Goal: Complete application form: Complete application form

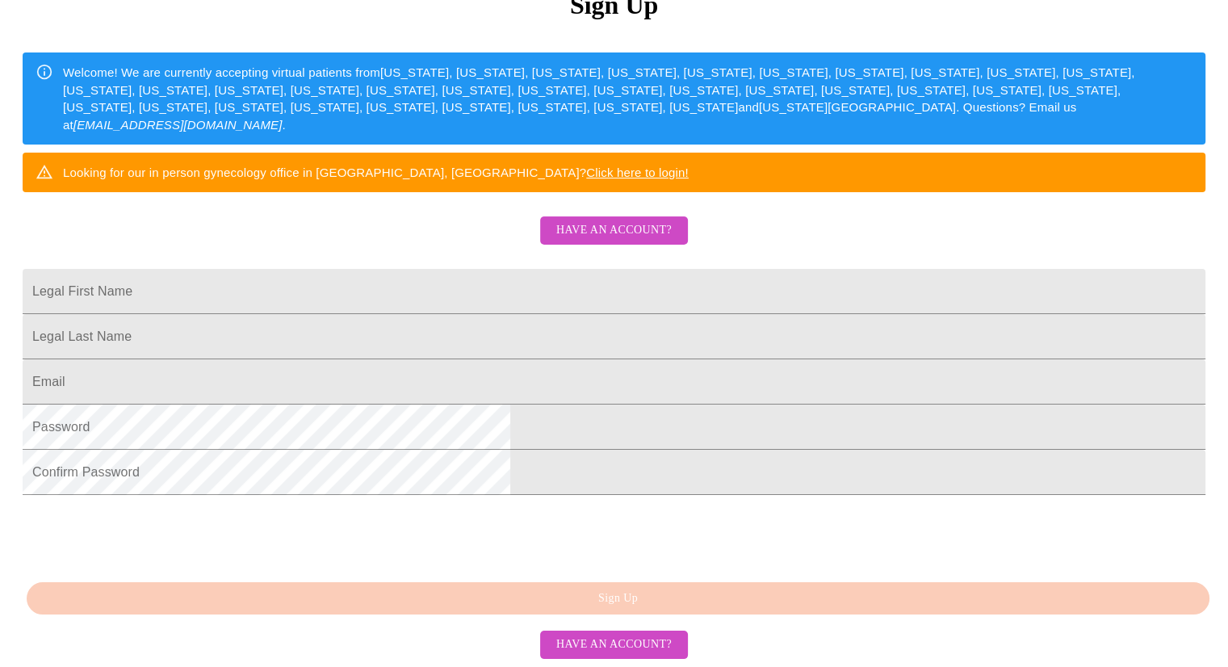
scroll to position [291, 0]
click at [656, 220] on span "Have an account?" at bounding box center [613, 230] width 115 height 20
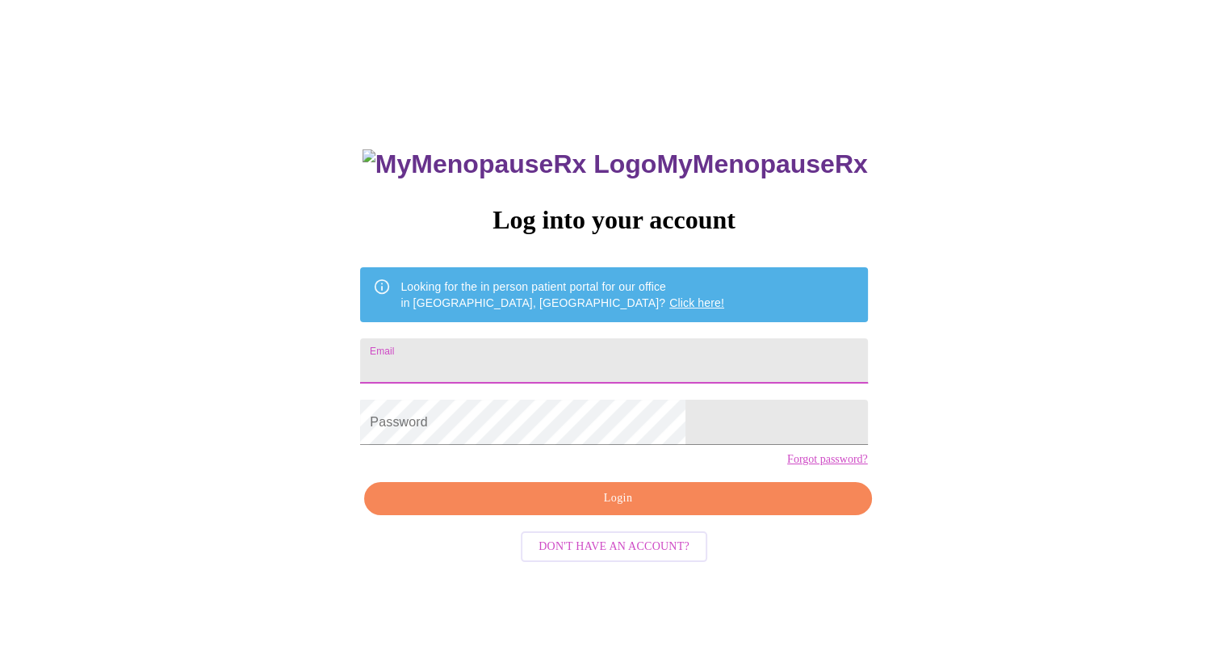
click at [575, 350] on input "Email" at bounding box center [613, 360] width 507 height 45
type input "[EMAIL_ADDRESS][DOMAIN_NAME]"
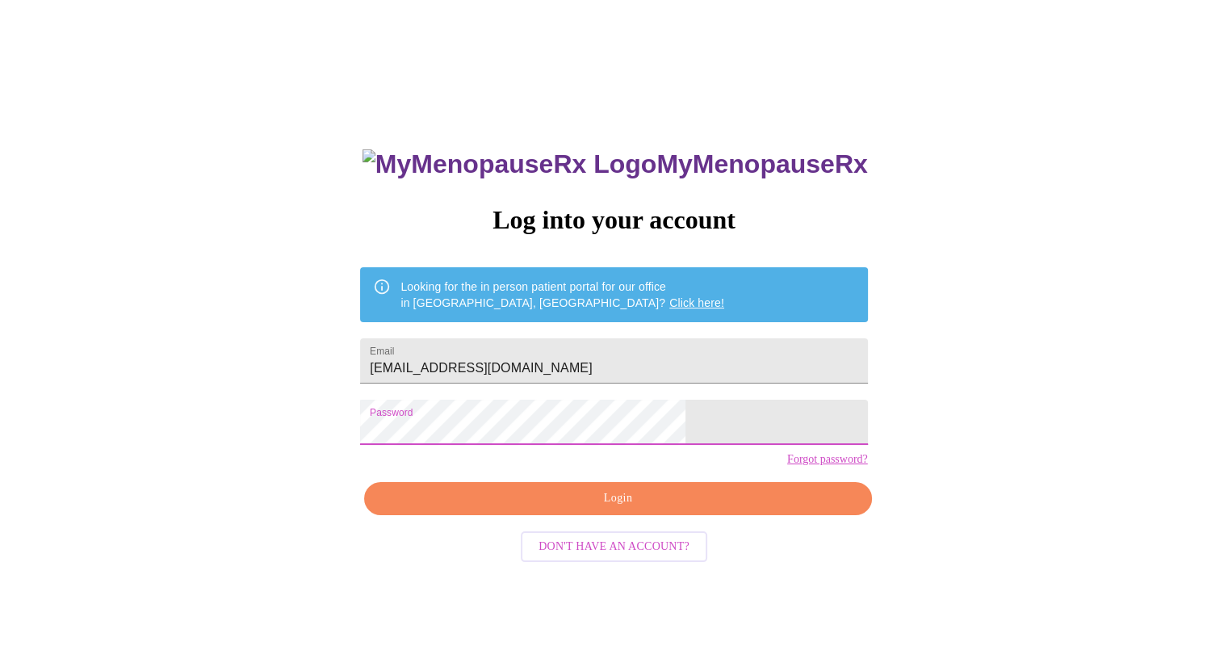
click at [681, 509] on span "Login" at bounding box center [618, 498] width 470 height 20
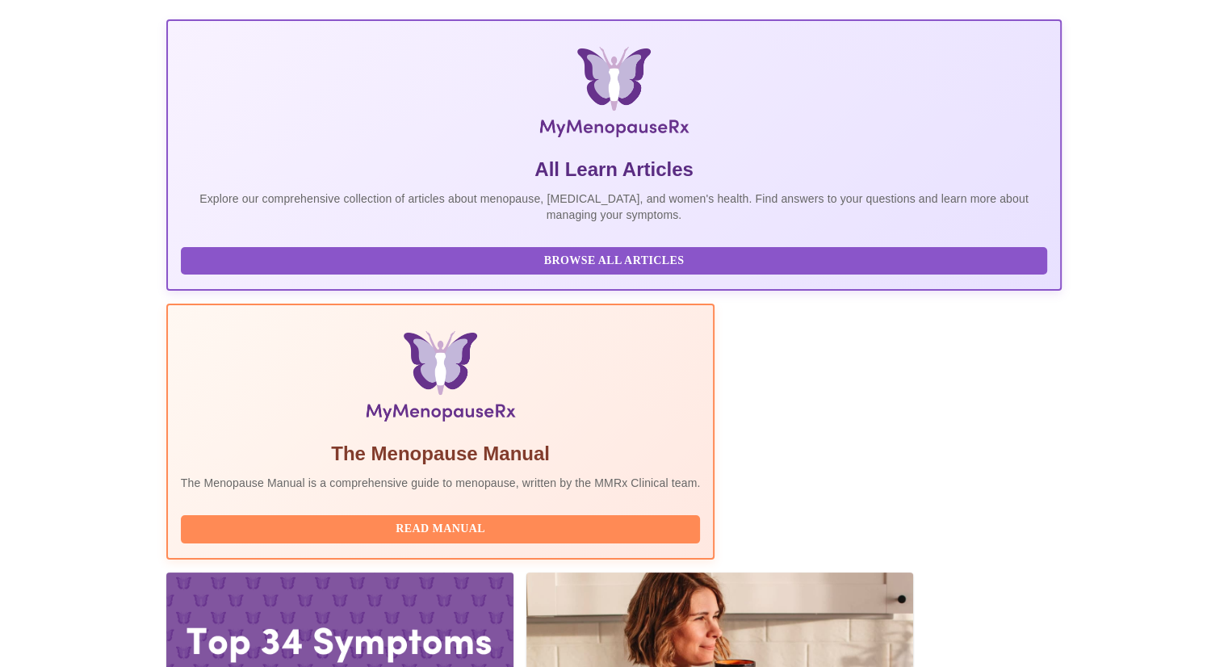
scroll to position [215, 0]
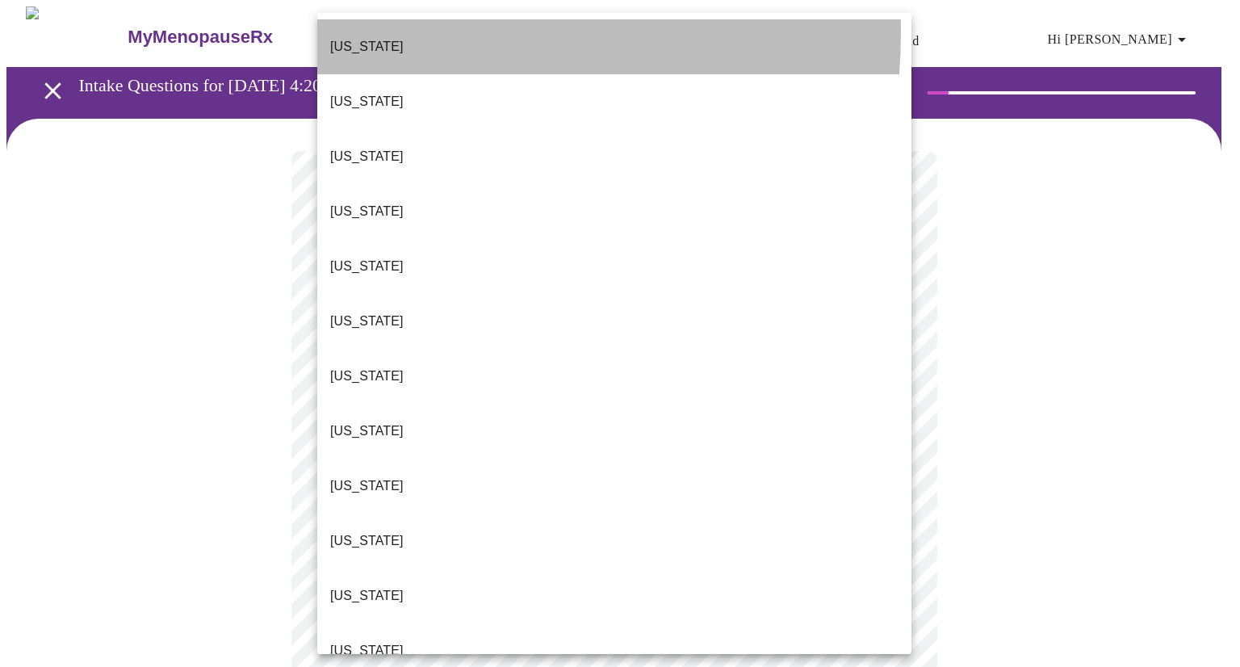
click at [372, 37] on p "[US_STATE]" at bounding box center [366, 46] width 73 height 19
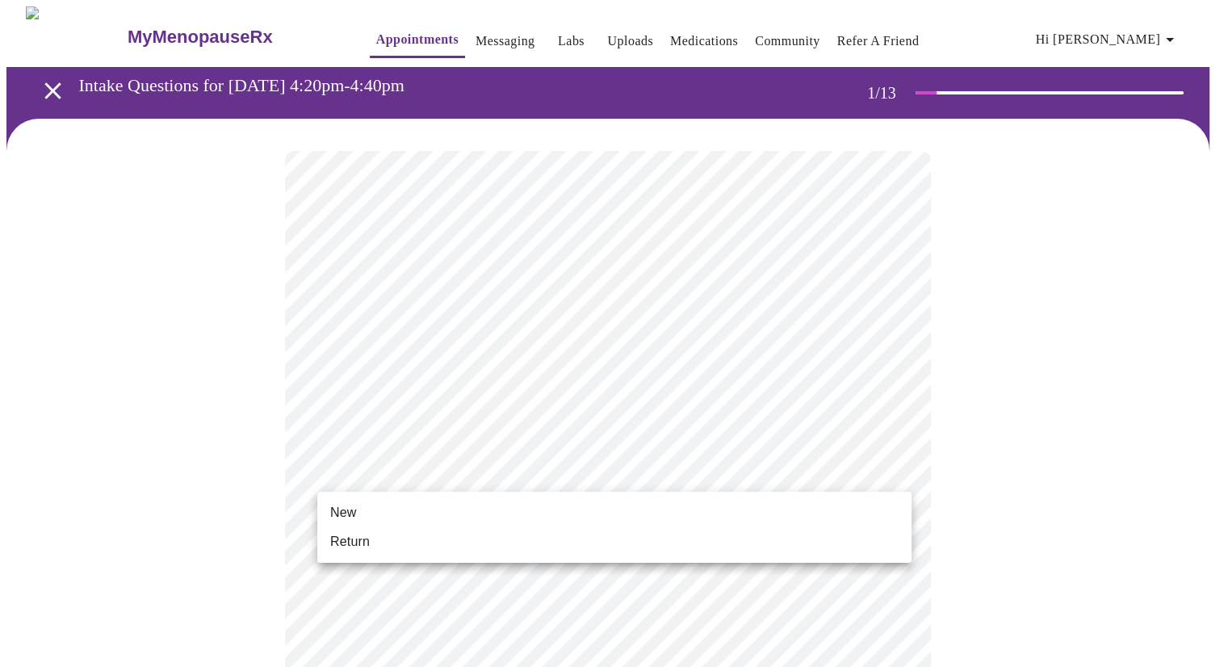
click at [496, 502] on li "New" at bounding box center [614, 512] width 594 height 29
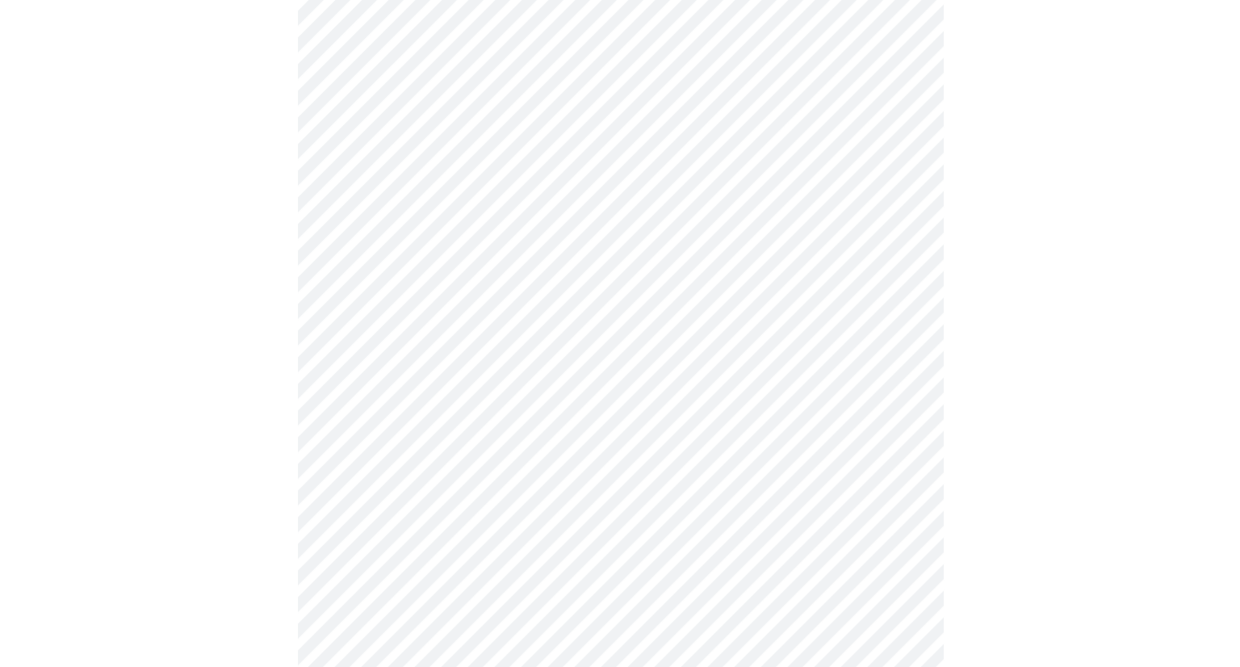
scroll to position [784, 0]
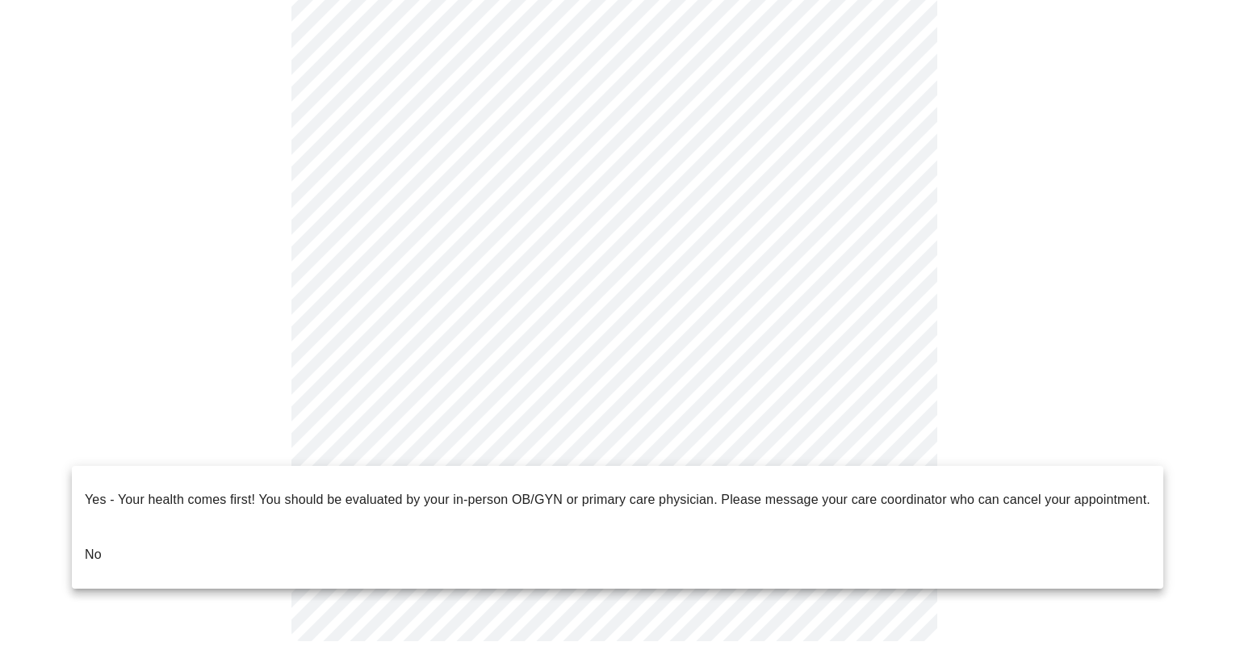
click at [241, 527] on li "No" at bounding box center [618, 554] width 1092 height 55
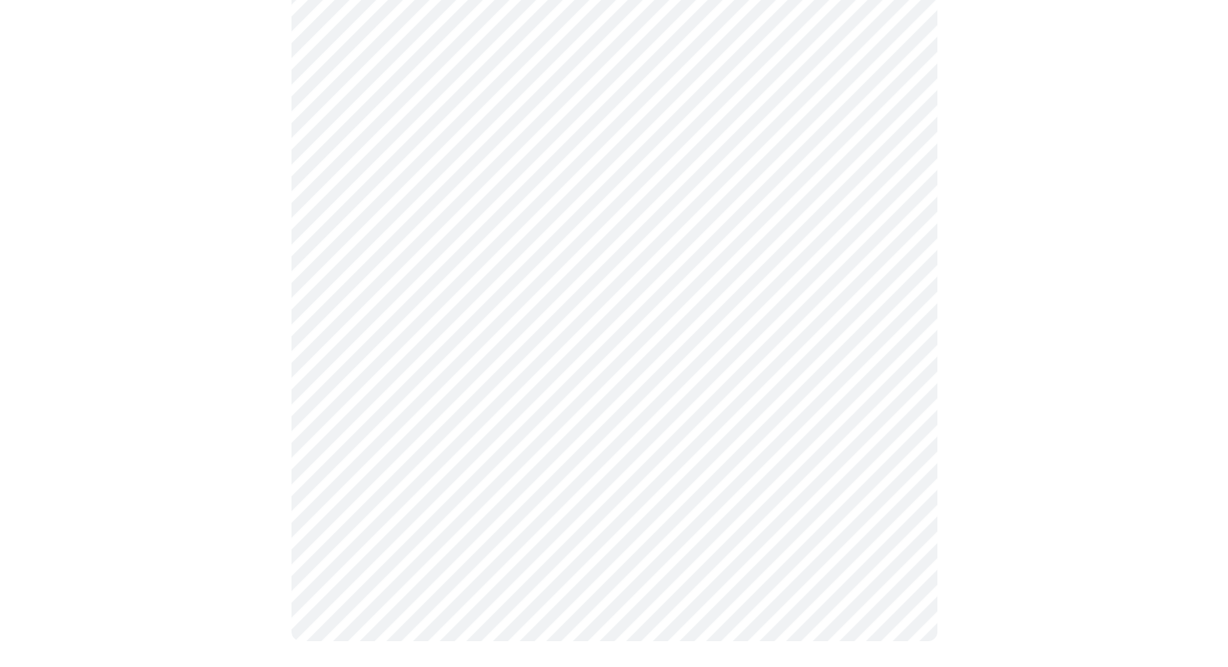
scroll to position [0, 0]
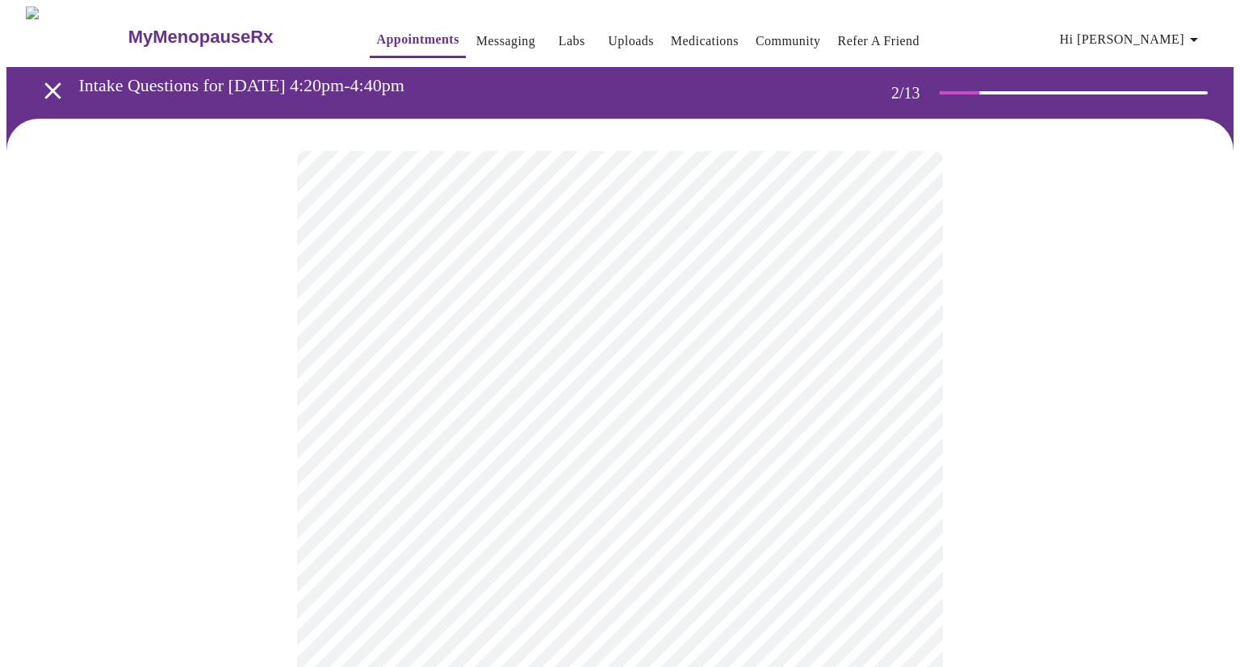
click at [898, 332] on body "MyMenopauseRx Appointments Messaging Labs Uploads Medications Community Refer a…" at bounding box center [619, 491] width 1227 height 970
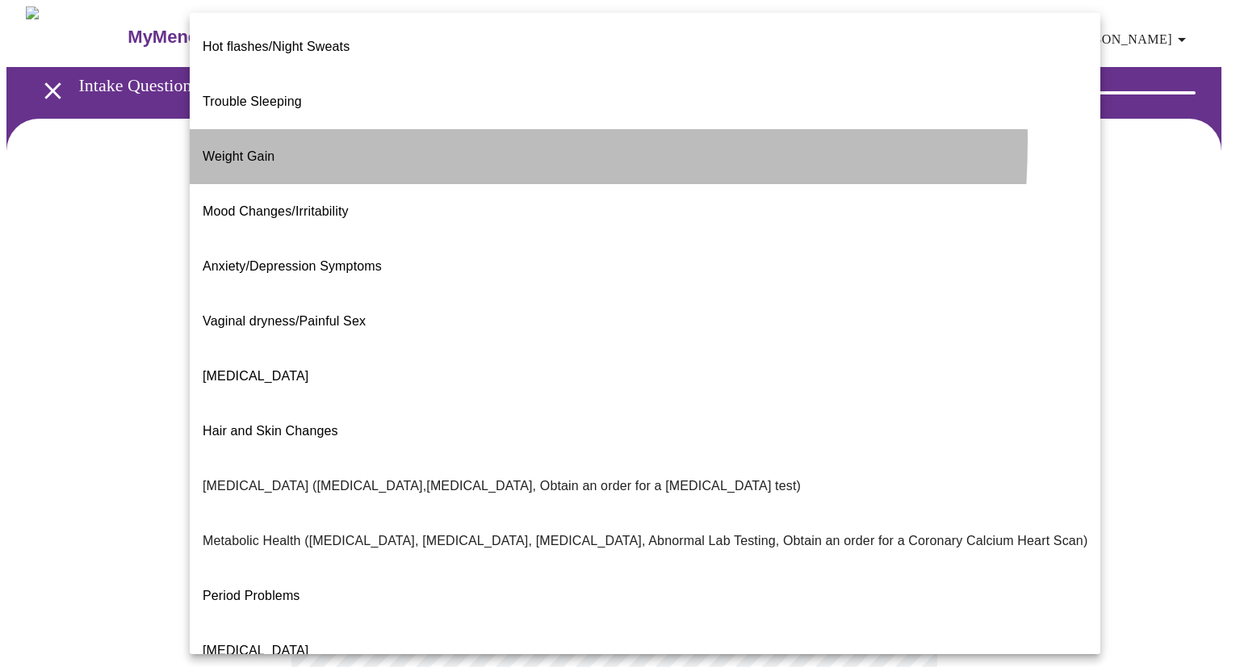
click at [304, 129] on li "Weight Gain" at bounding box center [645, 156] width 911 height 55
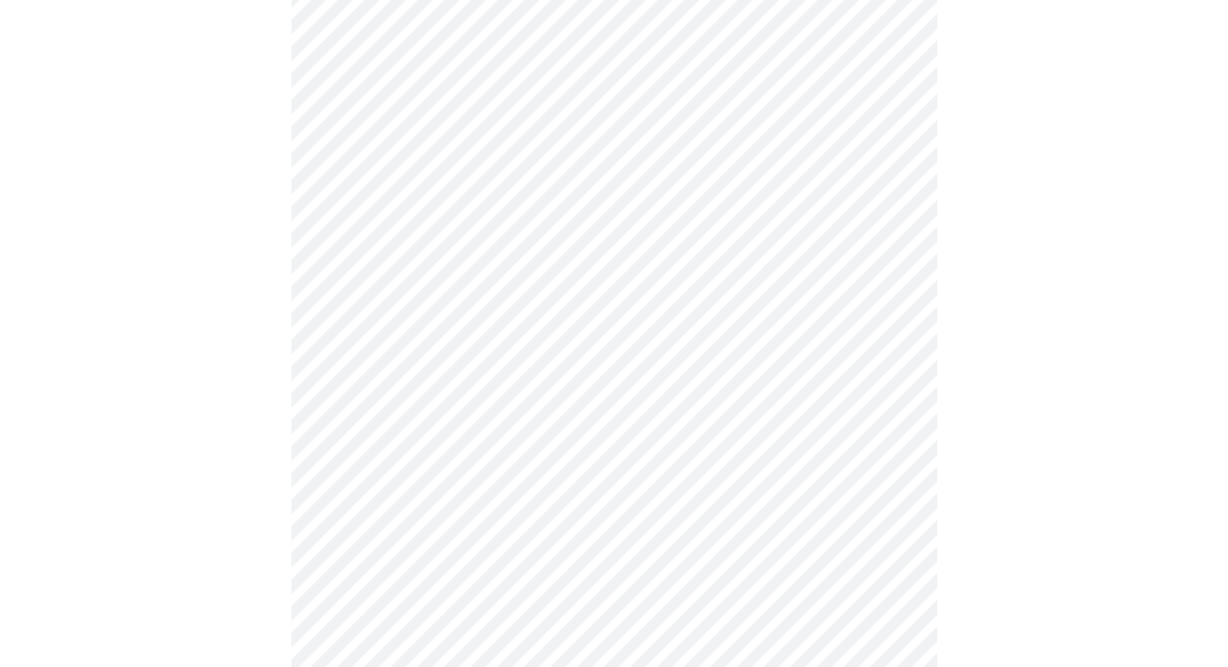
scroll to position [161, 0]
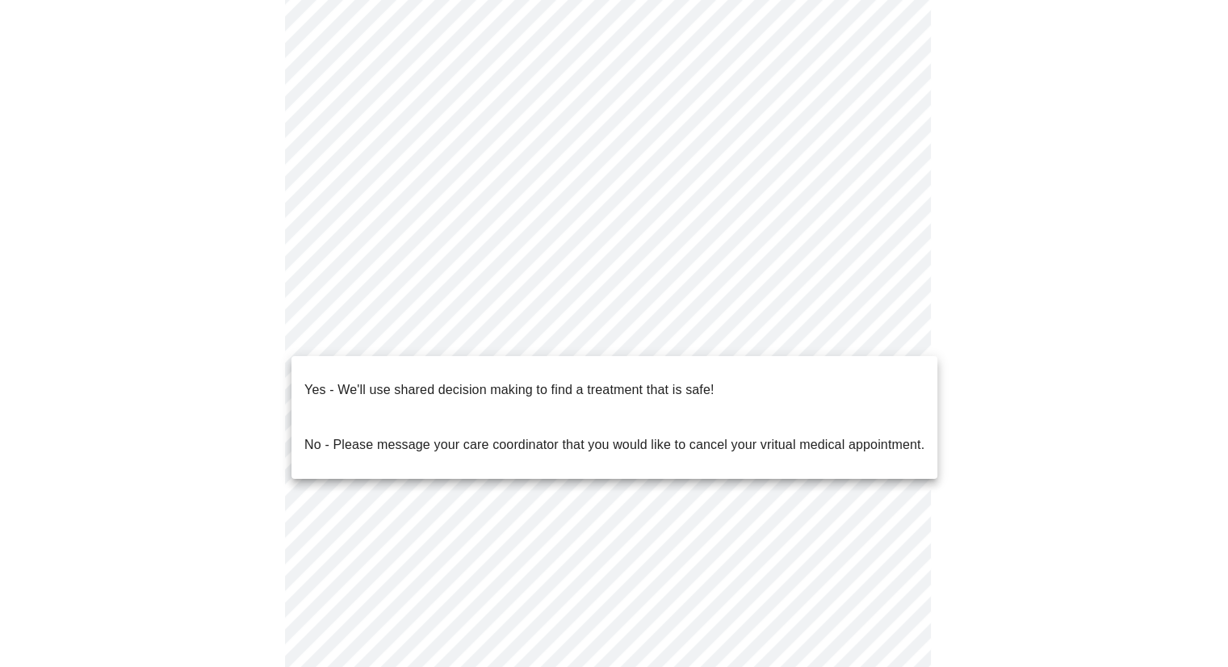
click at [902, 327] on body "MyMenopauseRx Appointments Messaging Labs Uploads Medications Community Refer a…" at bounding box center [613, 325] width 1215 height 960
click at [533, 382] on p "Yes - We'll use shared decision making to find a treatment that is safe!" at bounding box center [508, 389] width 409 height 19
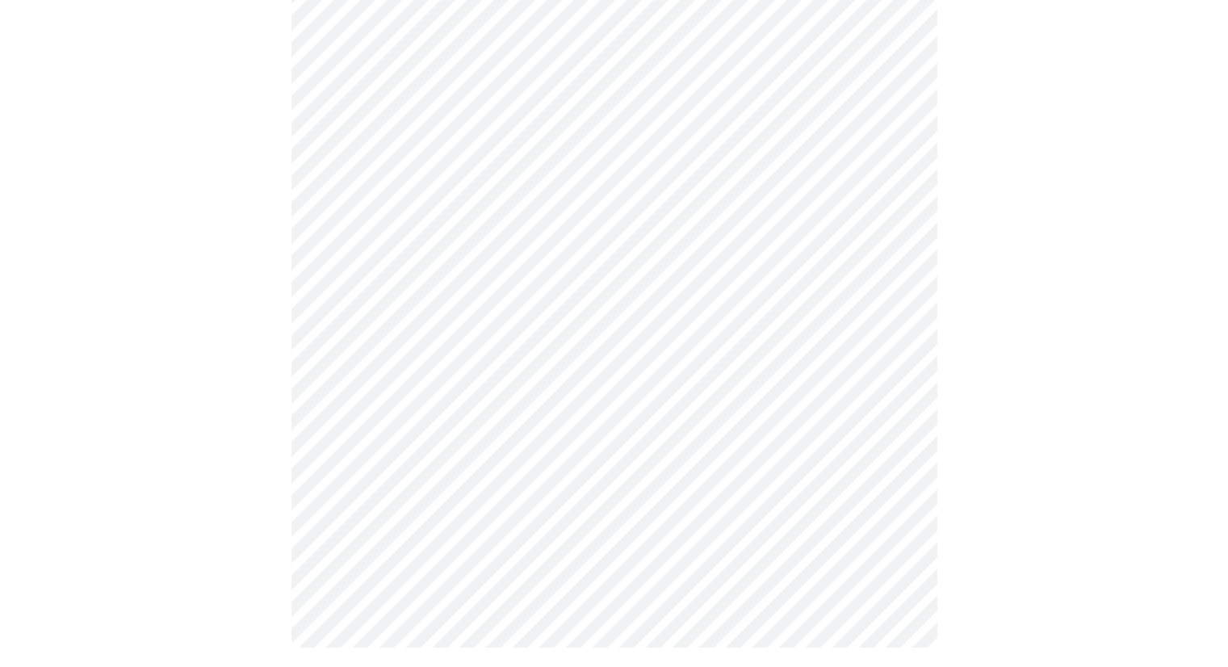
scroll to position [0, 0]
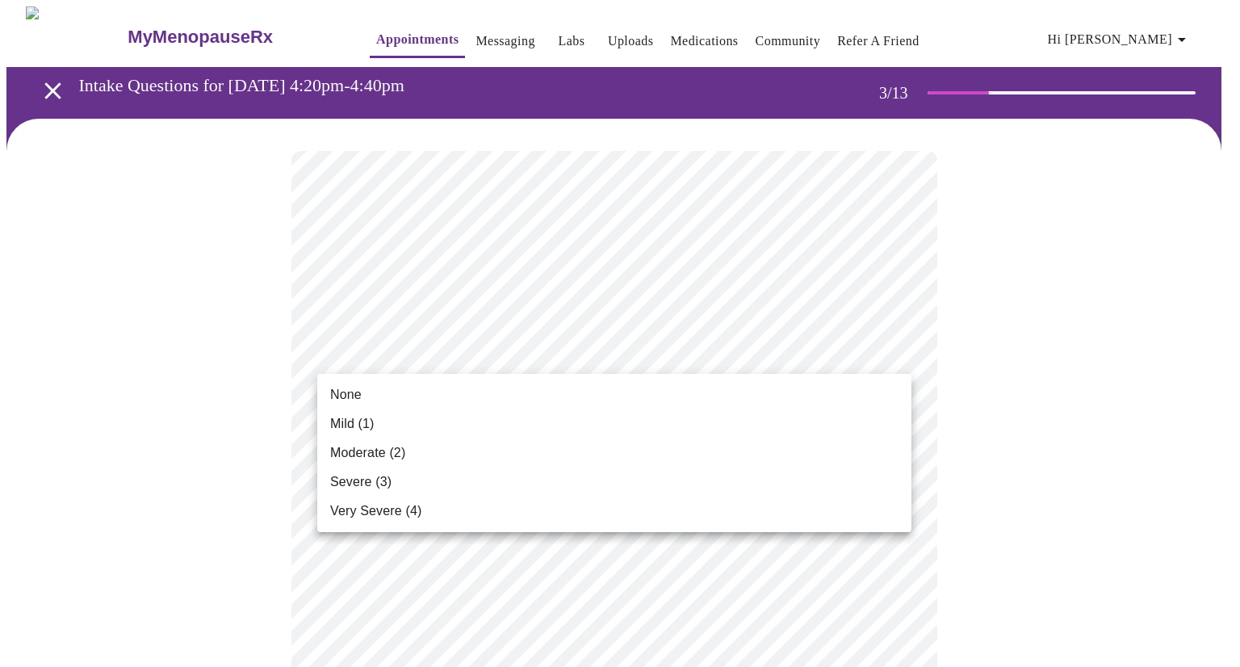
click at [343, 423] on span "Mild (1)" at bounding box center [352, 423] width 44 height 19
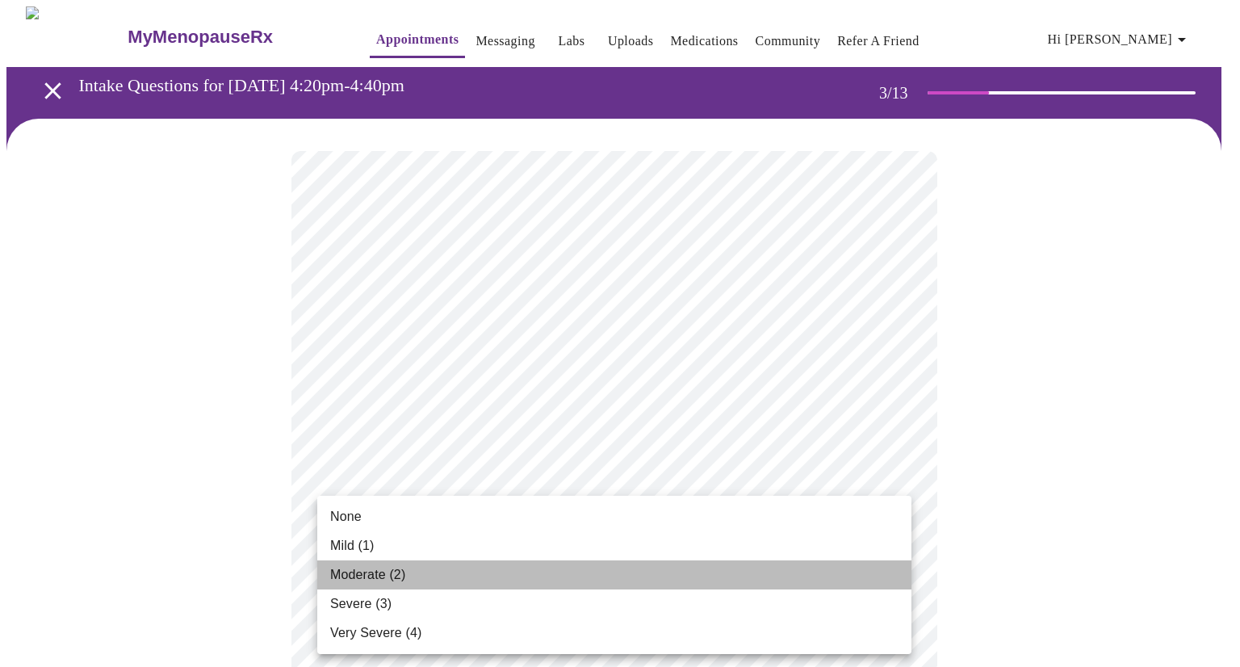
click at [369, 582] on span "Moderate (2)" at bounding box center [367, 574] width 75 height 19
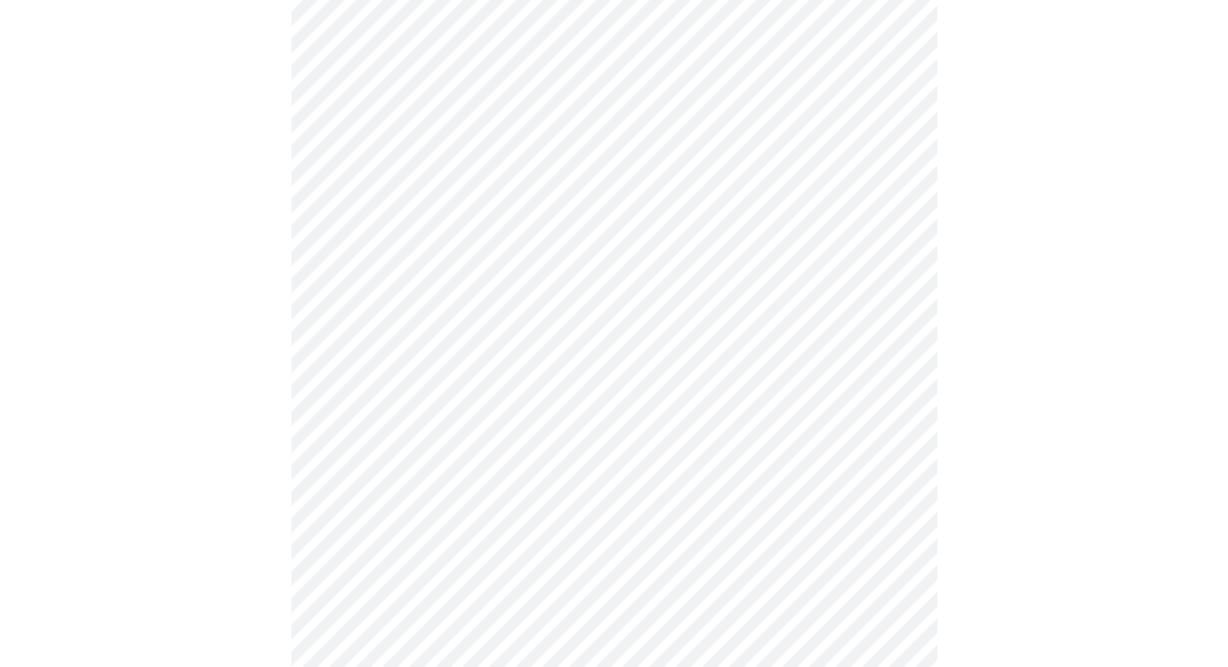
scroll to position [242, 0]
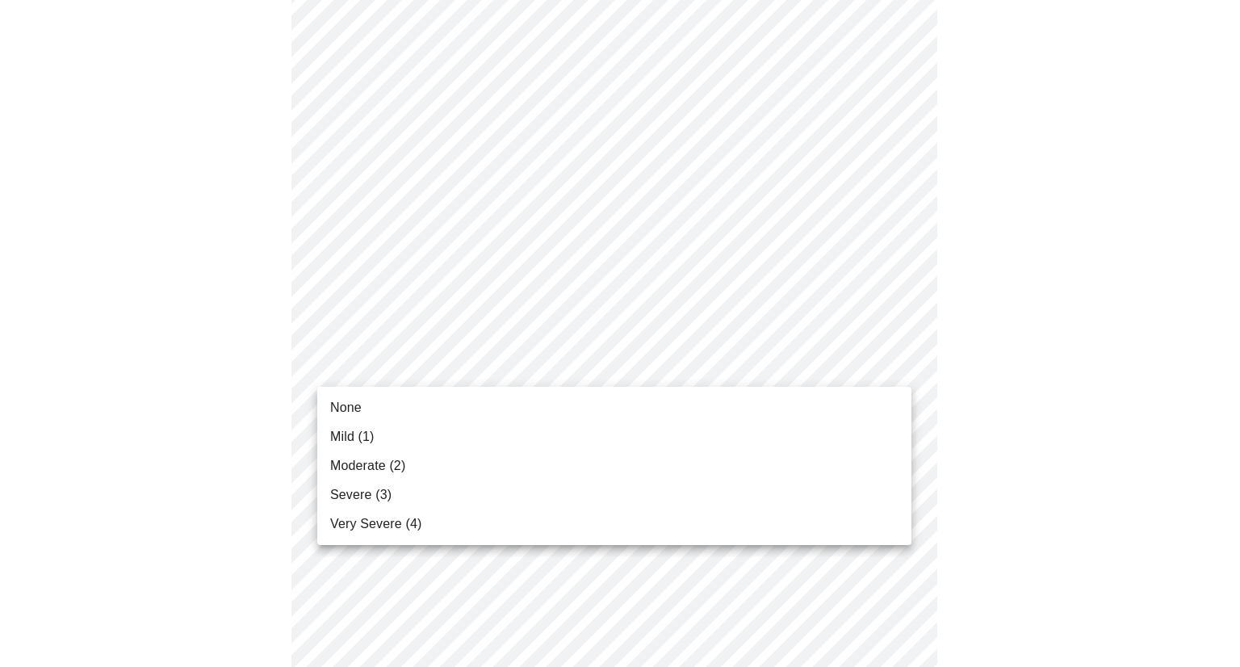
click at [389, 488] on li "Severe (3)" at bounding box center [614, 494] width 594 height 29
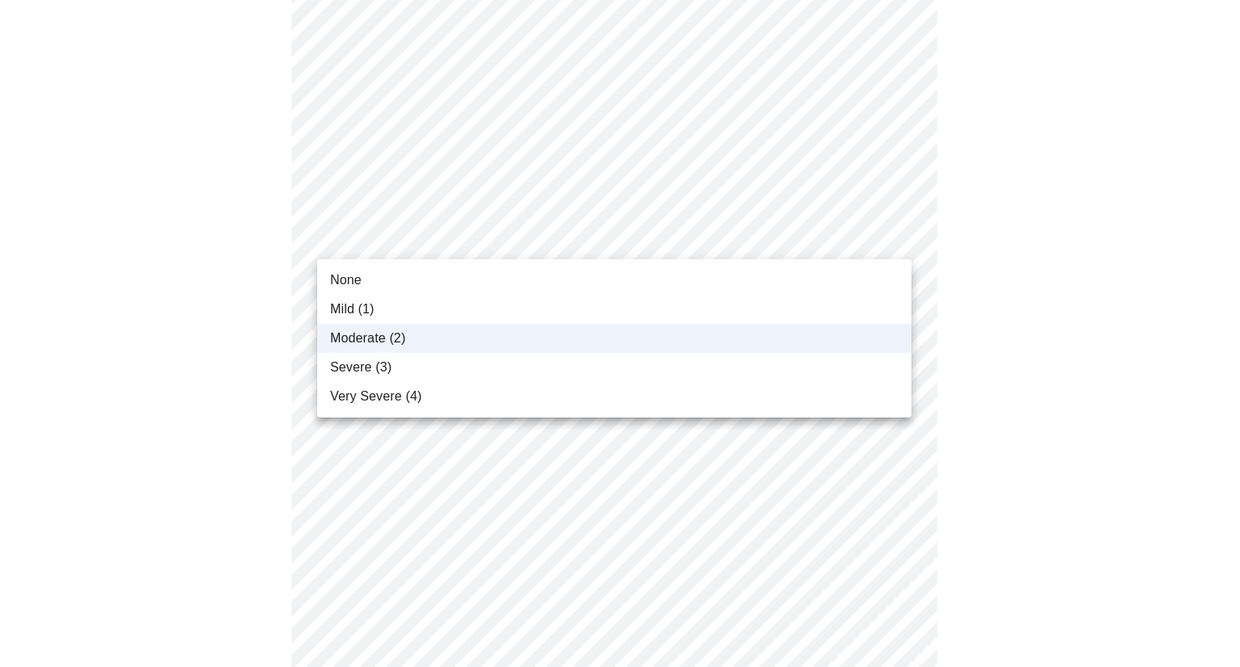
click at [509, 366] on li "Severe (3)" at bounding box center [614, 367] width 594 height 29
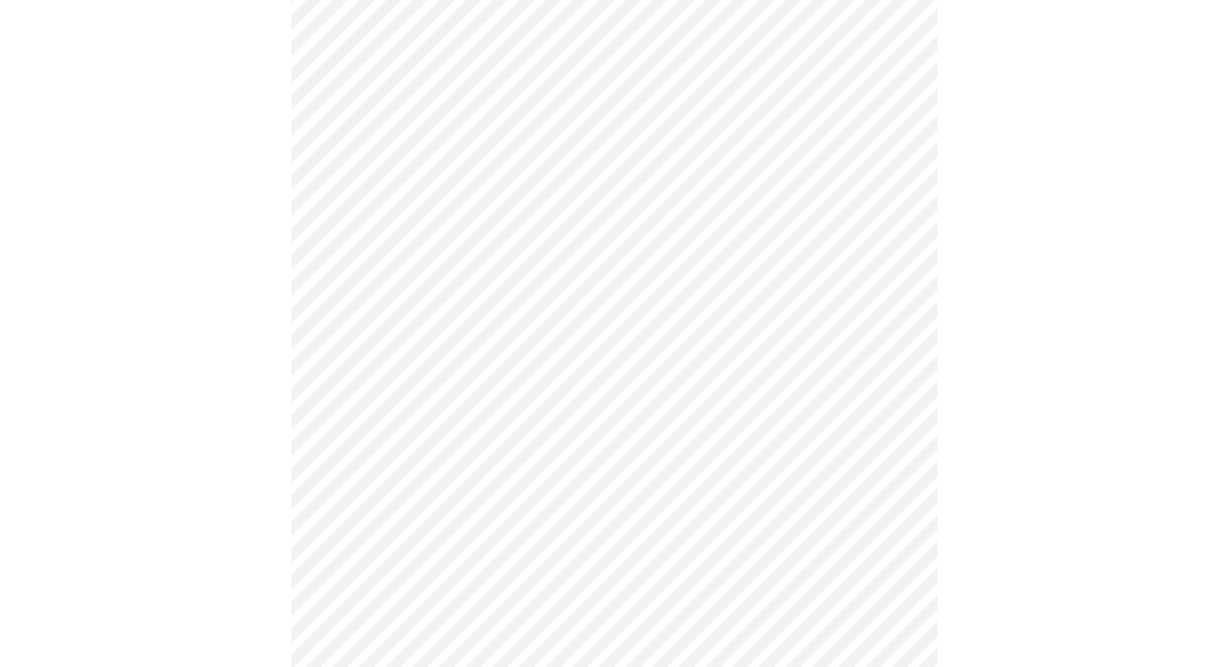
scroll to position [484, 0]
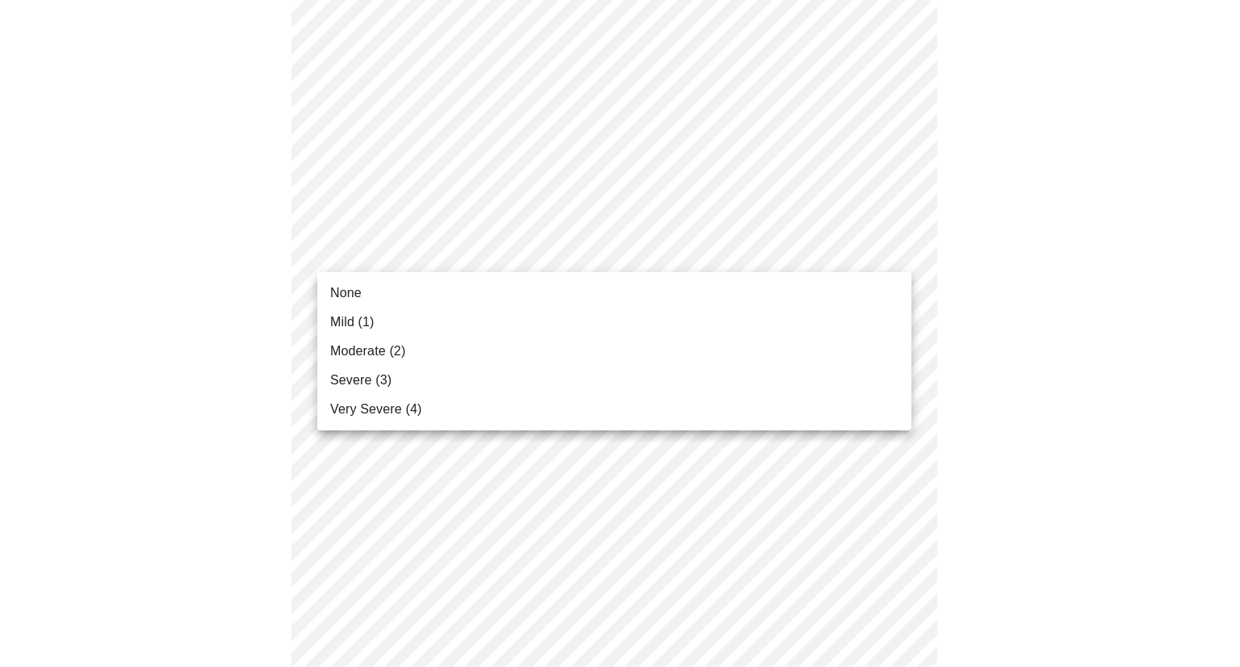
click at [893, 251] on body "MyMenopauseRx Appointments Messaging Labs Uploads Medications Community Refer a…" at bounding box center [619, 561] width 1227 height 2079
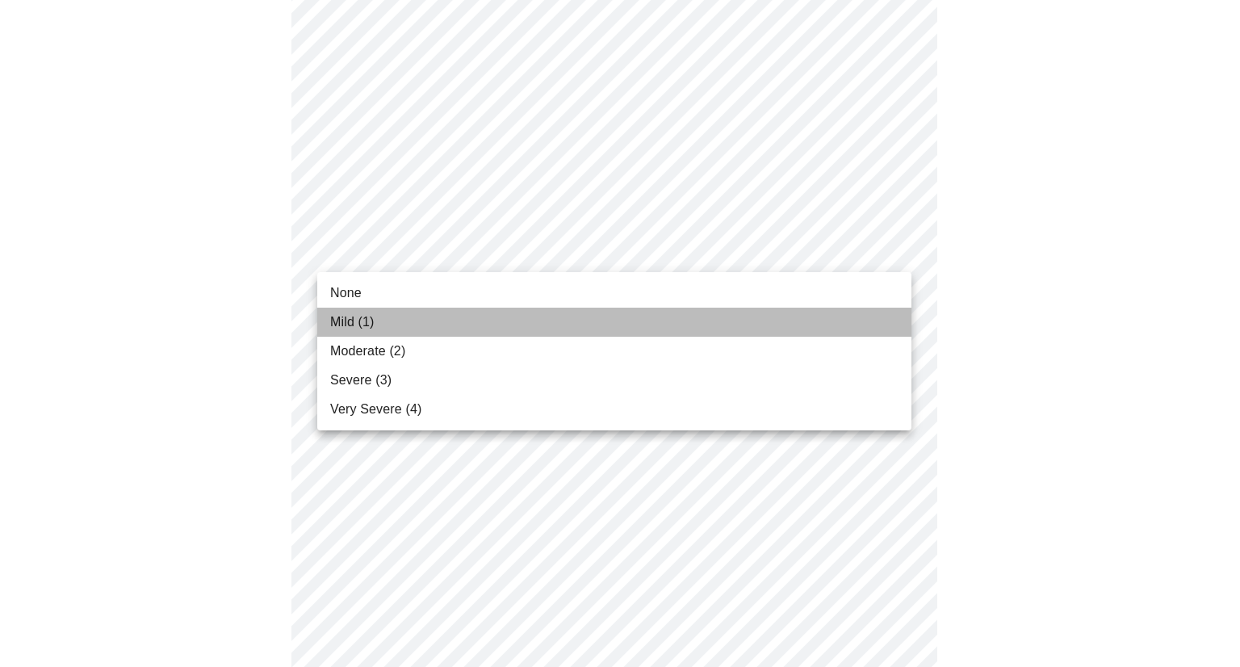
click at [368, 321] on span "Mild (1)" at bounding box center [352, 321] width 44 height 19
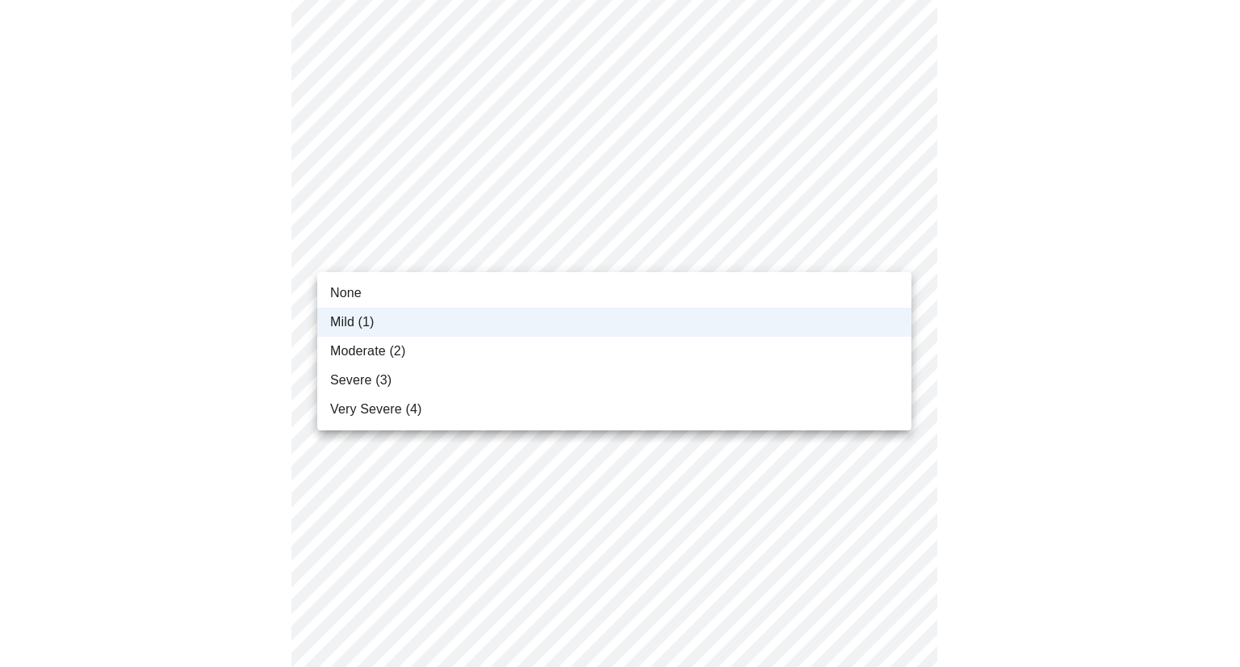
click at [891, 249] on body "MyMenopauseRx Appointments Messaging Labs Uploads Medications Community Refer a…" at bounding box center [619, 550] width 1227 height 2056
click at [526, 291] on li "None" at bounding box center [614, 293] width 594 height 29
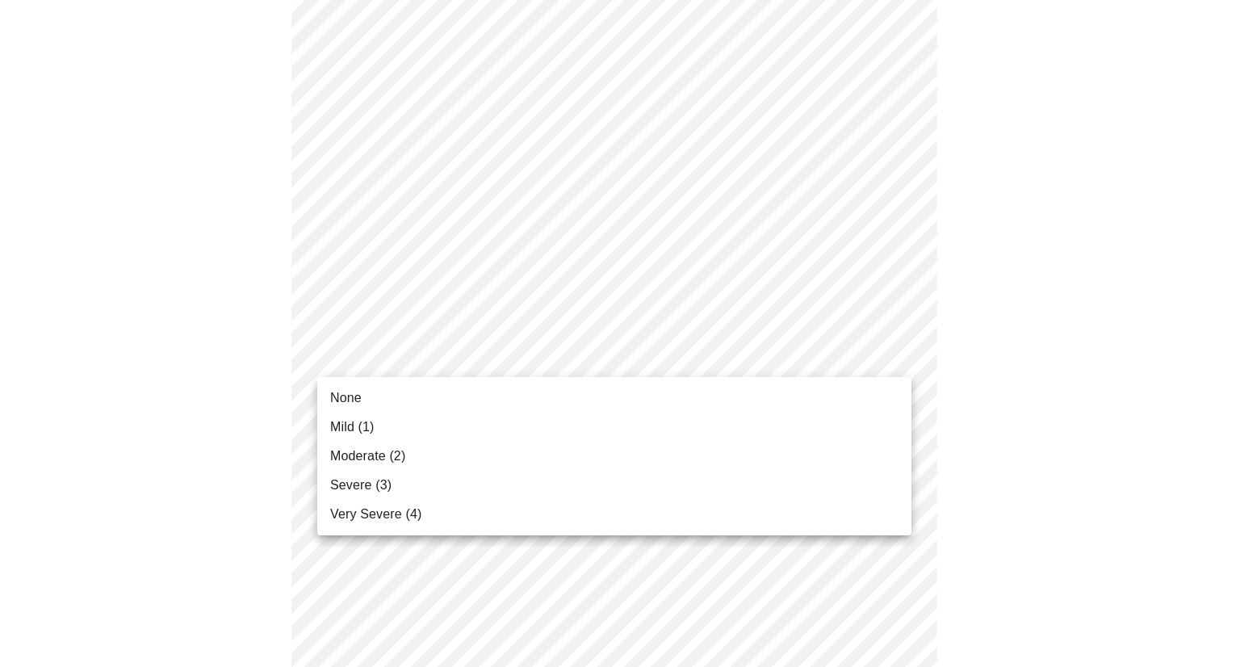
click at [897, 350] on body "MyMenopauseRx Appointments Messaging Labs Uploads Medications Community Refer a…" at bounding box center [619, 550] width 1227 height 2056
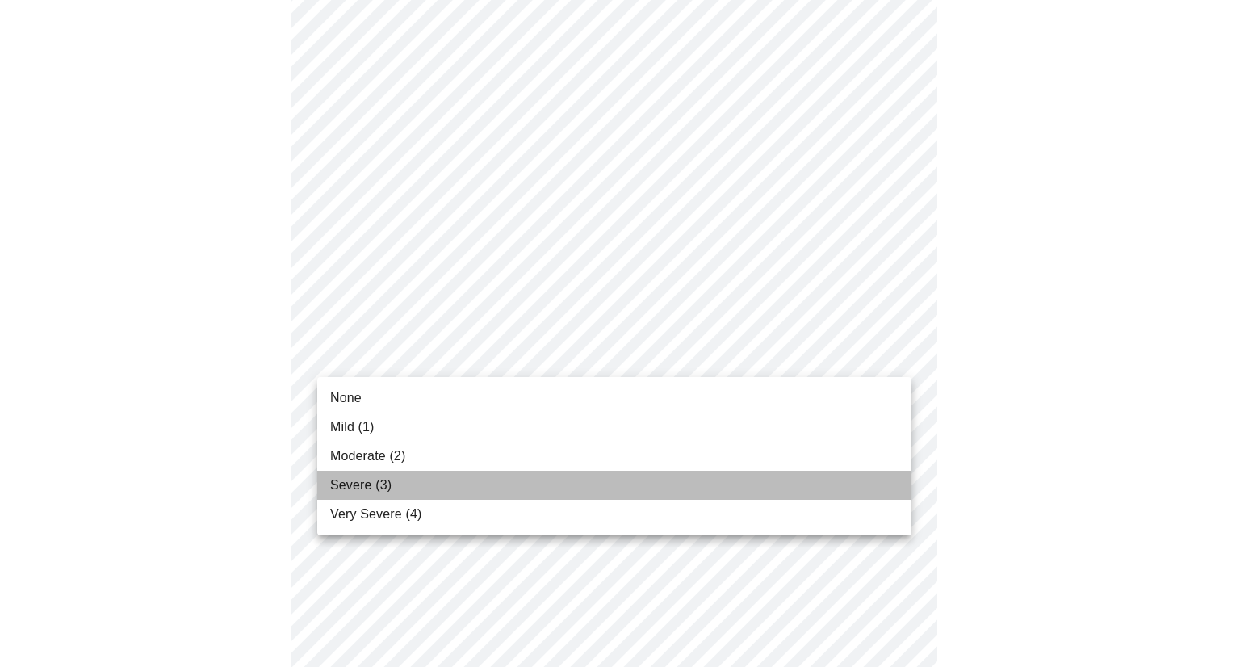
click at [423, 480] on li "Severe (3)" at bounding box center [614, 485] width 594 height 29
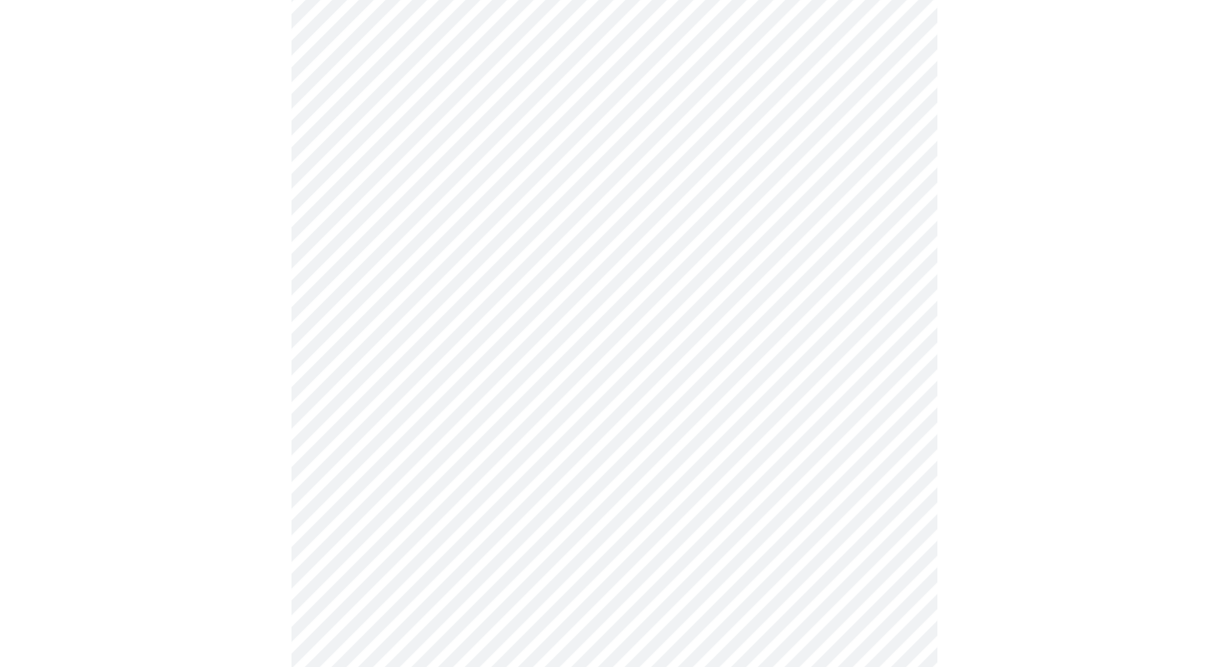
scroll to position [565, 0]
click at [895, 380] on body "MyMenopauseRx Appointments Messaging Labs Uploads Medications Community Refer a…" at bounding box center [613, 458] width 1215 height 2034
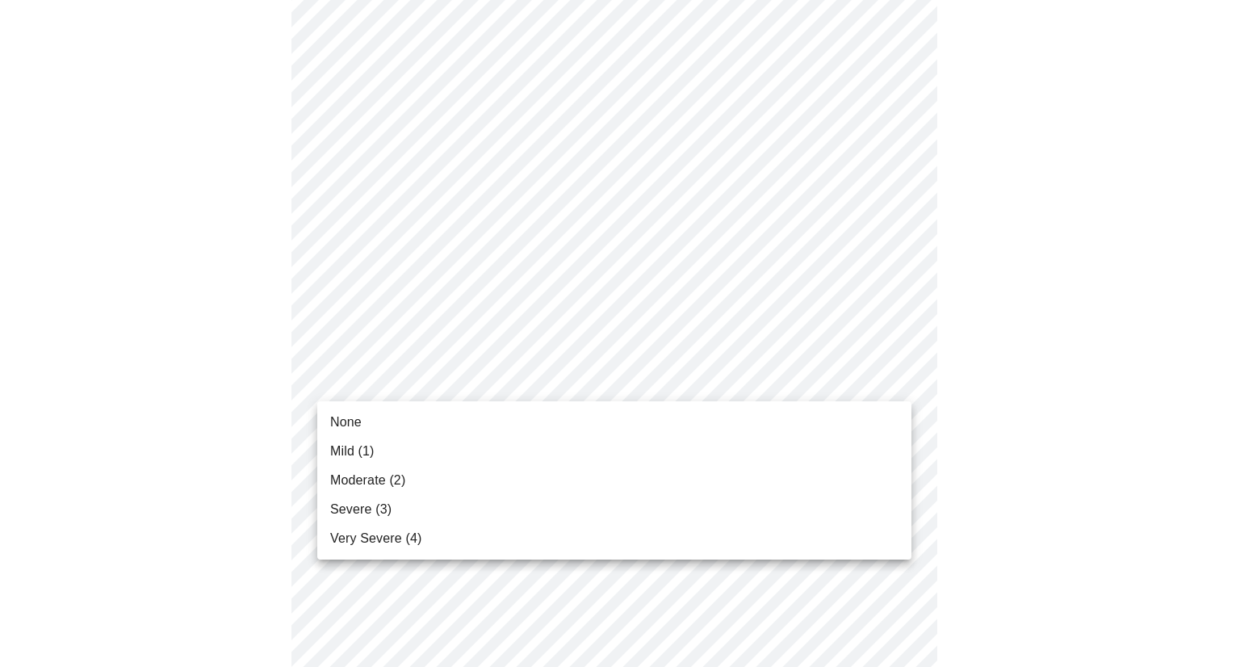
click at [371, 500] on span "Severe (3)" at bounding box center [360, 509] width 61 height 19
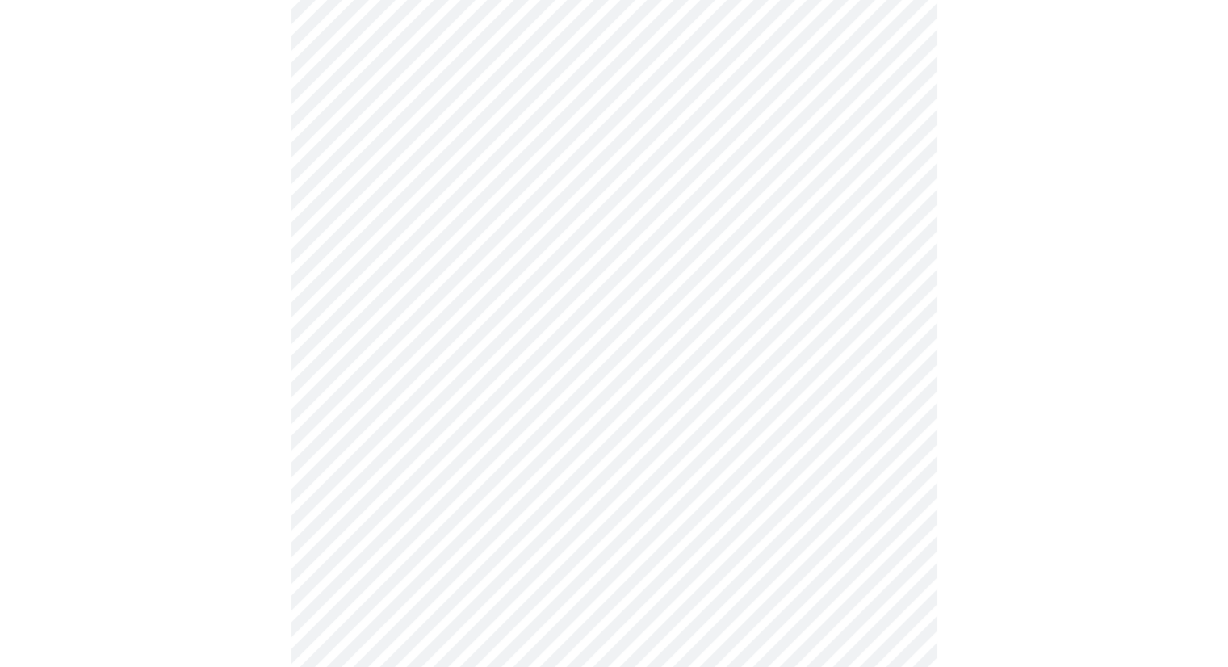
scroll to position [727, 0]
click at [892, 345] on body "MyMenopauseRx Appointments Messaging Labs Uploads Medications Community Refer a…" at bounding box center [613, 285] width 1215 height 2011
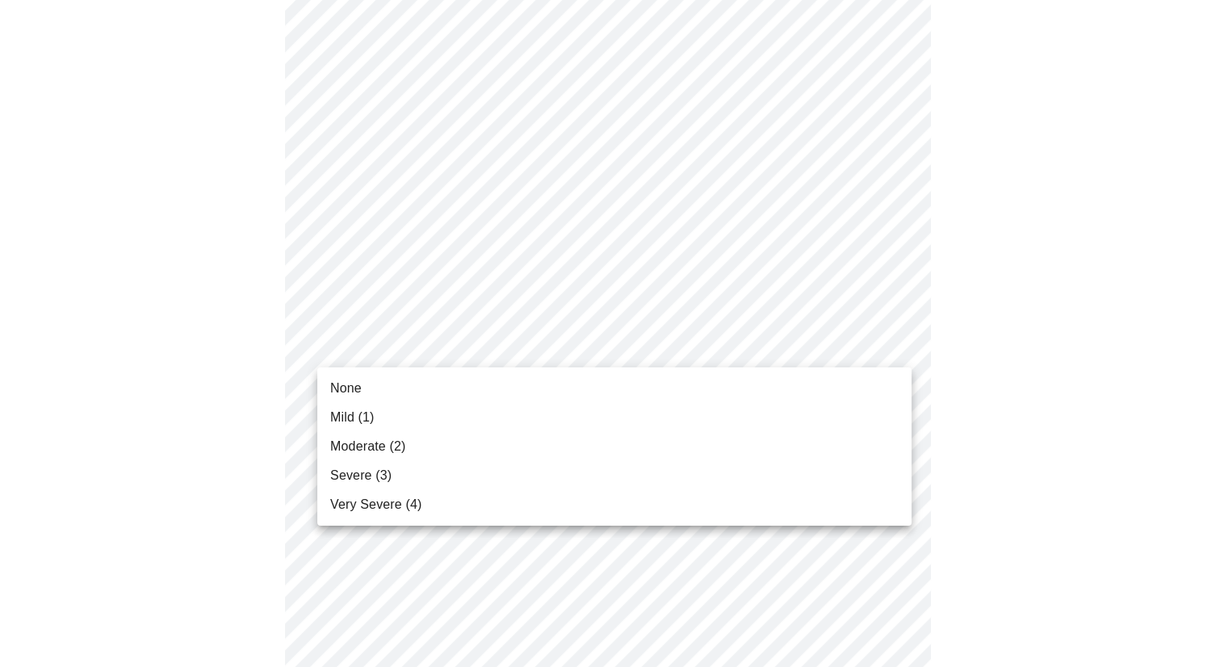
click at [898, 345] on body "MyMenopauseRx Appointments Messaging Labs Uploads Medications Community Refer a…" at bounding box center [613, 285] width 1215 height 2011
click at [342, 468] on span "Severe (3)" at bounding box center [360, 475] width 61 height 19
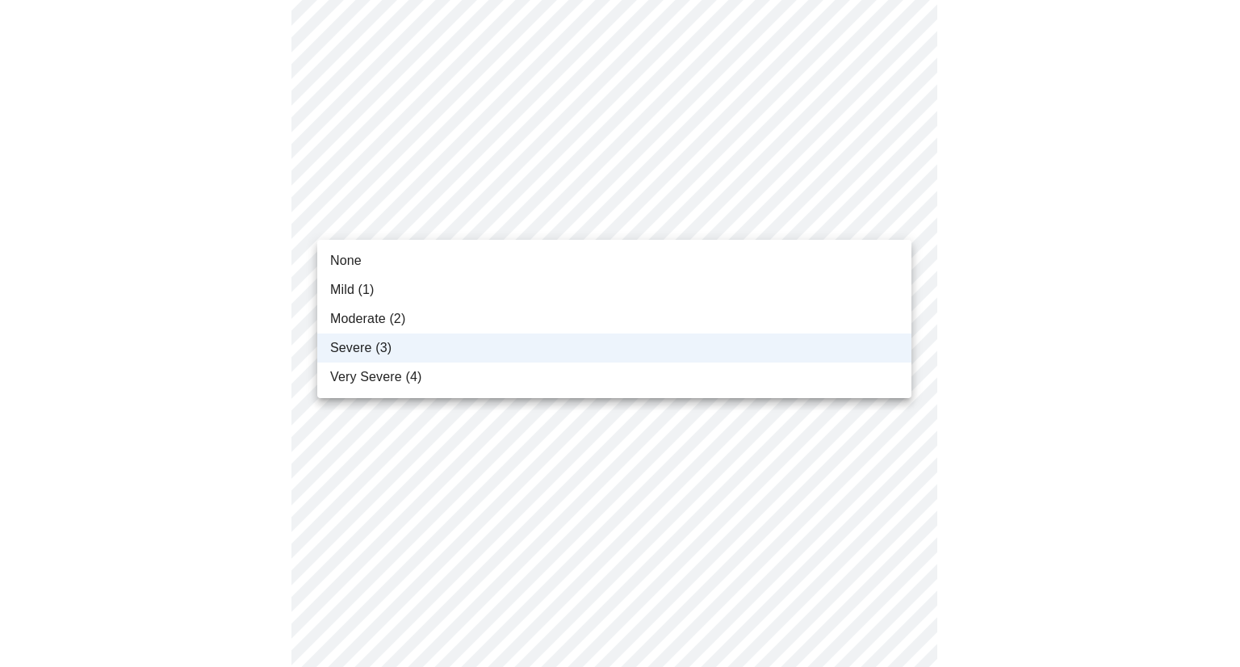
click at [893, 215] on body "MyMenopauseRx Appointments Messaging Labs Uploads Medications Community Refer a…" at bounding box center [619, 274] width 1227 height 1989
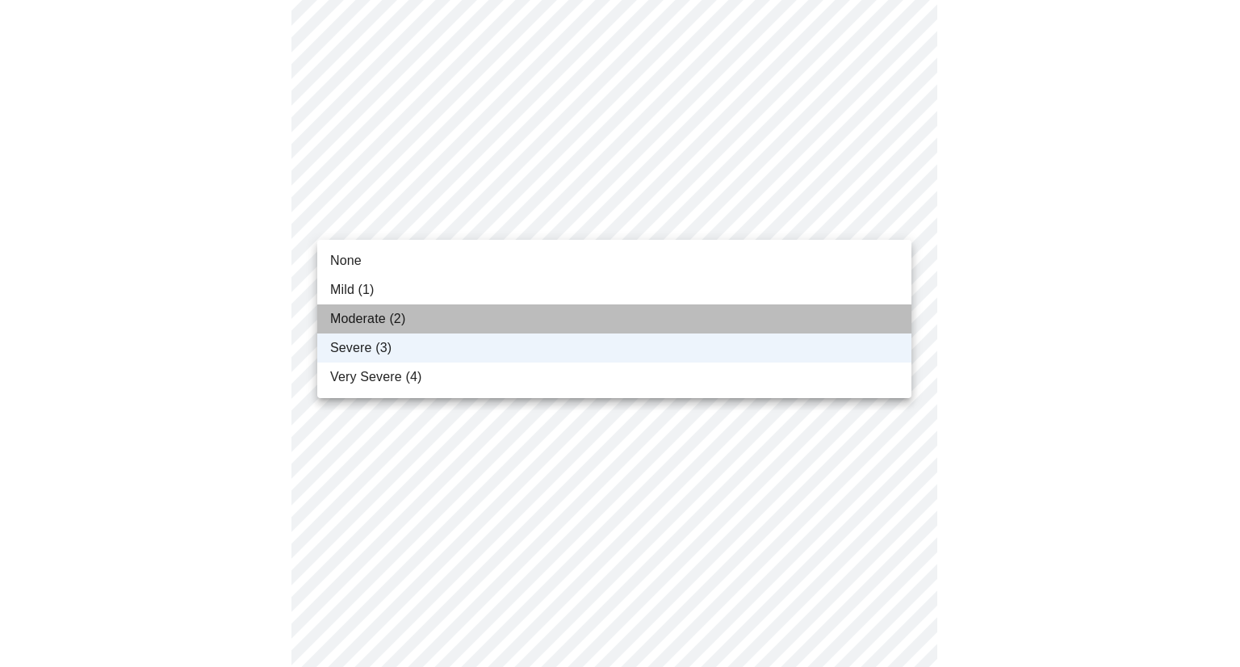
click at [420, 324] on li "Moderate (2)" at bounding box center [614, 318] width 594 height 29
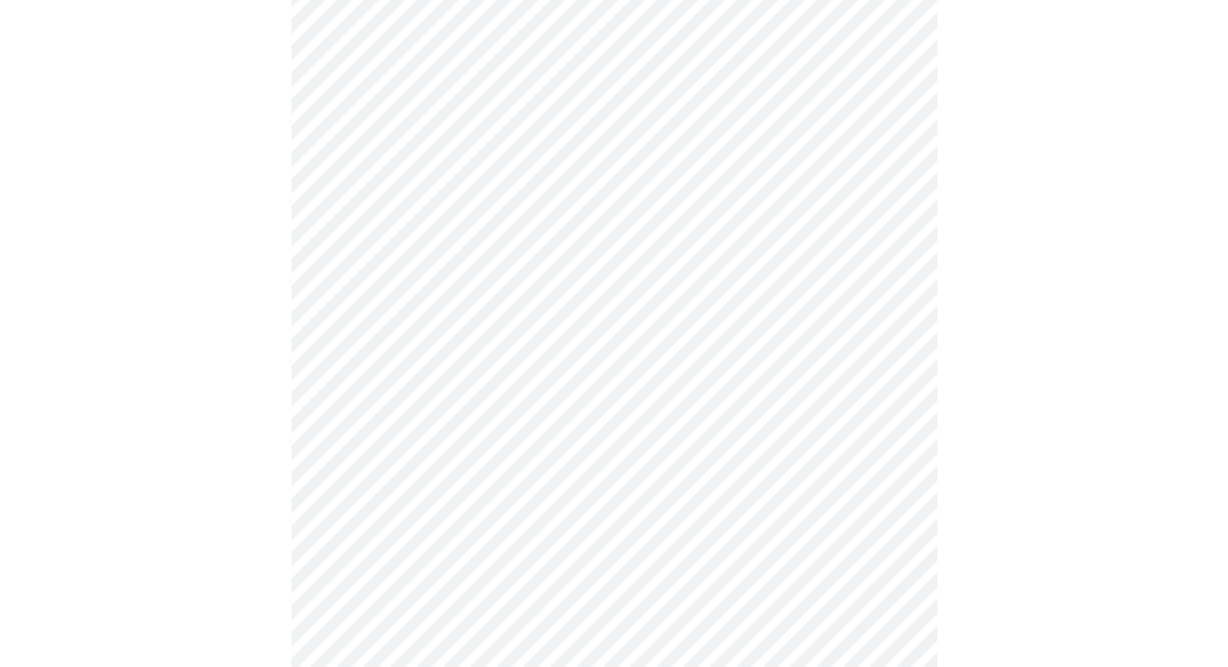
scroll to position [888, 0]
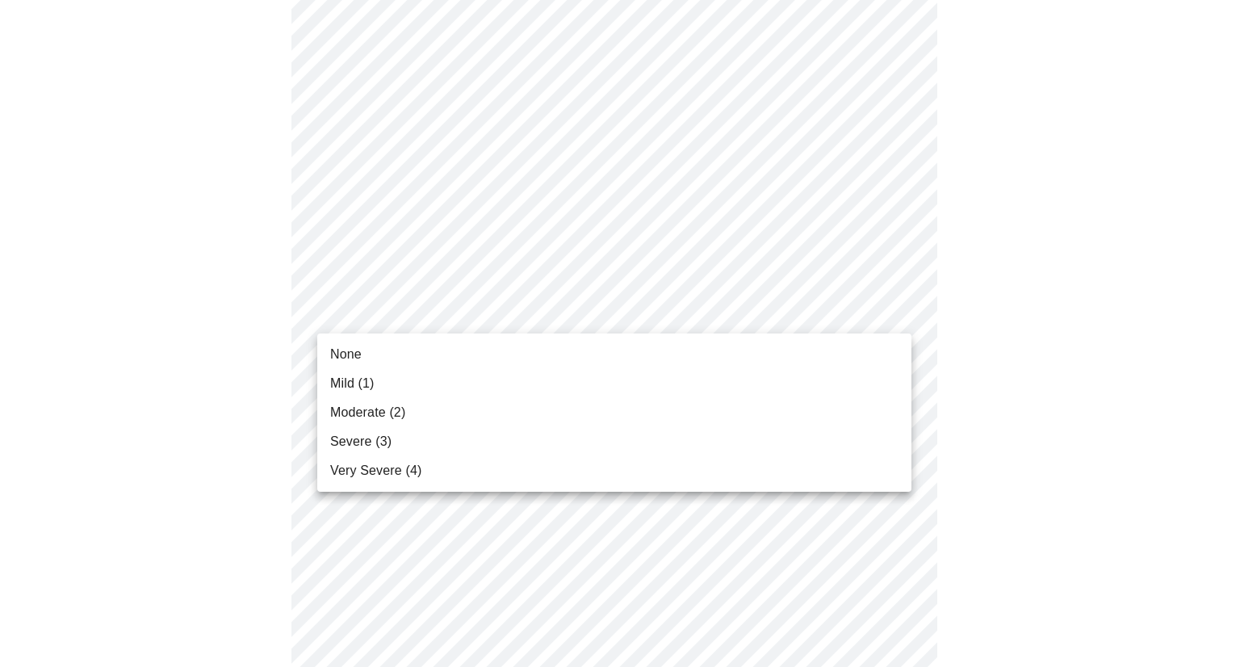
click at [889, 306] on body "MyMenopauseRx Appointments Messaging Labs Uploads Medications Community Refer a…" at bounding box center [619, 112] width 1227 height 1989
click at [346, 415] on span "Moderate (2)" at bounding box center [367, 412] width 75 height 19
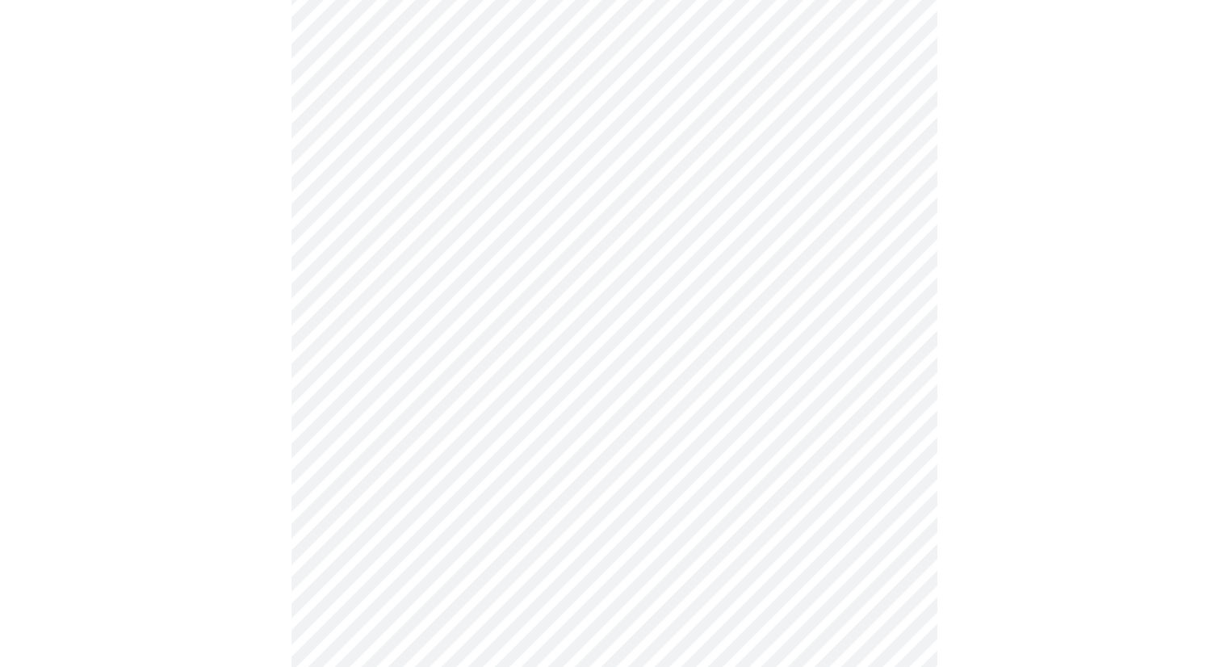
scroll to position [1050, 0]
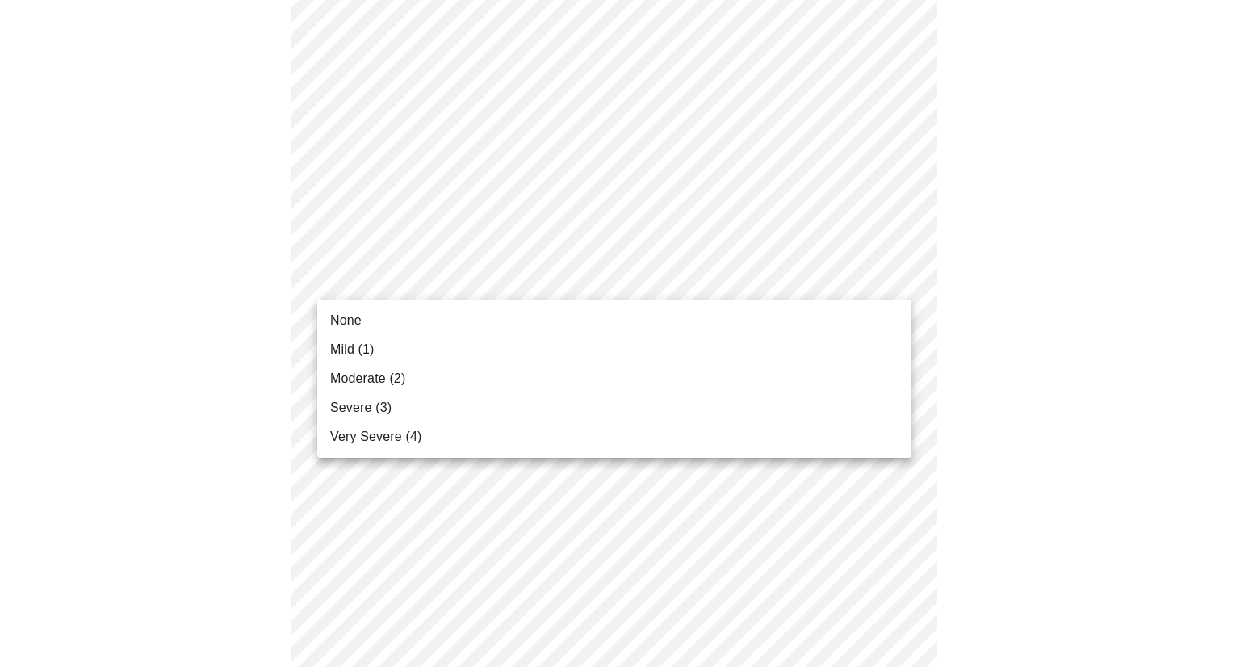
click at [359, 348] on span "Mild (1)" at bounding box center [352, 349] width 44 height 19
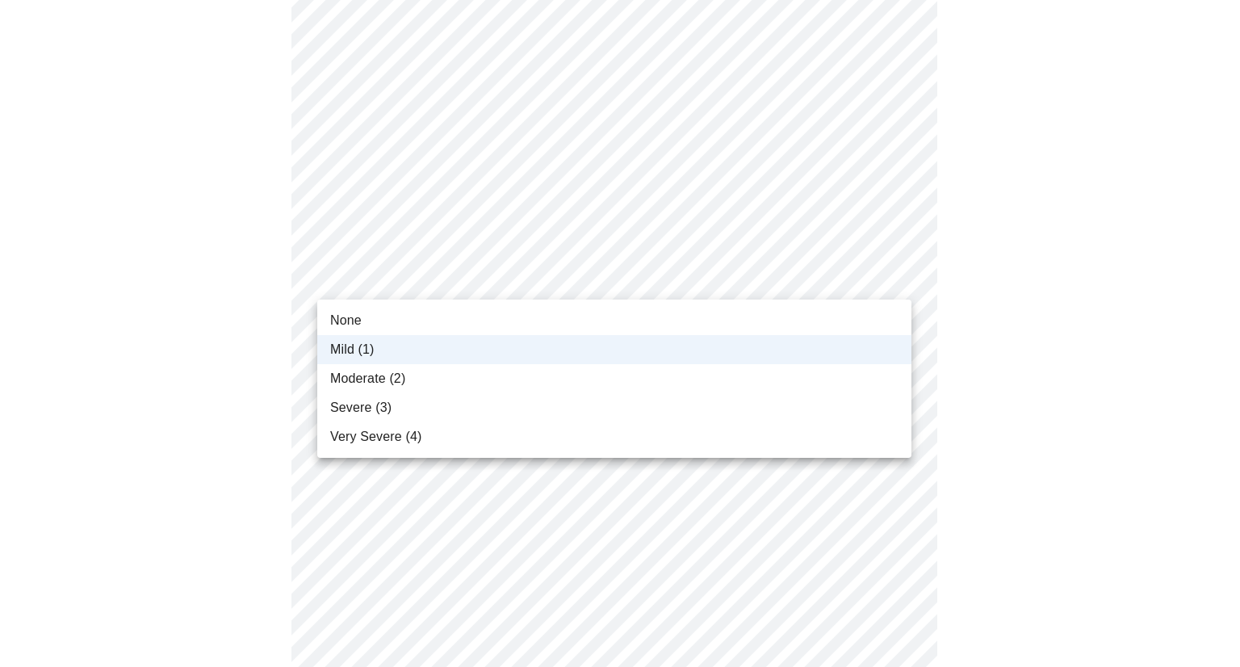
click at [443, 353] on li "Mild (1)" at bounding box center [614, 349] width 594 height 29
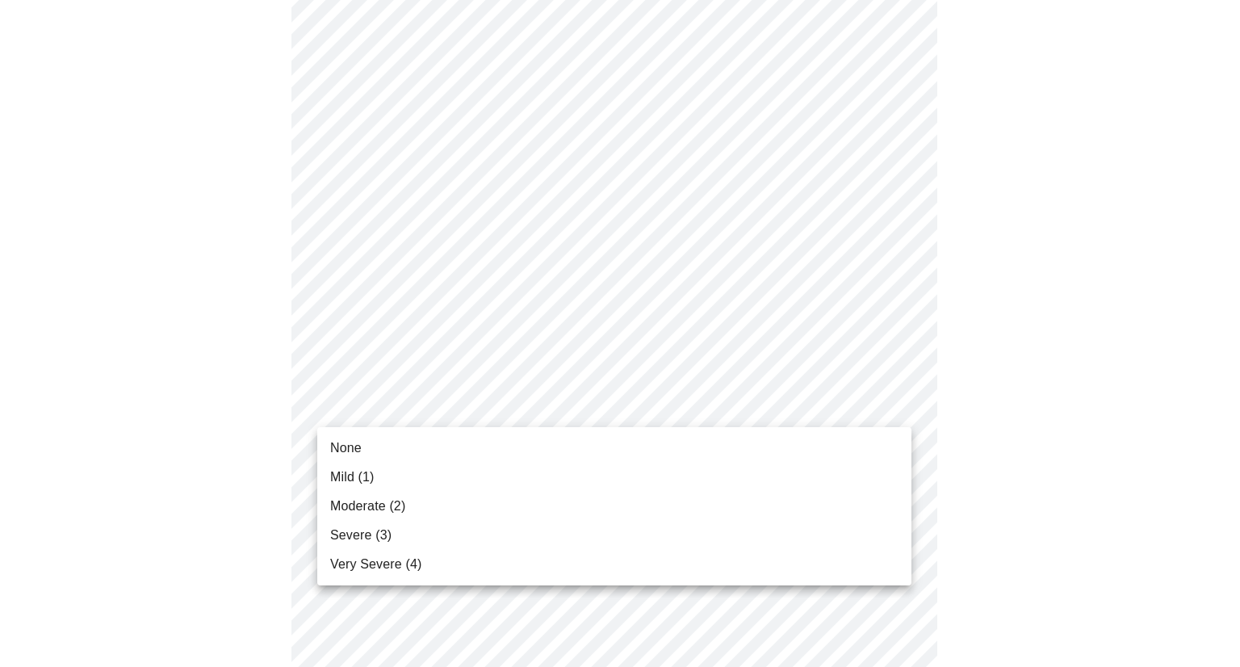
click at [391, 467] on li "Mild (1)" at bounding box center [614, 477] width 594 height 29
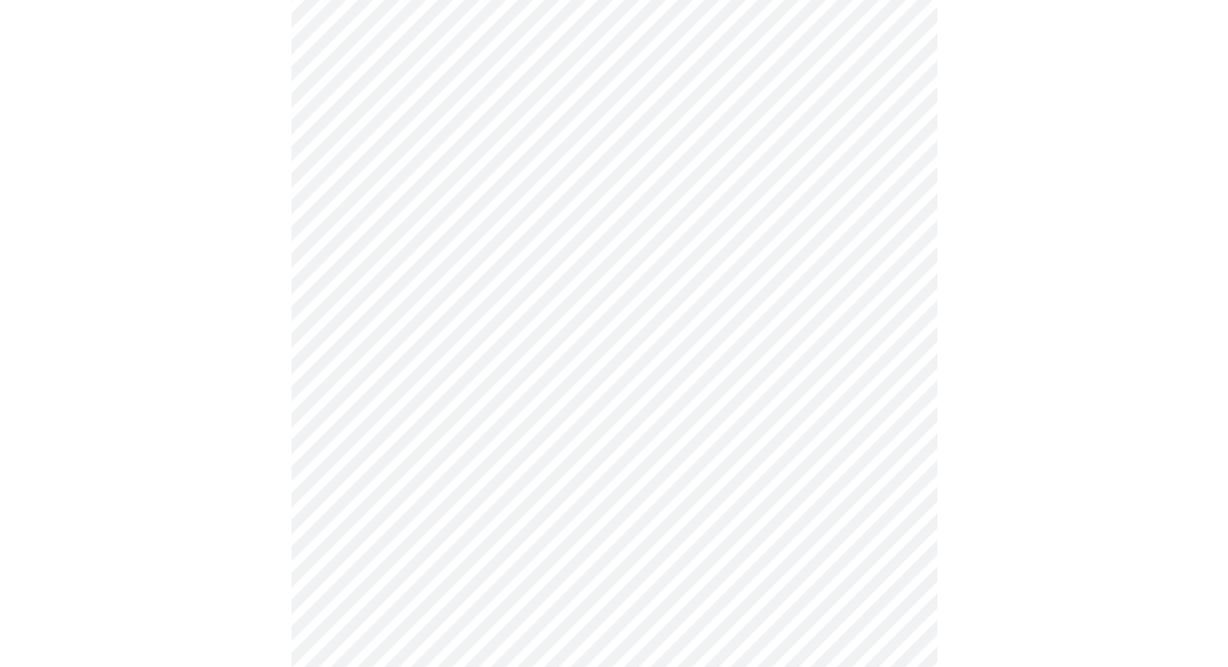
scroll to position [1211, 0]
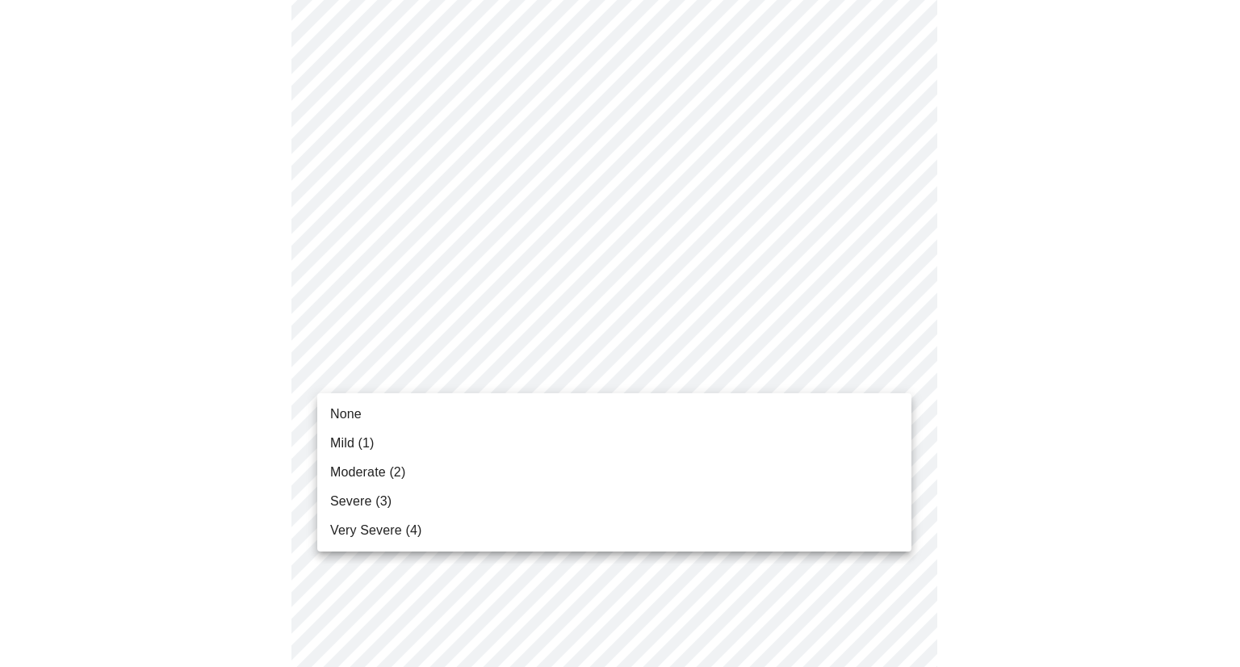
click at [407, 501] on li "Severe (3)" at bounding box center [614, 501] width 594 height 29
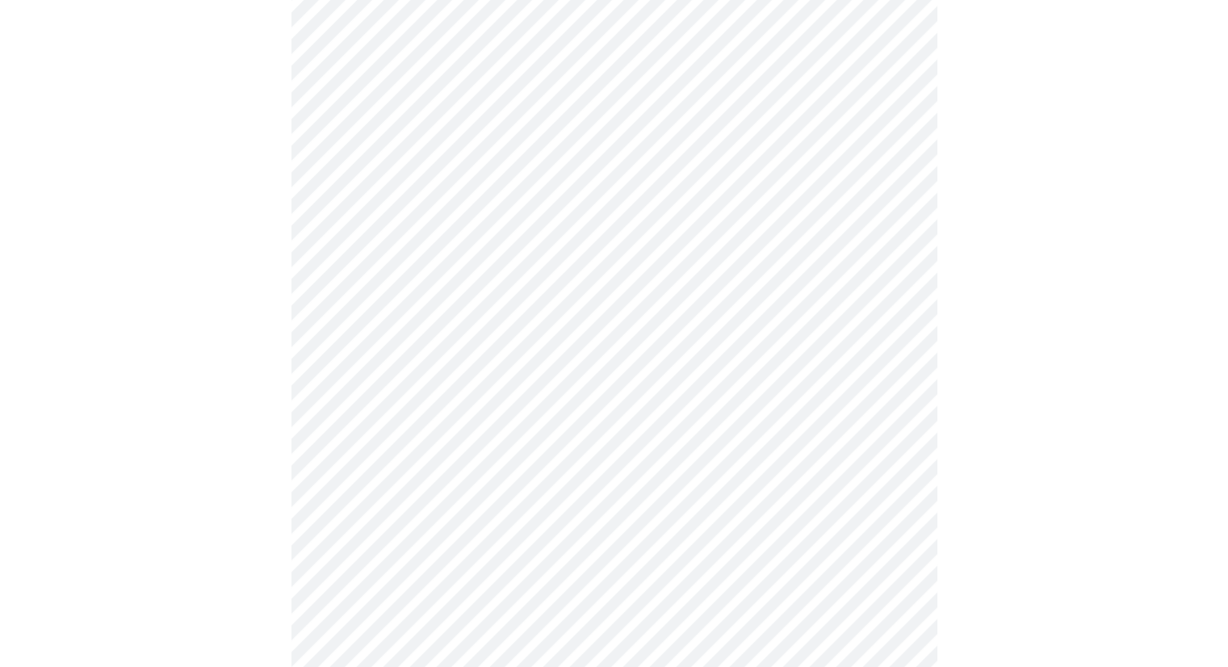
scroll to position [727, 0]
click at [899, 255] on body "MyMenopauseRx Appointments Messaging Labs Uploads Medications Community Refer a…" at bounding box center [619, 76] width 1227 height 1592
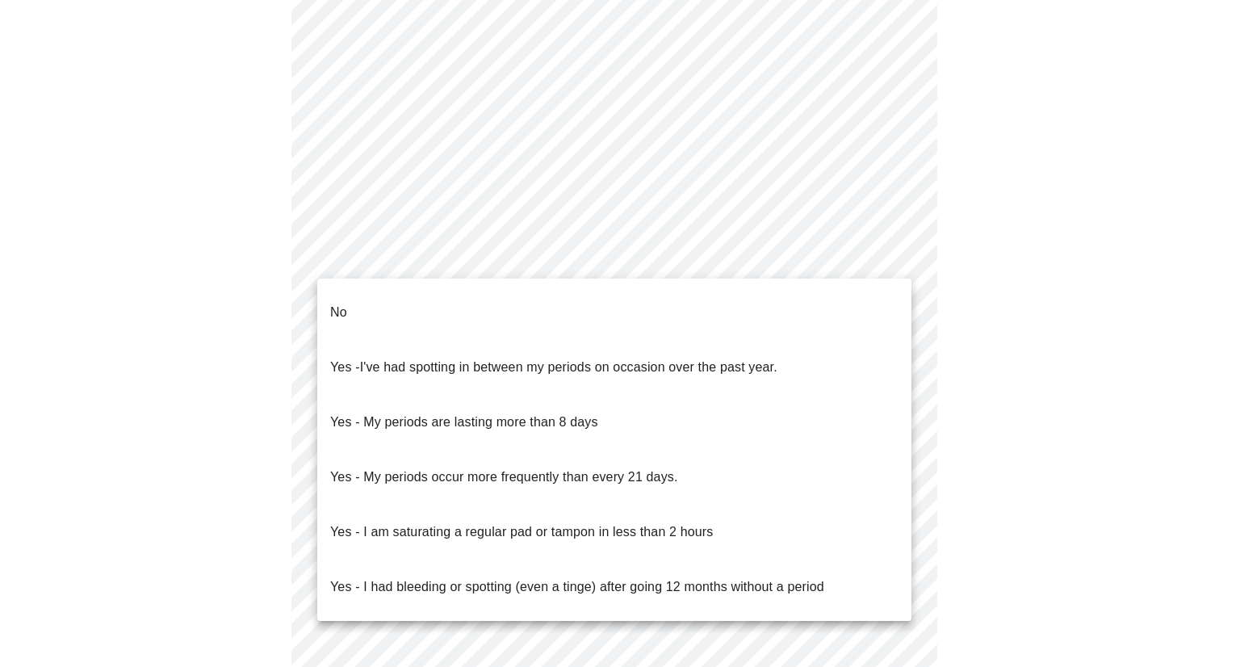
click at [537, 522] on p "Yes - I am saturating a regular pad or tampon in less than 2 hours" at bounding box center [521, 531] width 383 height 19
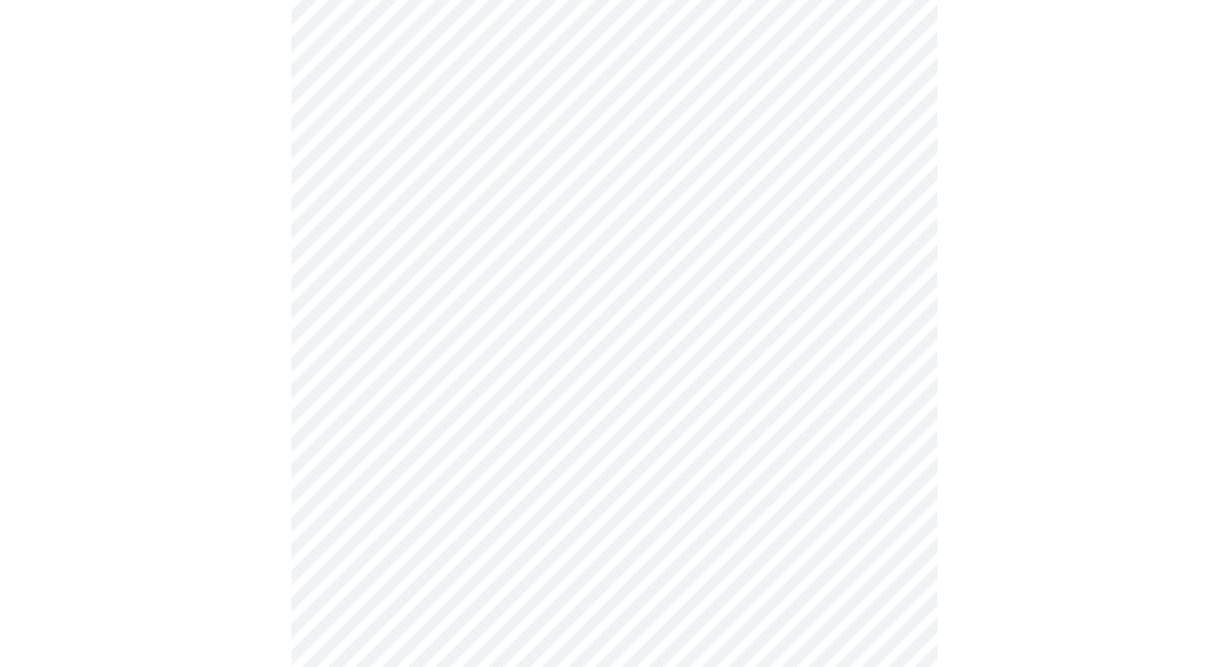
click at [903, 379] on body "MyMenopauseRx Appointments Messaging Labs Uploads Medications Community Refer a…" at bounding box center [613, 71] width 1215 height 1582
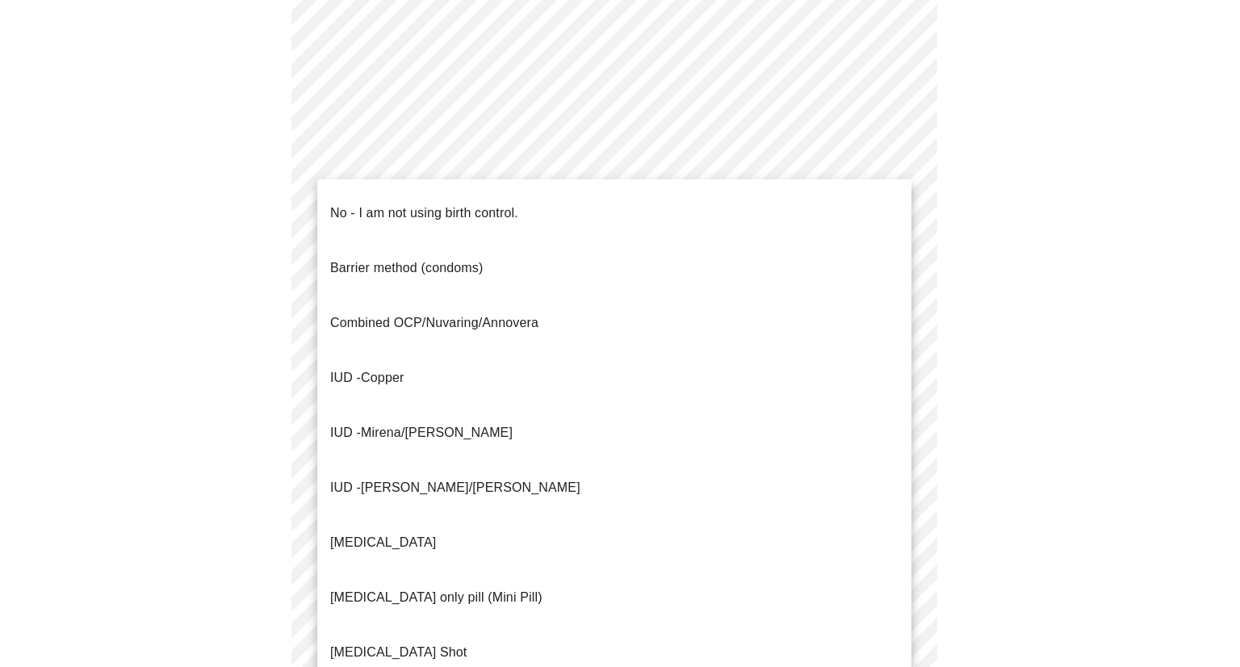
click at [384, 203] on p "No - I am not using birth control." at bounding box center [424, 212] width 188 height 19
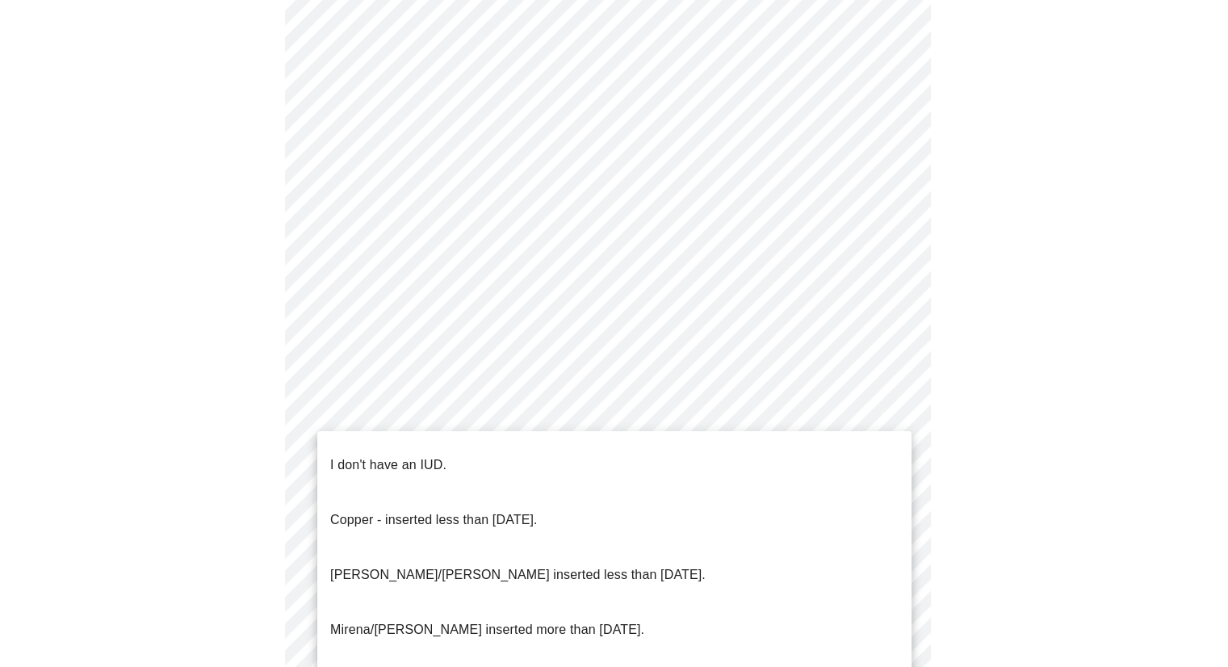
click at [892, 490] on body "MyMenopauseRx Appointments Messaging Labs Uploads Medications Community Refer a…" at bounding box center [613, 66] width 1215 height 1573
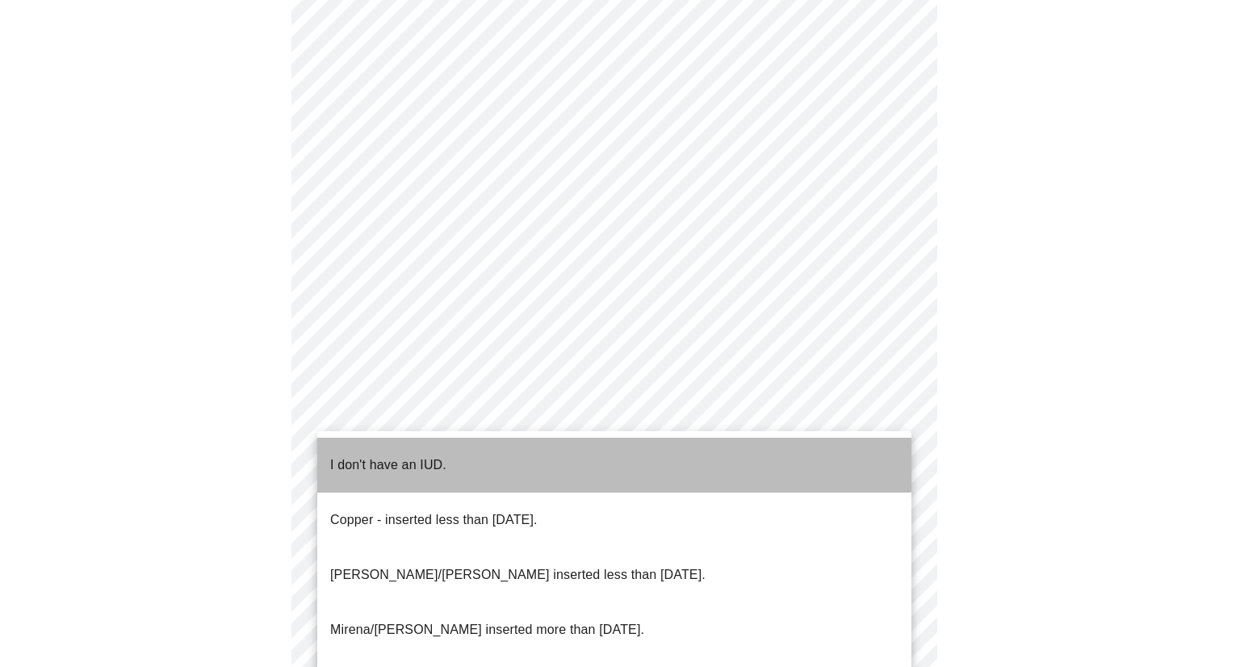
click at [459, 443] on li "I don't have an IUD." at bounding box center [614, 465] width 594 height 55
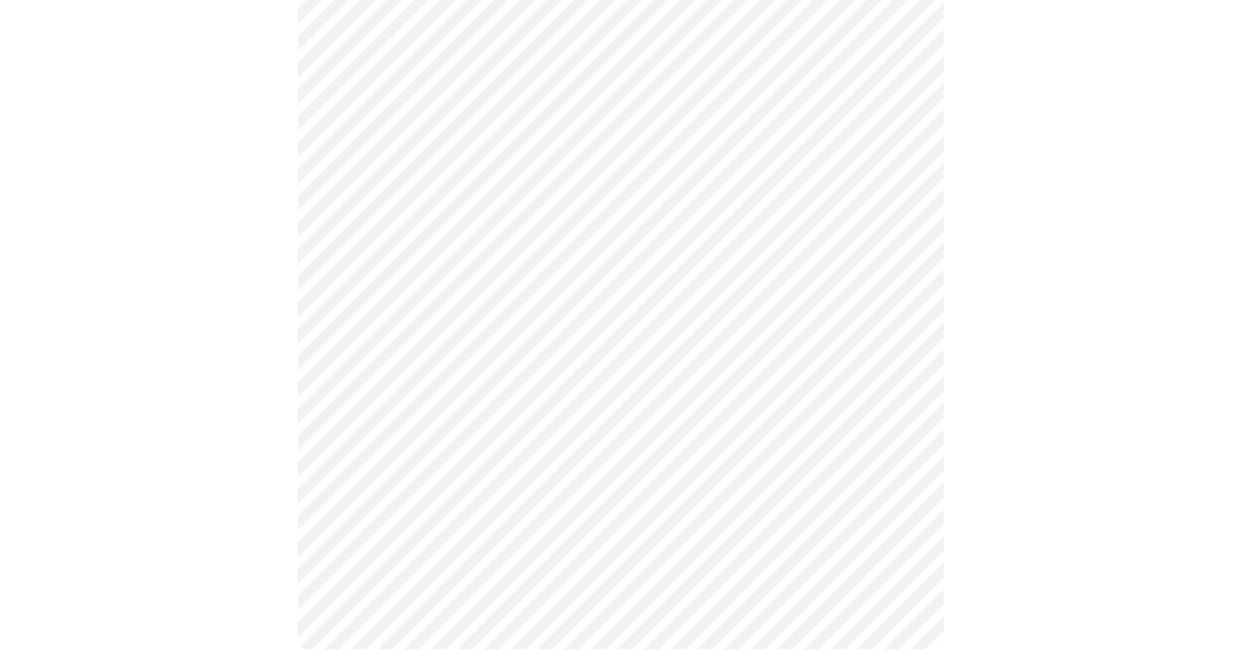
scroll to position [896, 0]
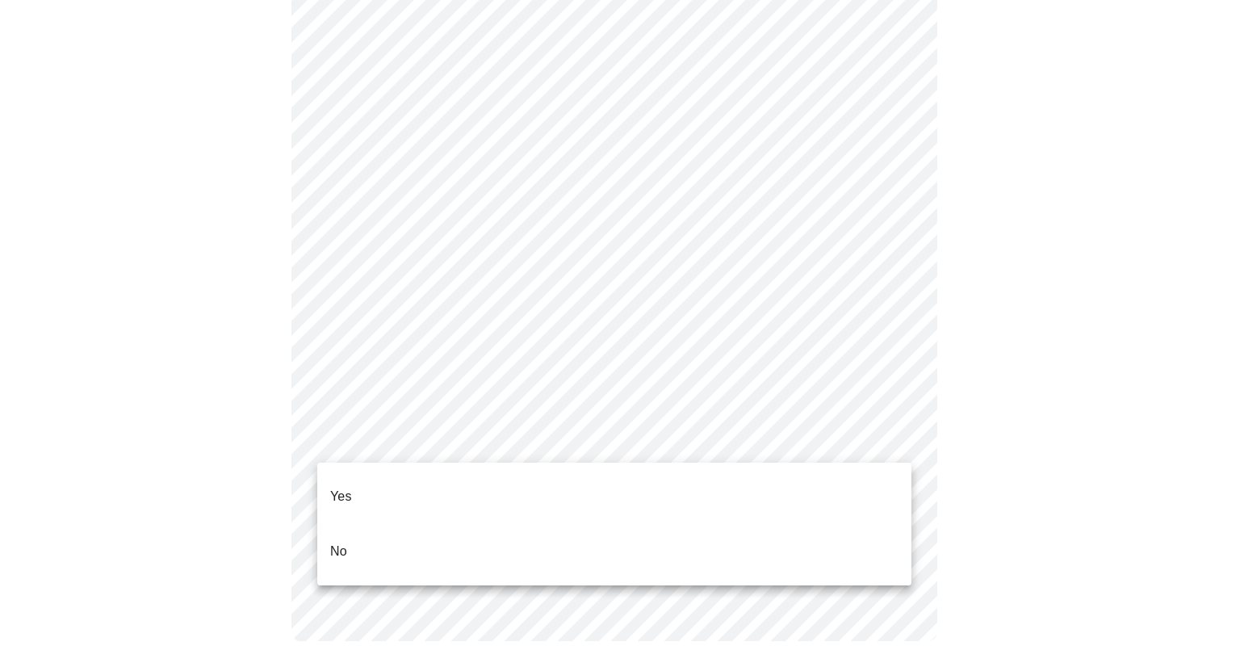
click at [436, 488] on li "Yes" at bounding box center [614, 496] width 594 height 55
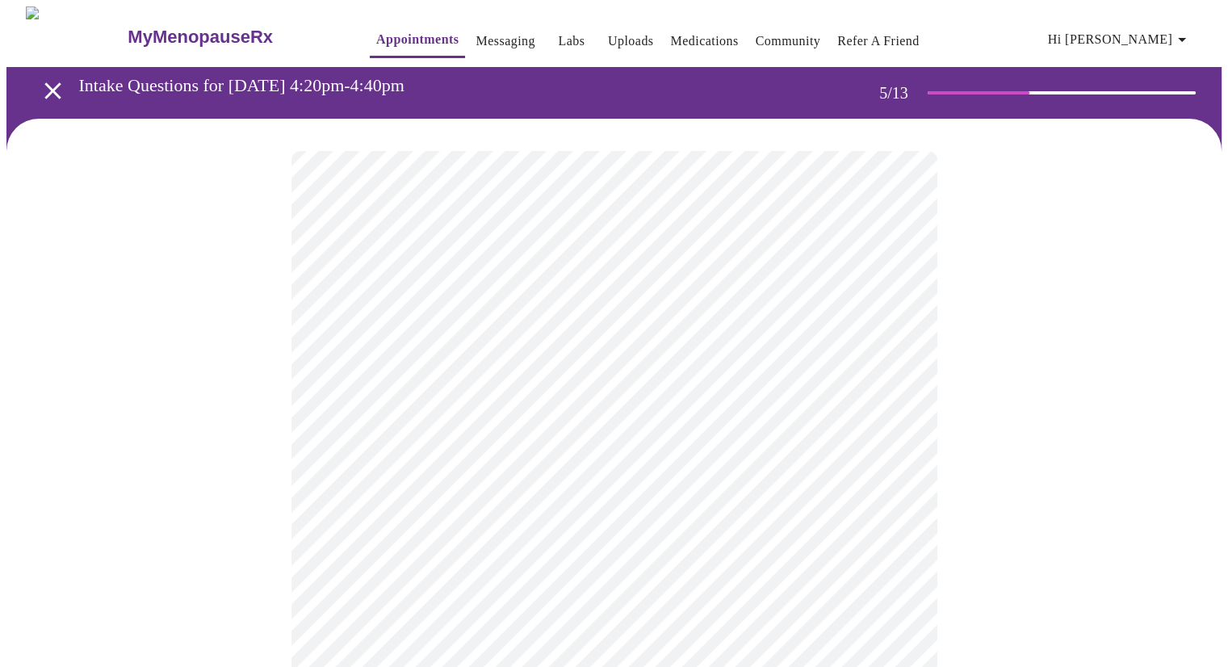
scroll to position [81, 0]
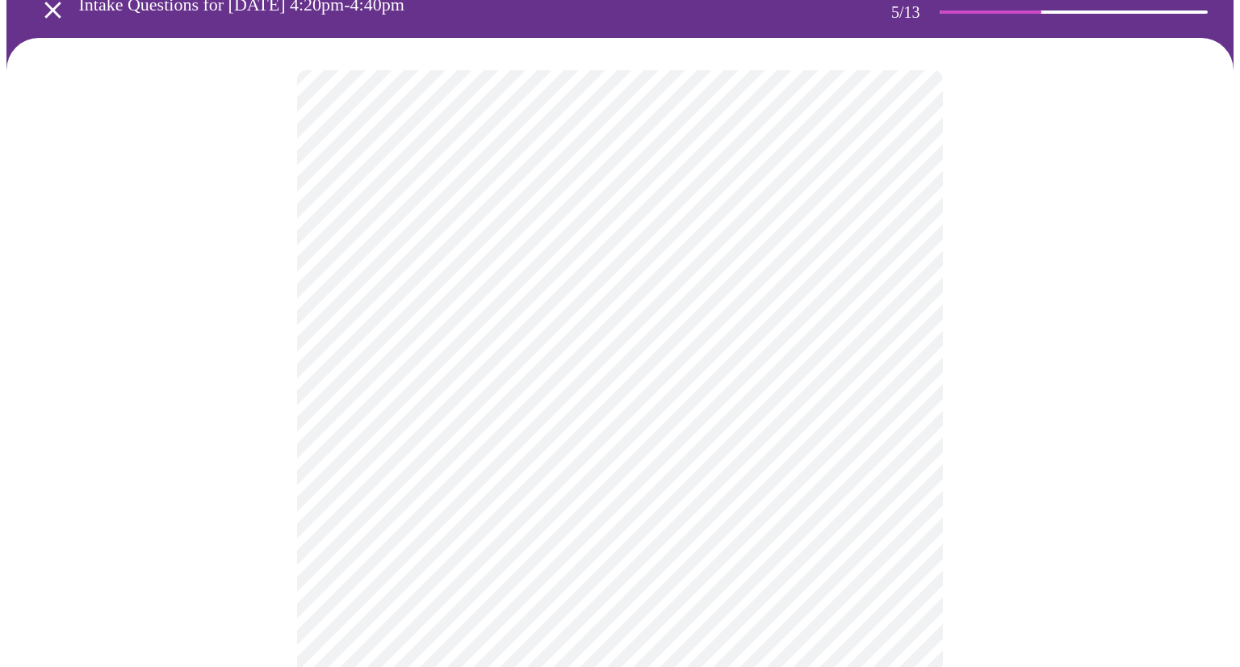
click at [878, 337] on body "MyMenopauseRx Appointments Messaging Labs Uploads Medications Community Refer a…" at bounding box center [619, 579] width 1227 height 1307
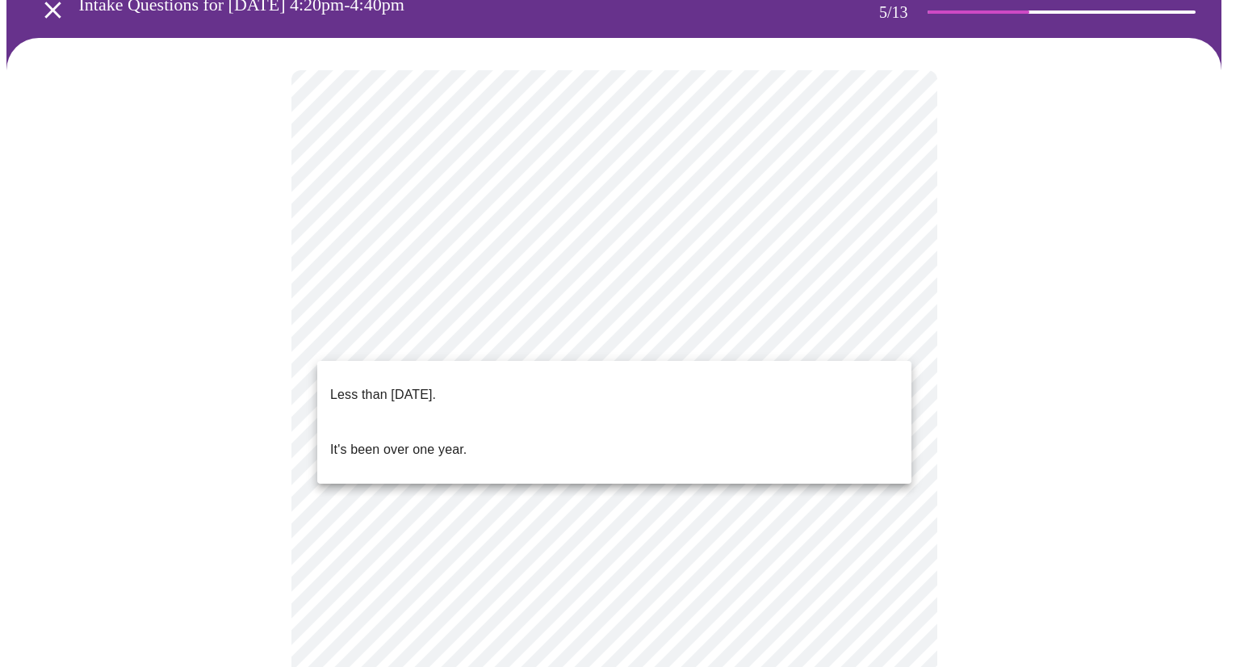
click at [411, 440] on p "It's been over one year." at bounding box center [398, 449] width 136 height 19
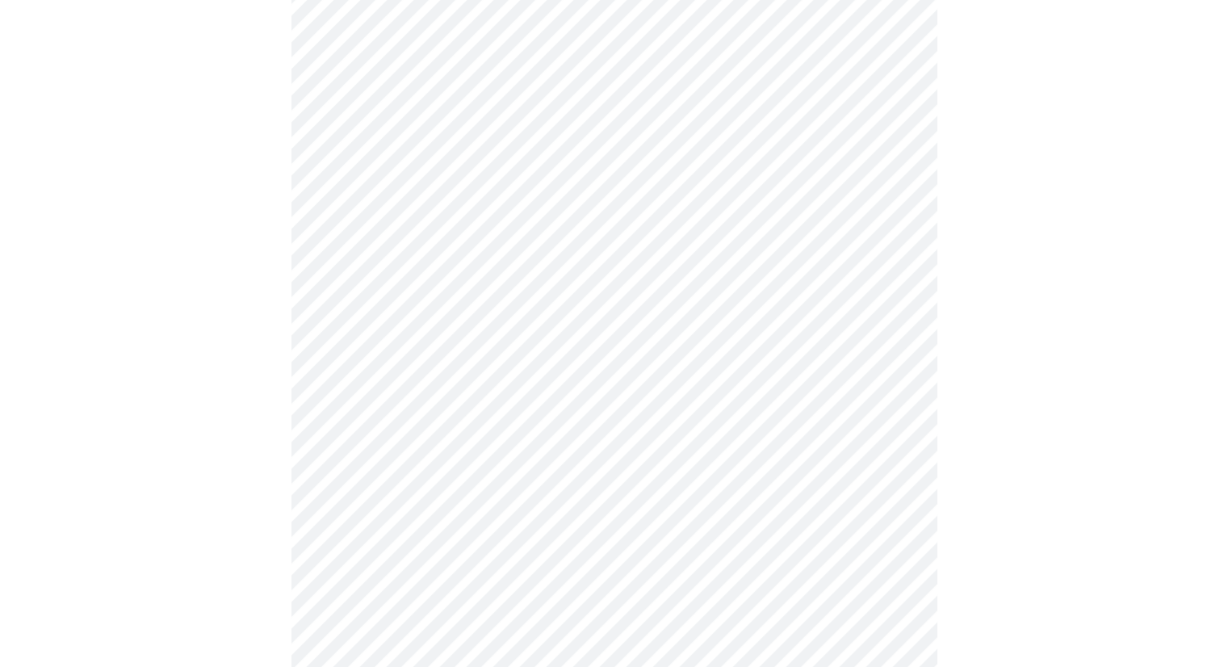
scroll to position [242, 0]
click at [905, 326] on body "MyMenopauseRx Appointments Messaging Labs Uploads Medications Community Refer a…" at bounding box center [613, 412] width 1215 height 1297
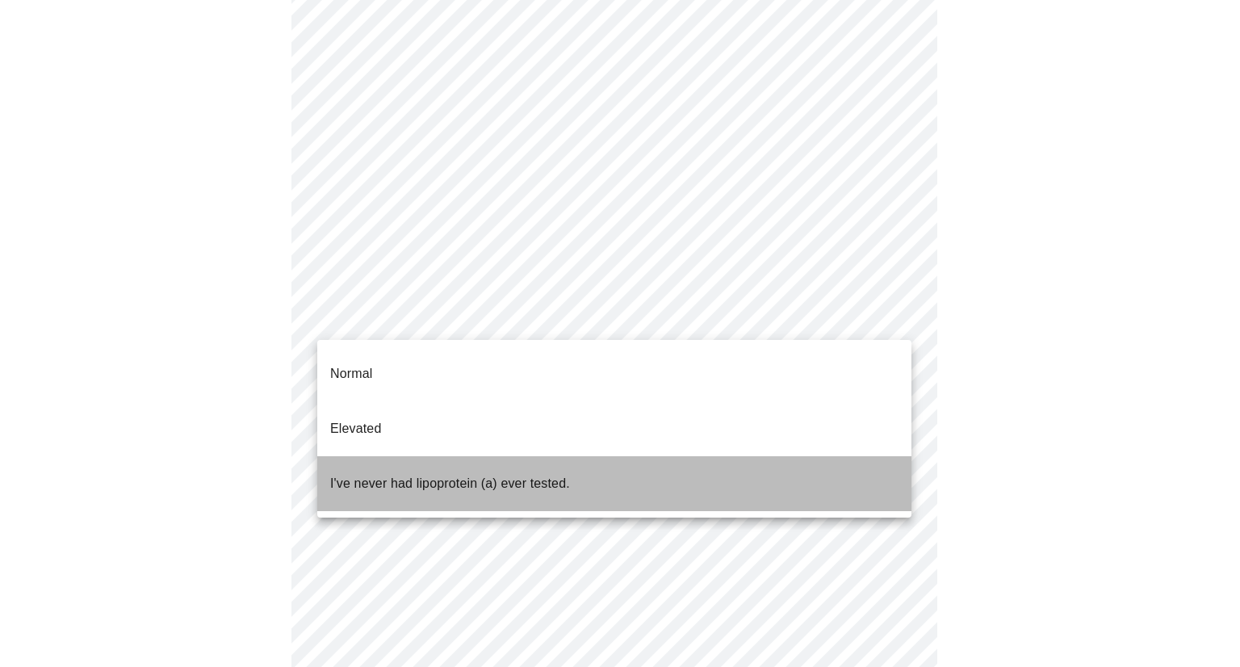
click at [414, 474] on p "I've never had lipoprotein (a) ever tested." at bounding box center [450, 483] width 240 height 19
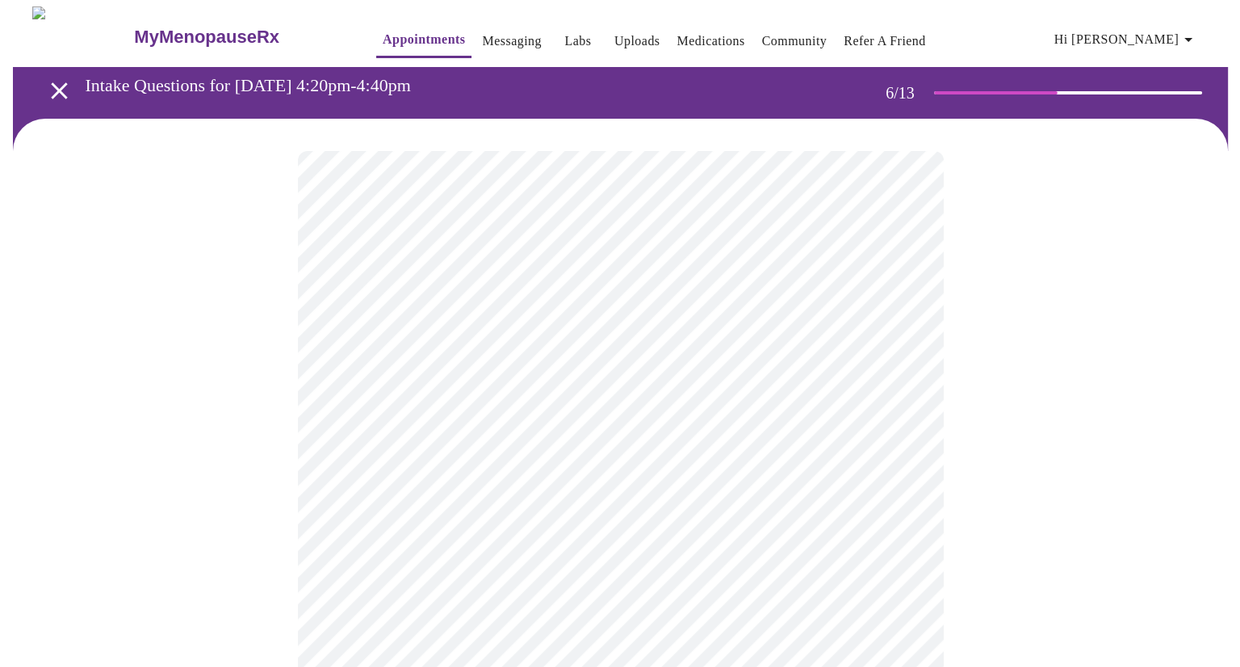
scroll to position [81, 0]
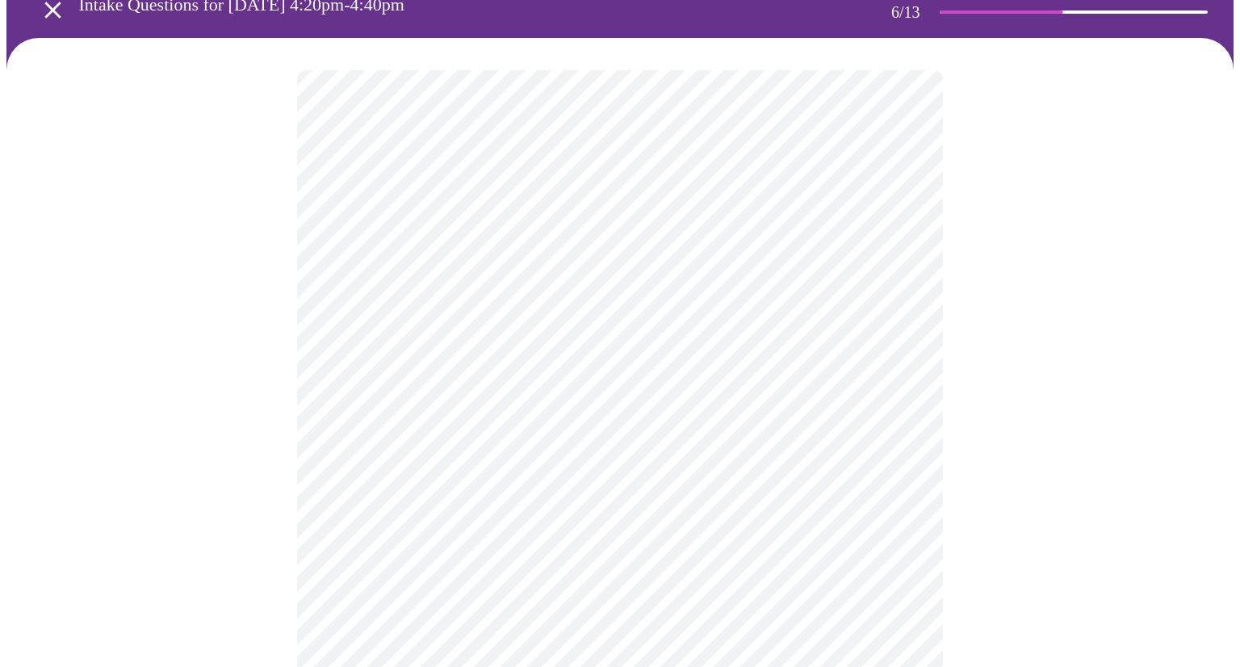
click at [878, 383] on body "MyMenopauseRx Appointments Messaging Labs Uploads Medications Community Refer a…" at bounding box center [619, 356] width 1227 height 861
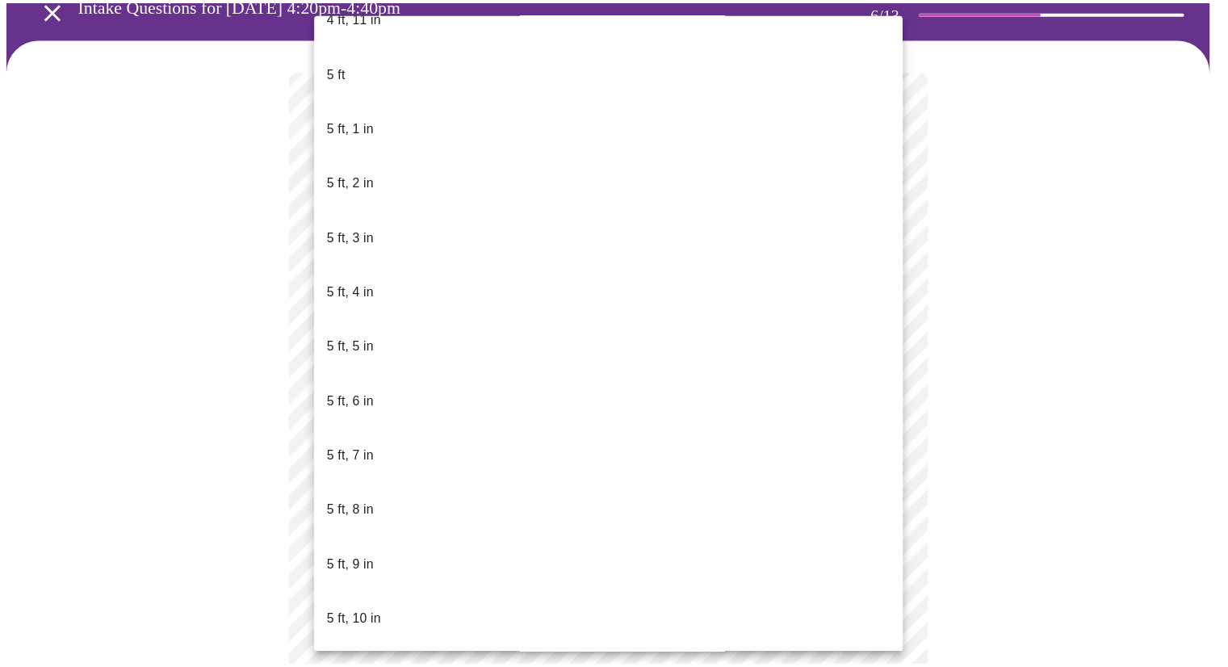
scroll to position [1211, 0]
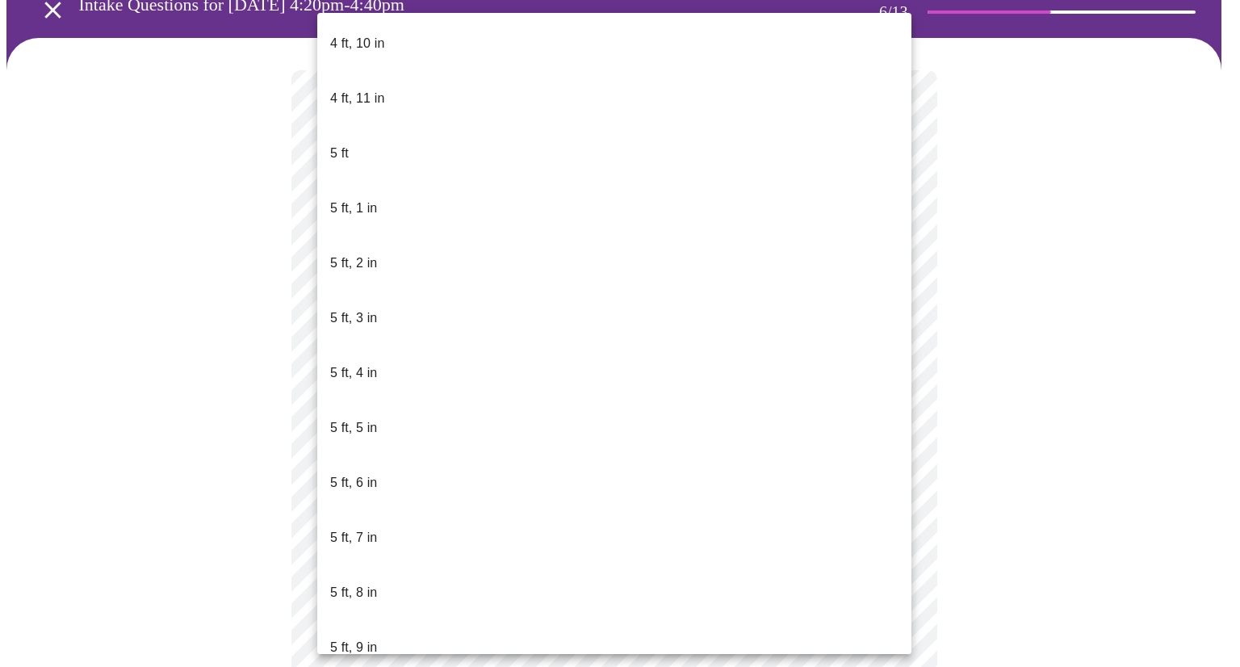
click at [364, 418] on p "5 ft, 5 in" at bounding box center [353, 427] width 47 height 19
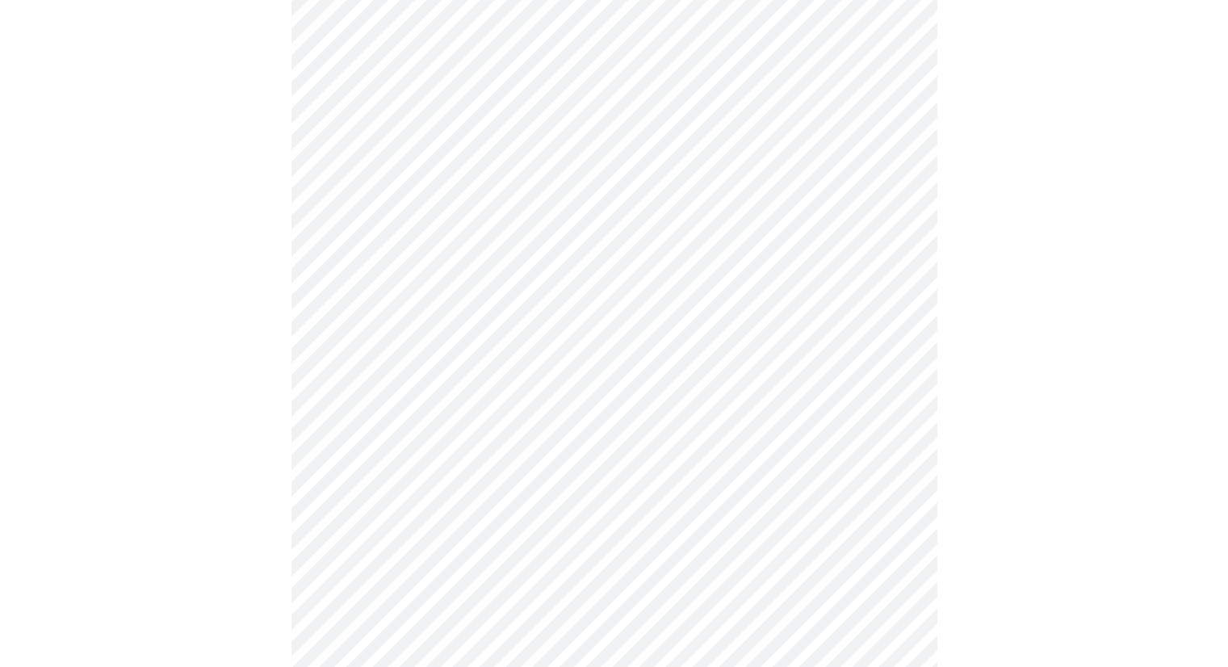
scroll to position [4118, 0]
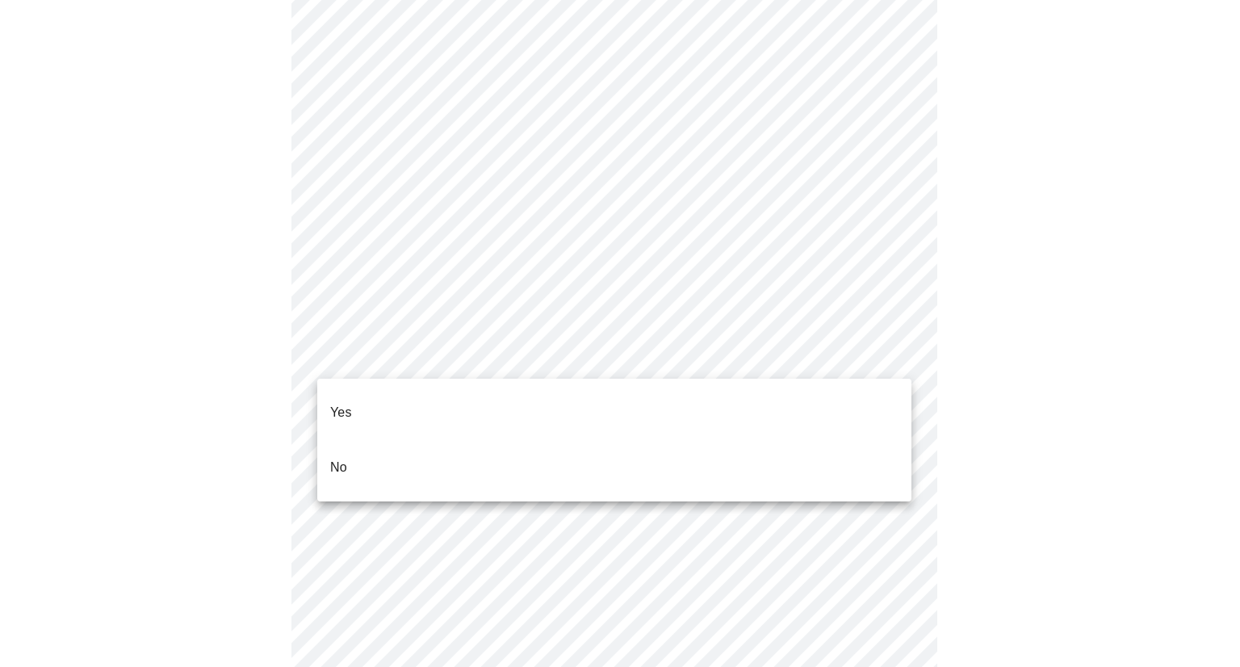
click at [832, 272] on div at bounding box center [620, 333] width 1240 height 667
click at [665, 455] on li "No" at bounding box center [614, 467] width 594 height 55
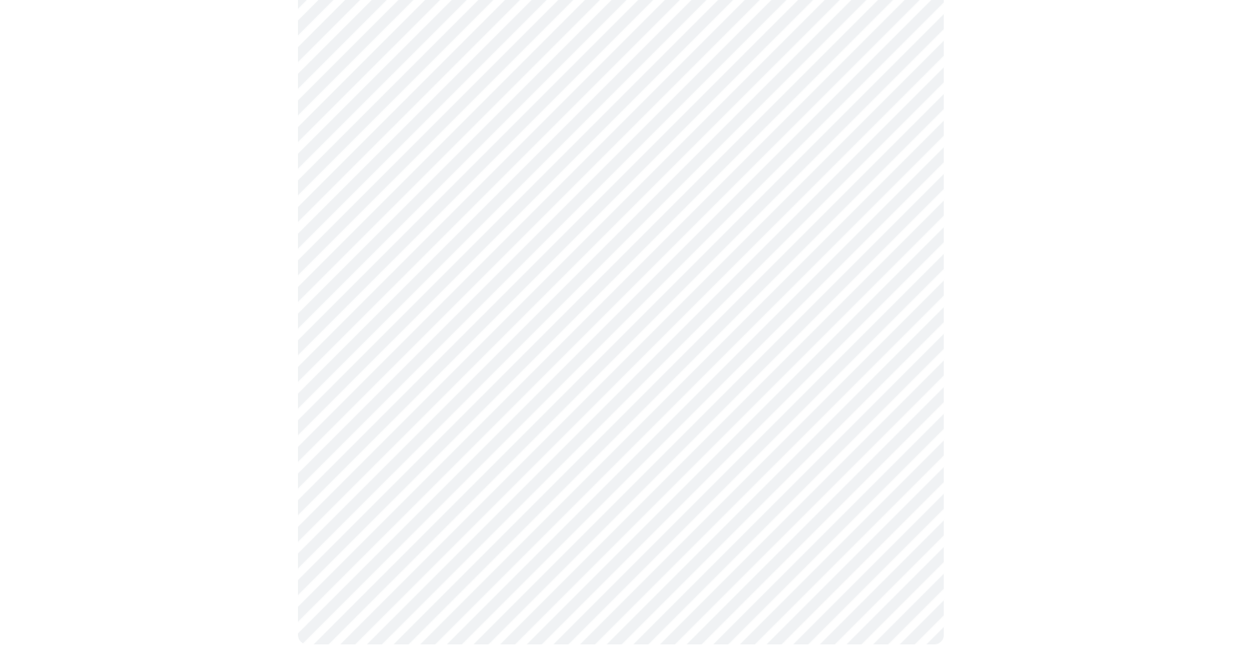
scroll to position [907, 0]
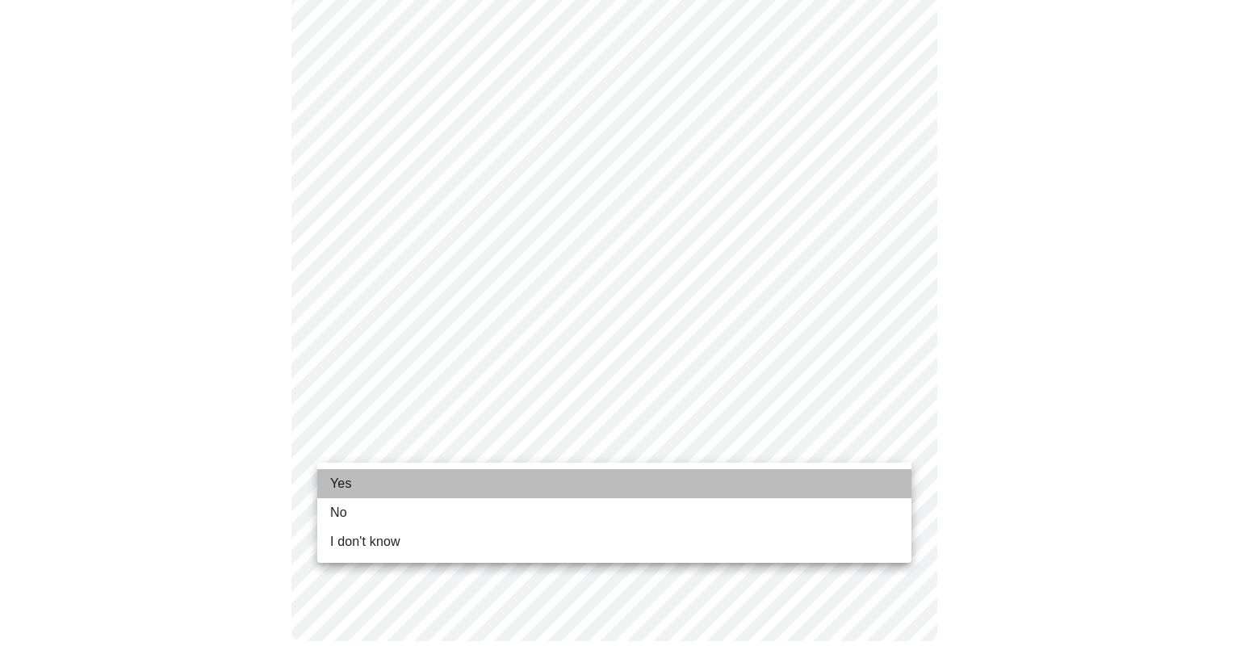
click at [470, 479] on li "Yes" at bounding box center [614, 483] width 594 height 29
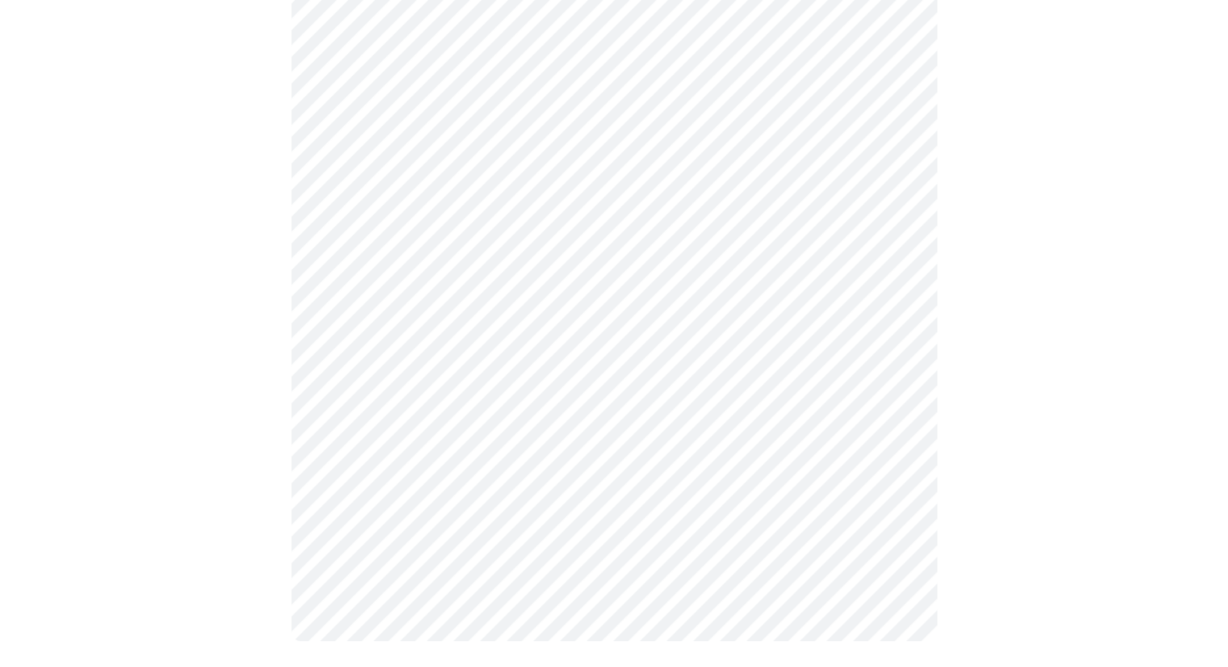
scroll to position [0, 0]
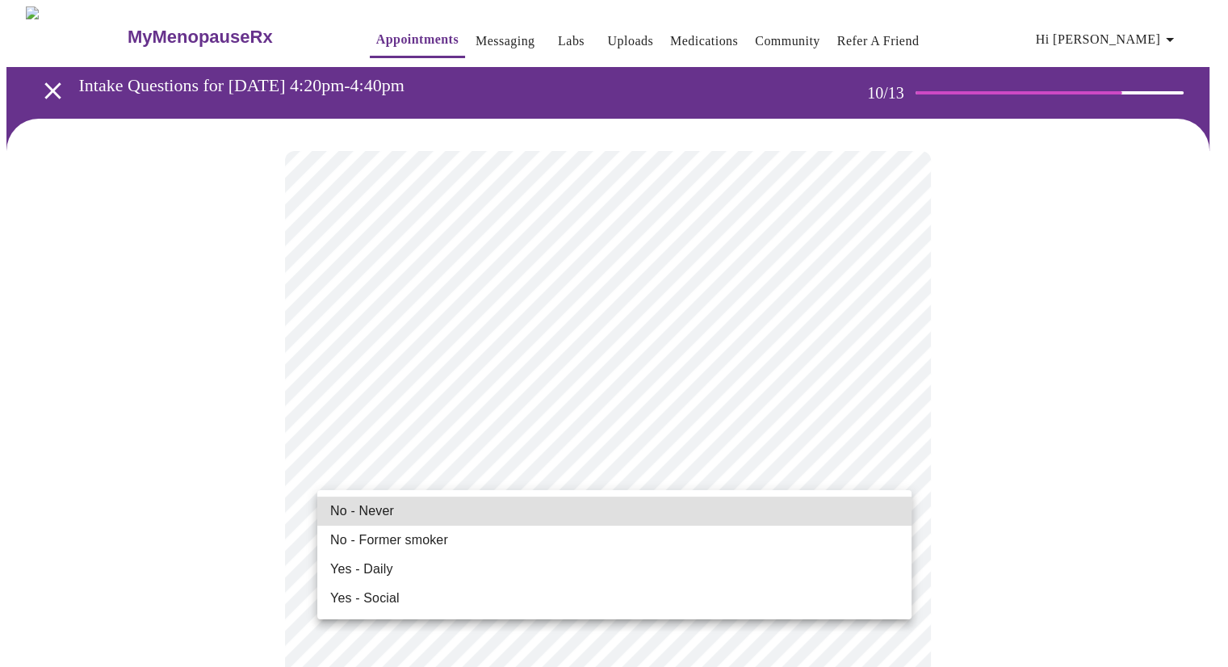
click at [494, 508] on li "No - Never" at bounding box center [614, 511] width 594 height 29
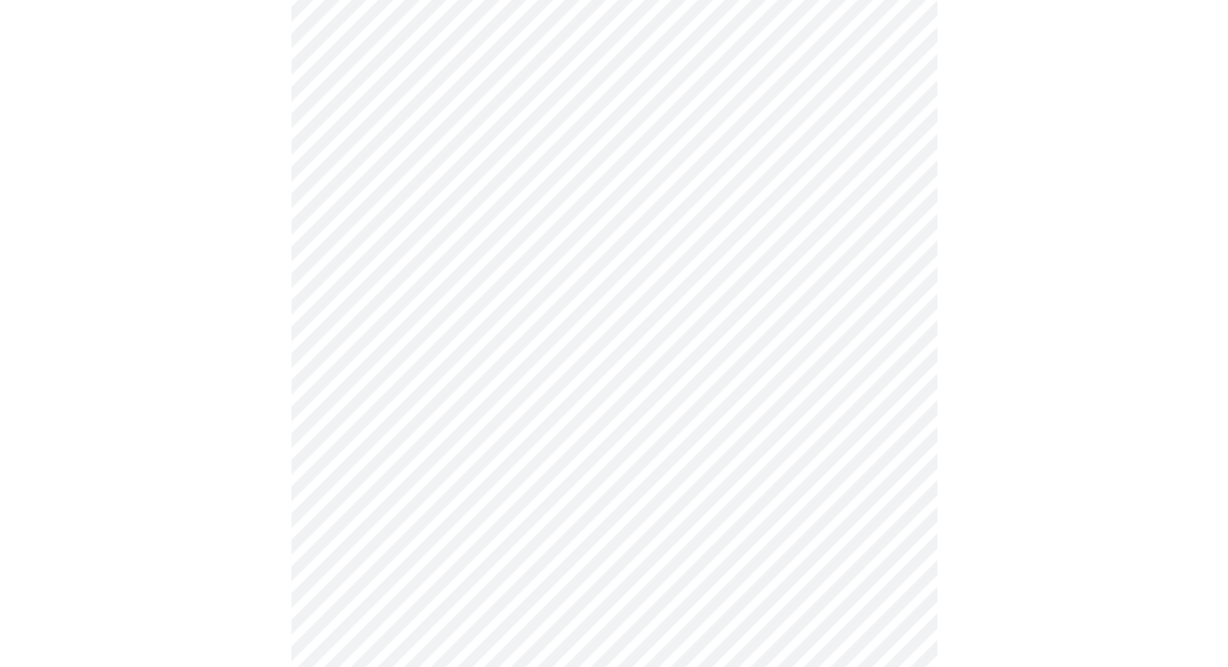
scroll to position [1373, 0]
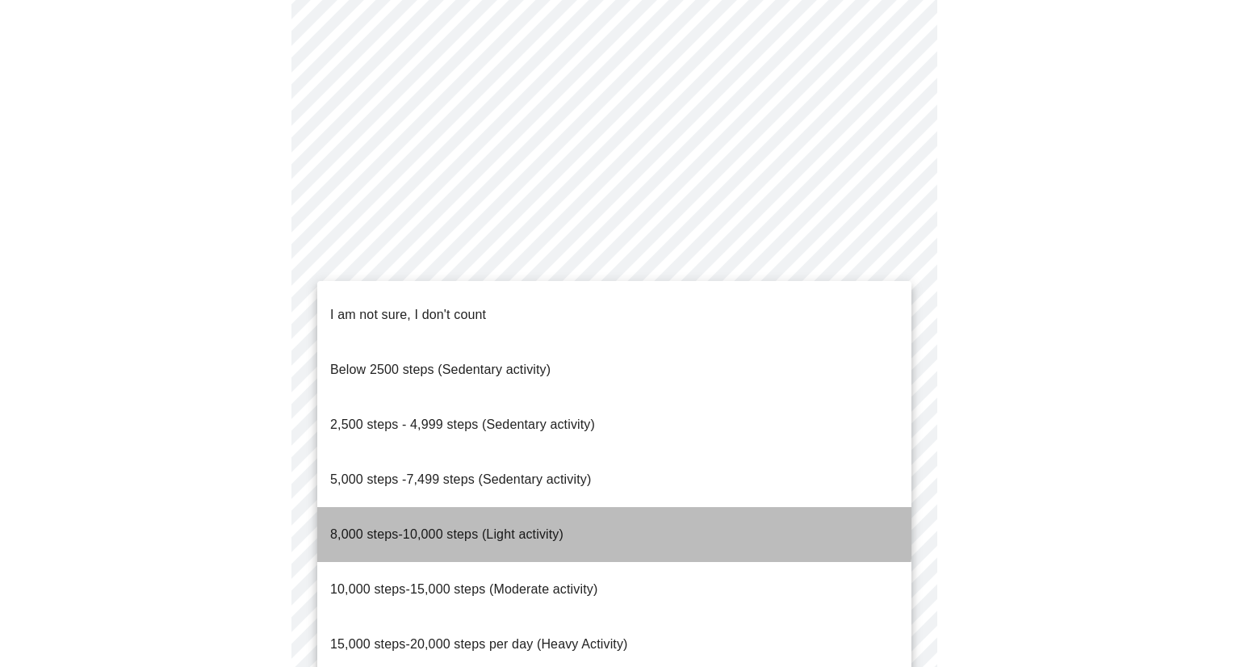
click at [436, 527] on span "8,000 steps-10,000 steps (Light activity)" at bounding box center [446, 534] width 233 height 14
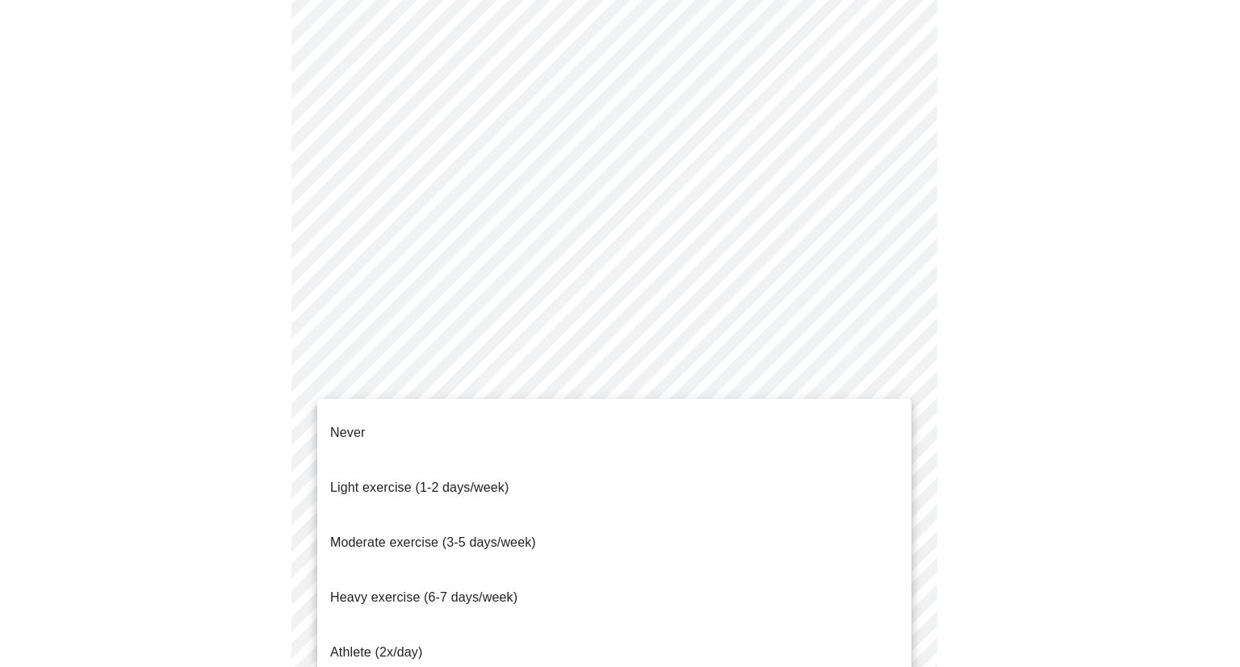
click at [423, 480] on span "Light exercise (1-2 days/week)" at bounding box center [419, 487] width 179 height 14
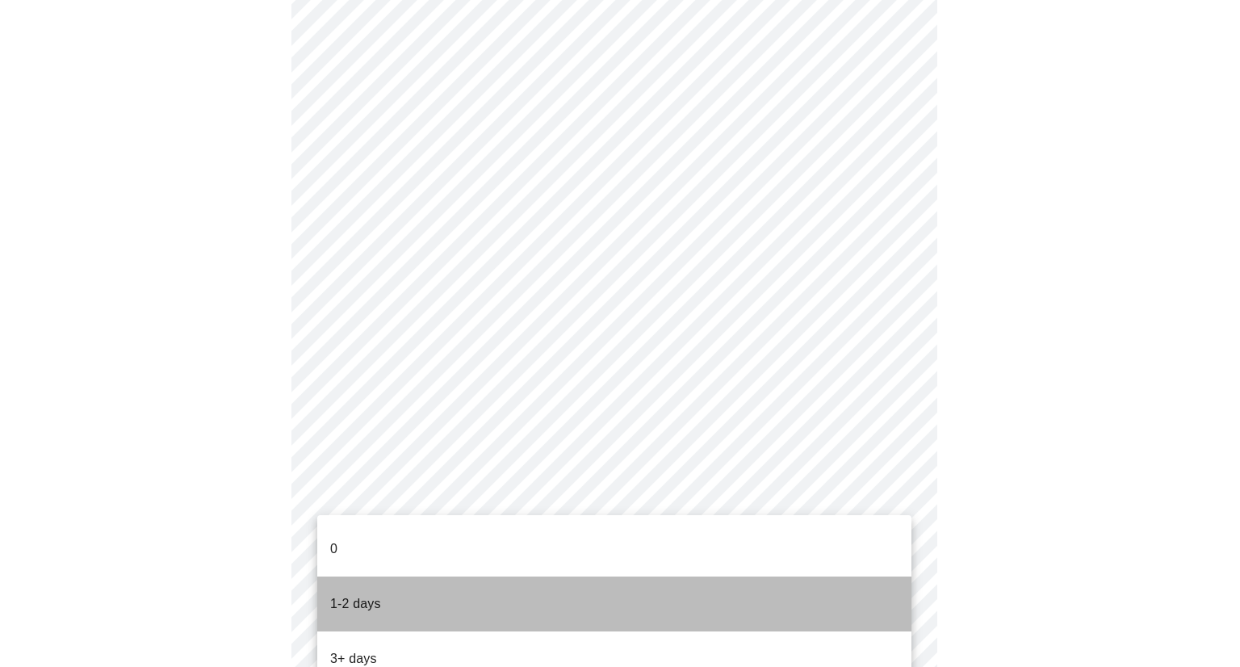
click at [409, 582] on li "1-2 days" at bounding box center [614, 603] width 594 height 55
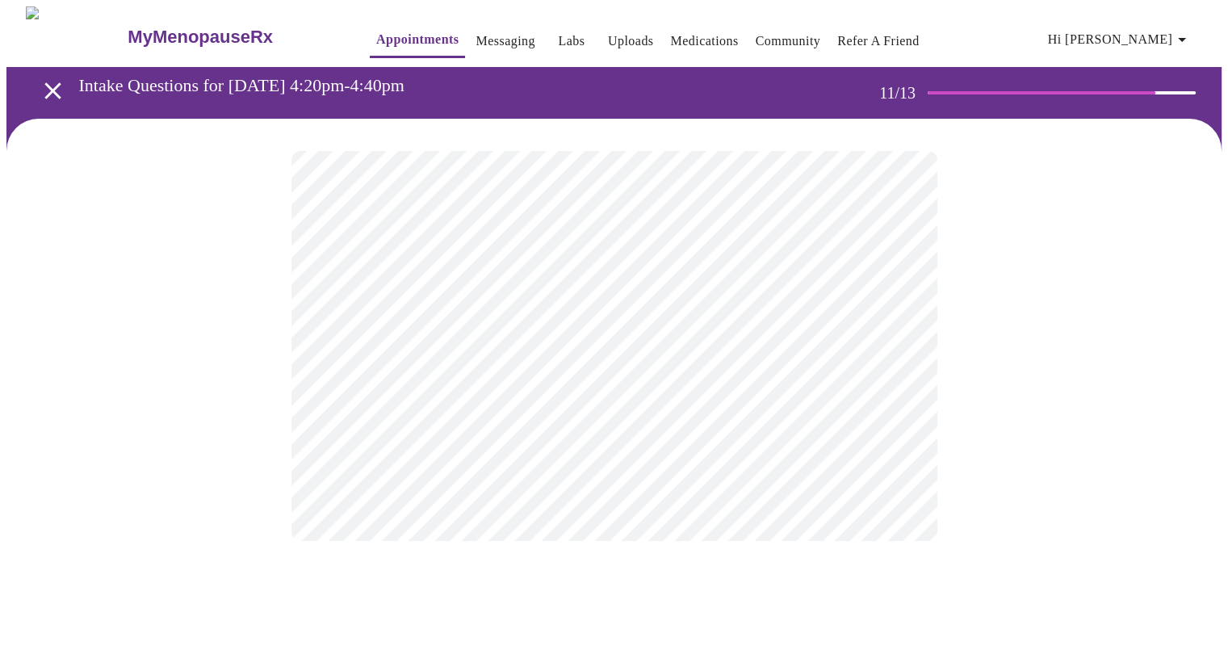
scroll to position [0, 0]
click at [916, 332] on body "MyMenopauseRx Appointments Messaging Labs Uploads Medications Community Refer a…" at bounding box center [619, 274] width 1227 height 536
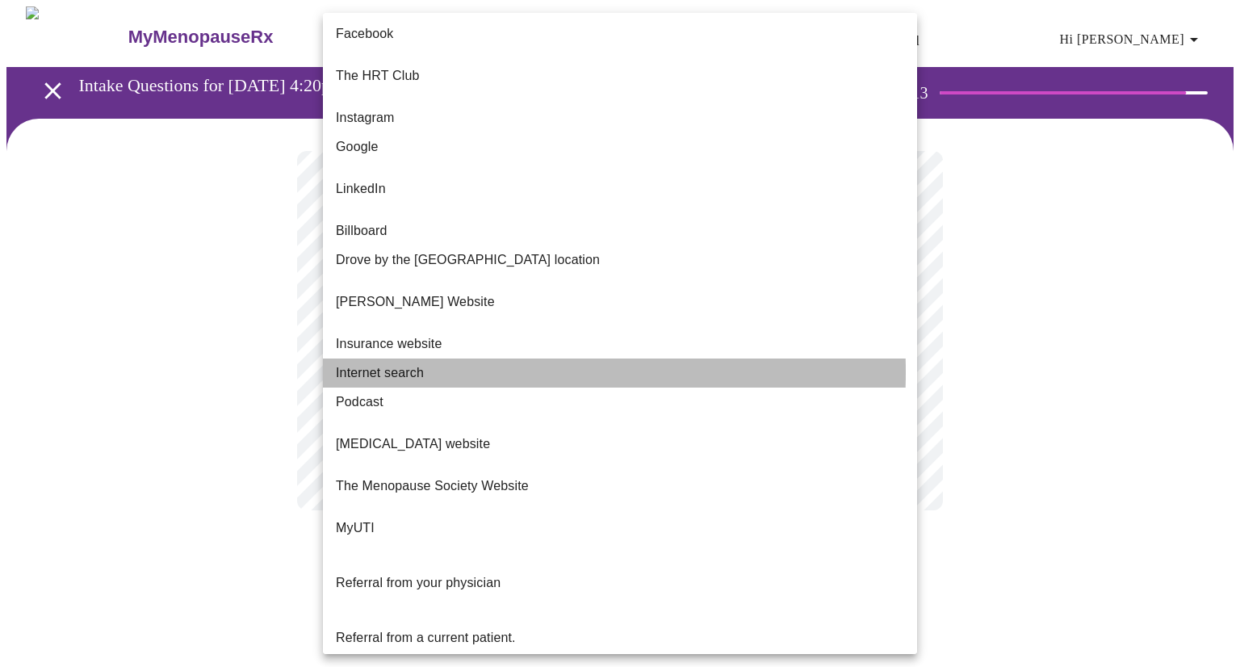
click at [393, 363] on span "Internet search" at bounding box center [380, 372] width 88 height 19
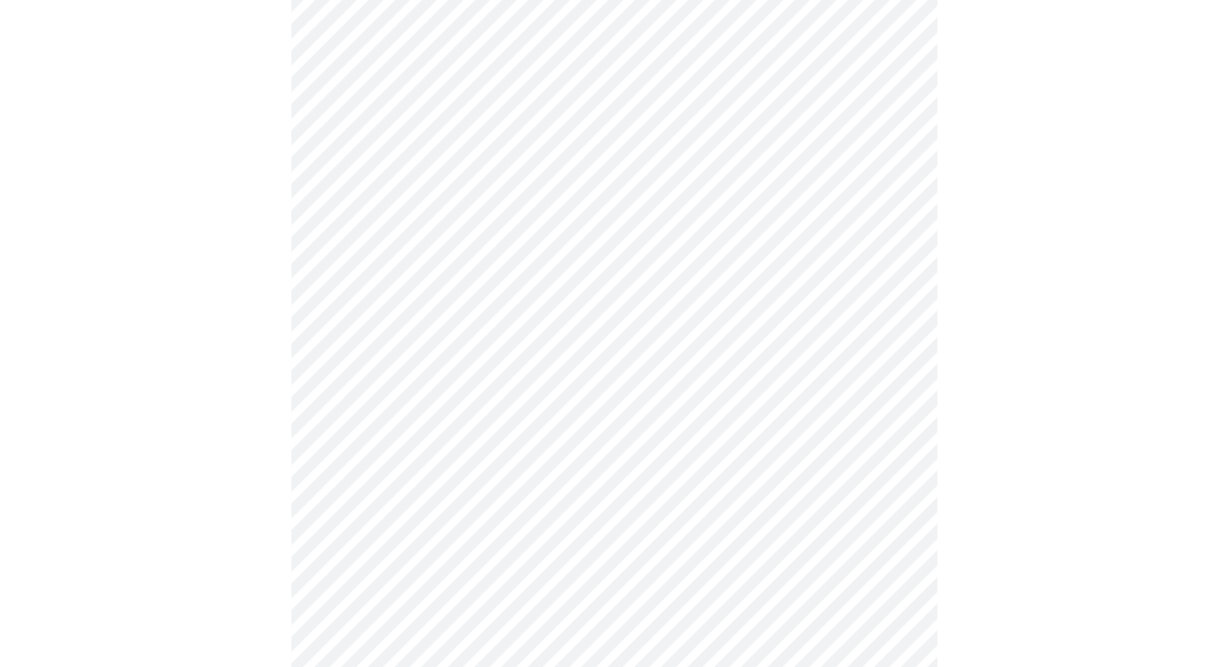
scroll to position [323, 0]
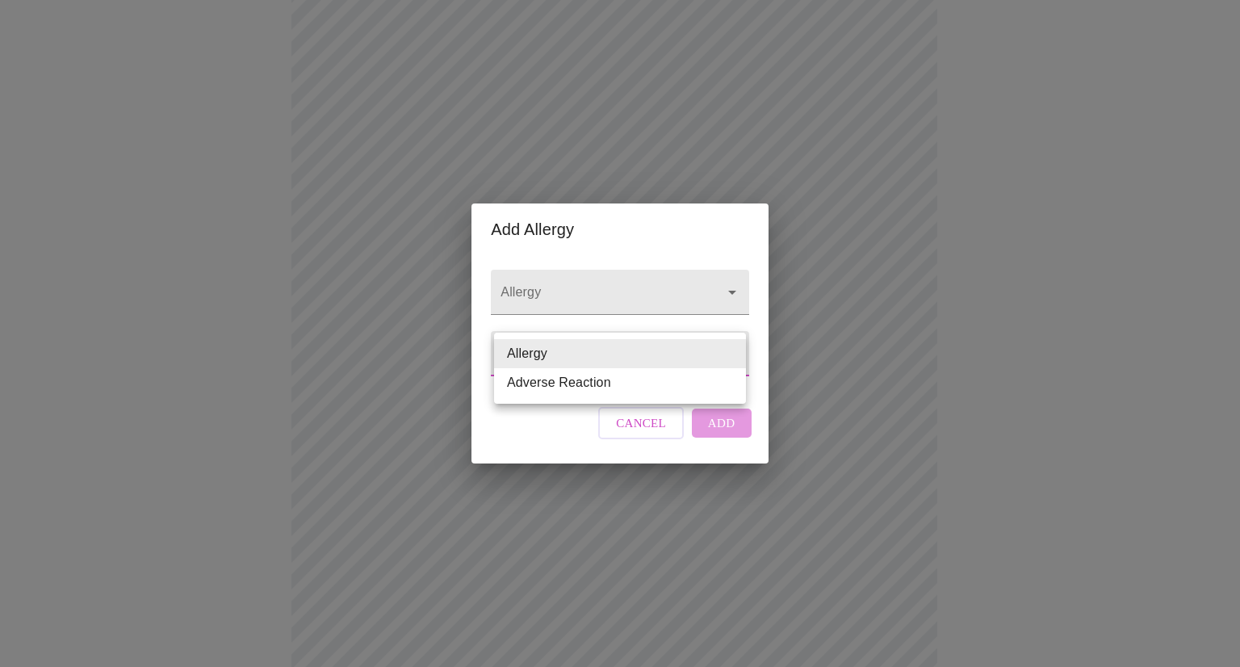
click at [731, 350] on body "MyMenopauseRx Appointments Messaging Labs Uploads Medications Community Refer a…" at bounding box center [619, 290] width 1227 height 1212
click at [731, 350] on li "Allergy" at bounding box center [620, 353] width 252 height 29
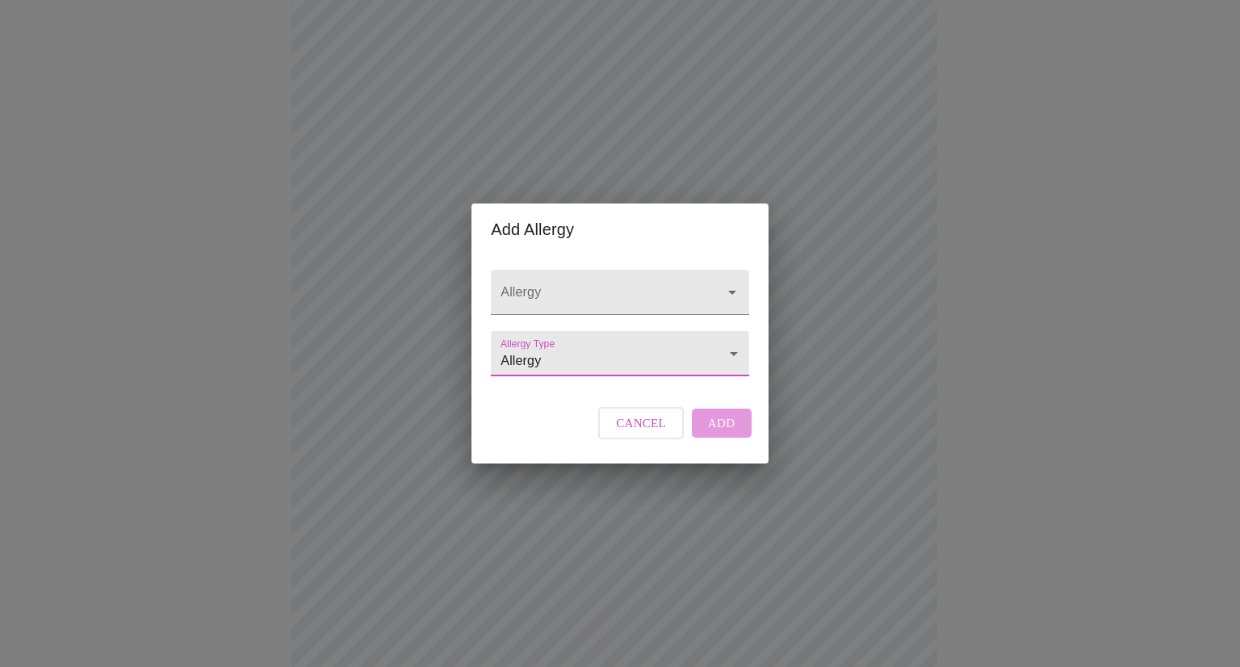
click at [731, 354] on body "MyMenopauseRx Appointments Messaging Labs Uploads Medications Community Refer a…" at bounding box center [619, 290] width 1227 height 1212
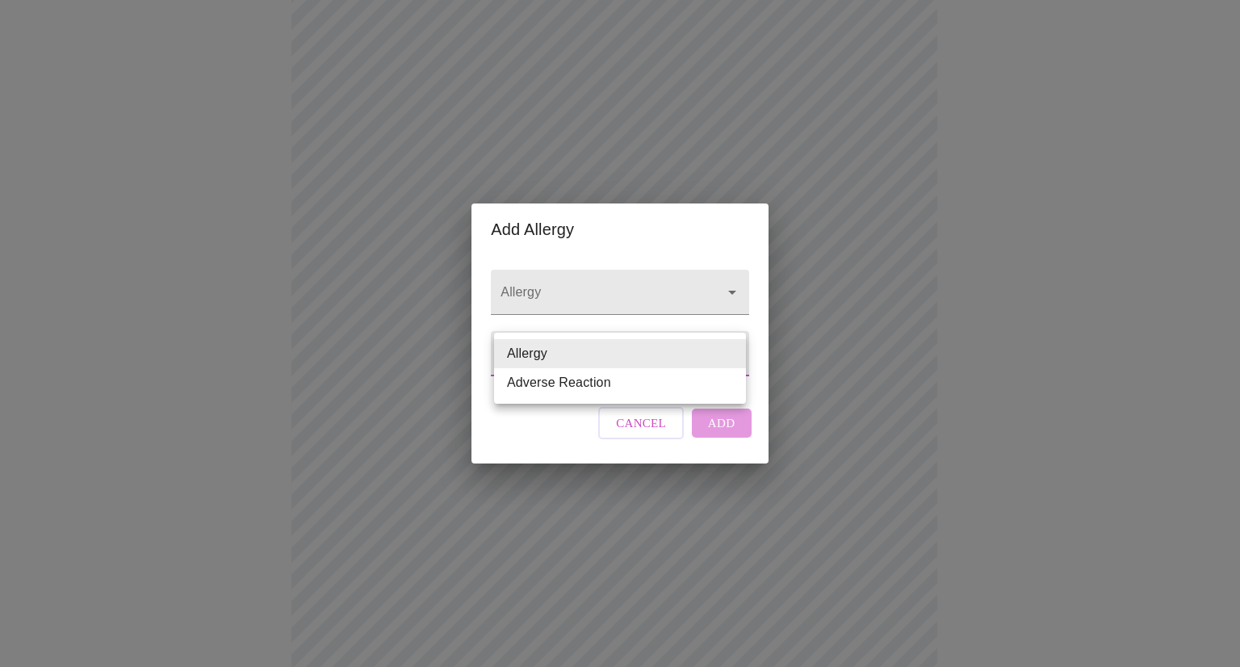
click at [731, 354] on body "MyMenopauseRx Appointments Messaging Labs Uploads Medications Community Refer a…" at bounding box center [619, 290] width 1227 height 1212
click at [731, 354] on li "Allergy" at bounding box center [620, 353] width 252 height 29
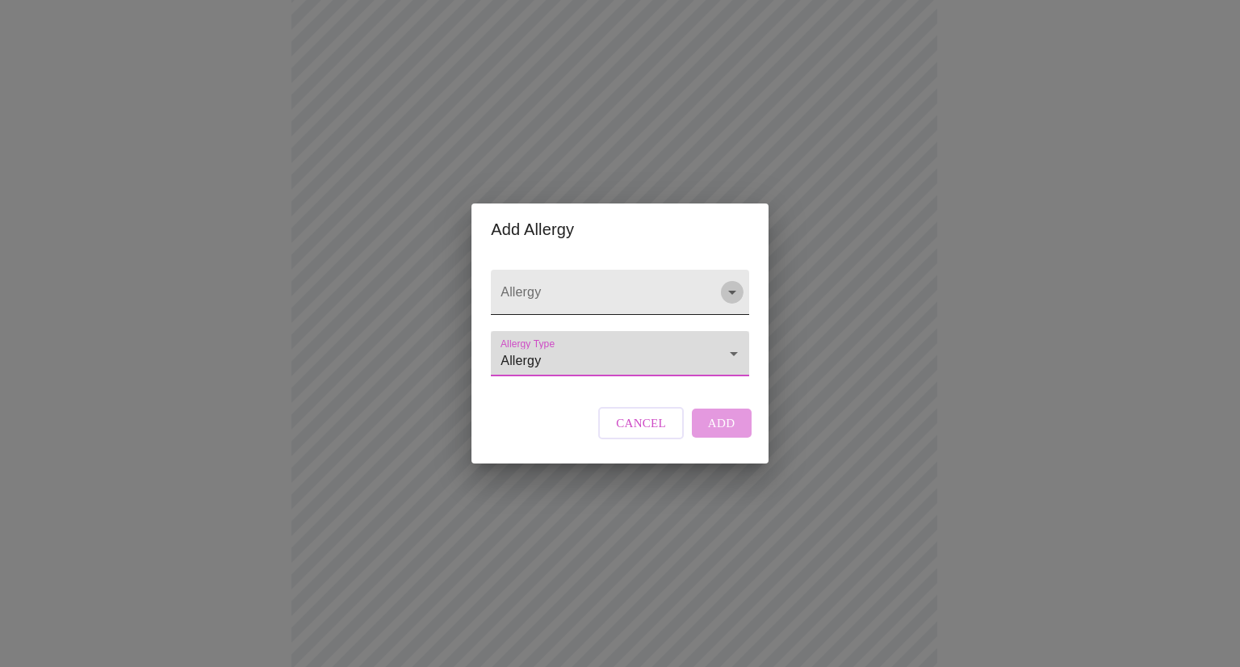
click at [735, 283] on icon "Open" at bounding box center [732, 292] width 19 height 19
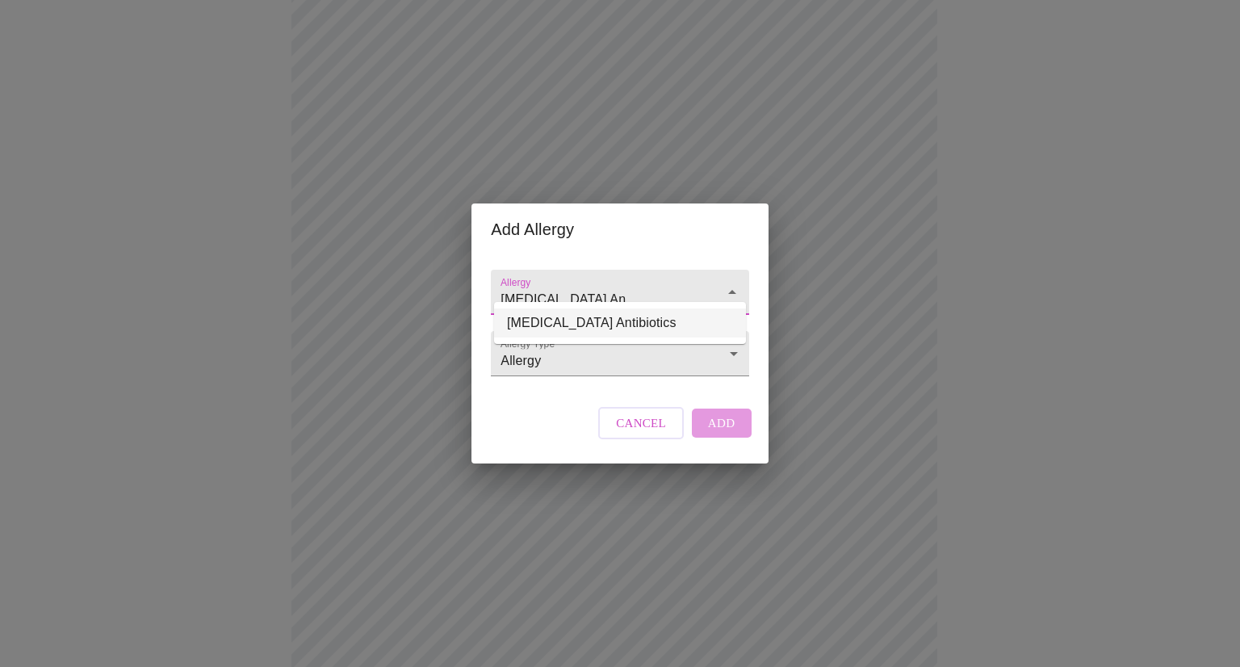
click at [653, 322] on li "[MEDICAL_DATA] Antibiotics" at bounding box center [620, 322] width 252 height 29
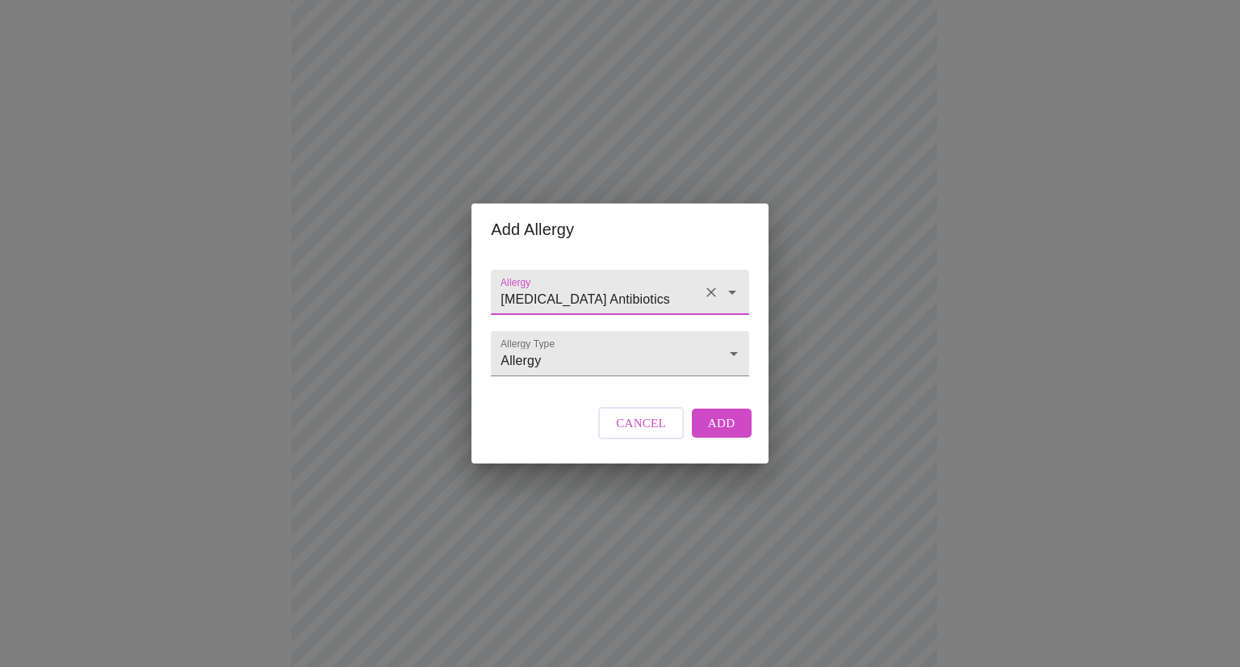
type input "[MEDICAL_DATA] Antibiotics"
click at [719, 430] on span "Add" at bounding box center [721, 423] width 27 height 21
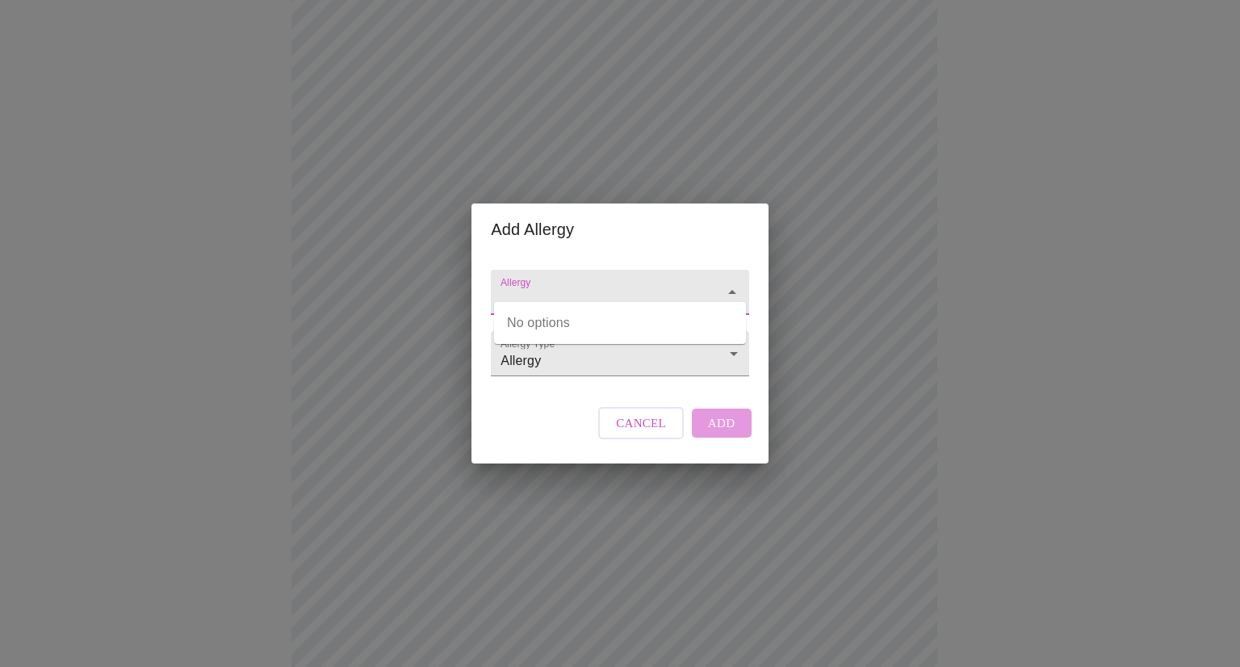
click at [656, 285] on input "Allergy" at bounding box center [596, 300] width 199 height 30
type input "C"
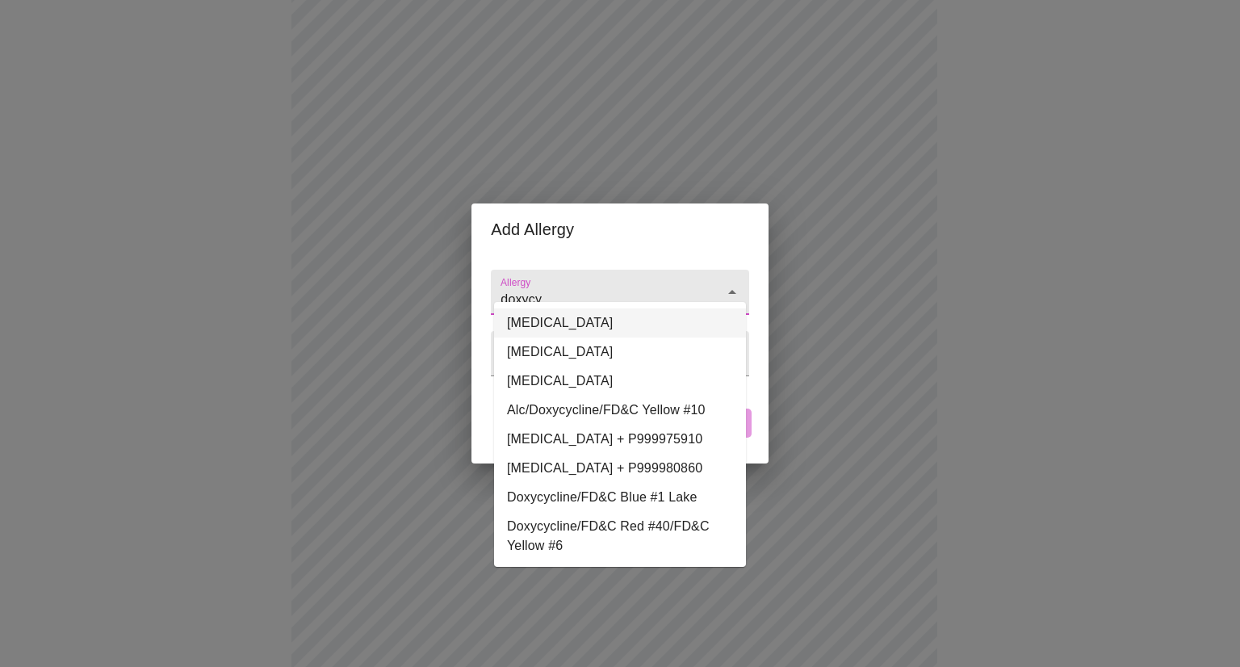
click at [564, 324] on li "[MEDICAL_DATA]" at bounding box center [620, 322] width 252 height 29
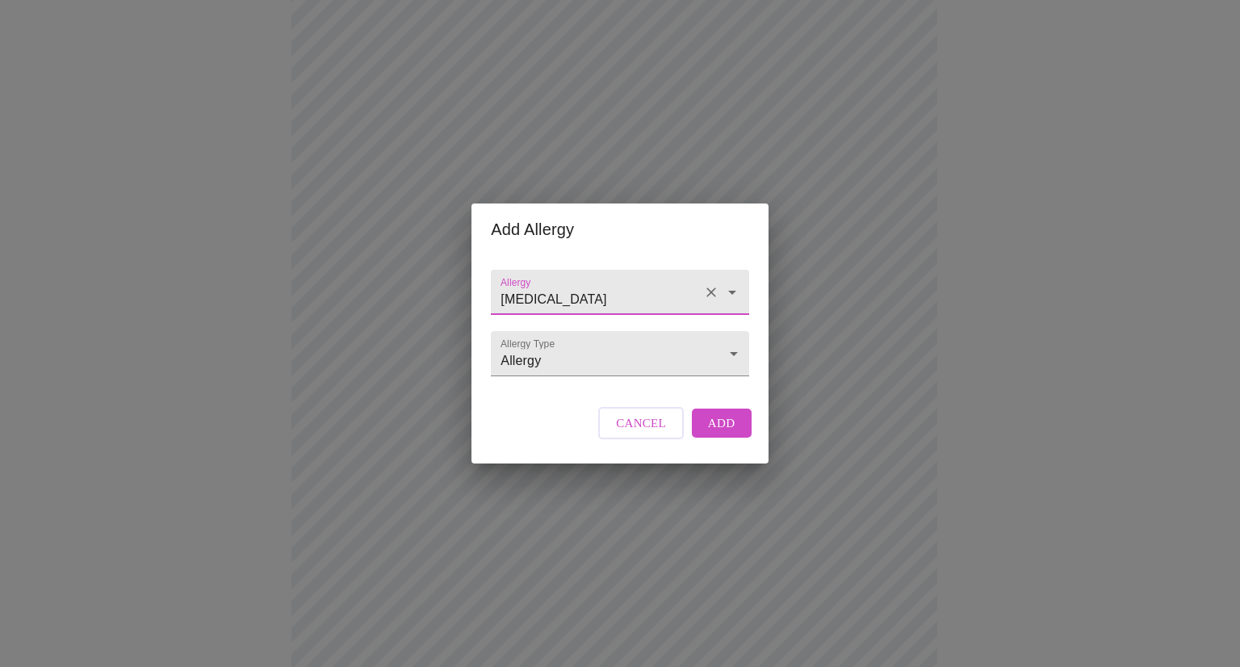
type input "[MEDICAL_DATA]"
click at [710, 434] on span "Add" at bounding box center [721, 423] width 27 height 21
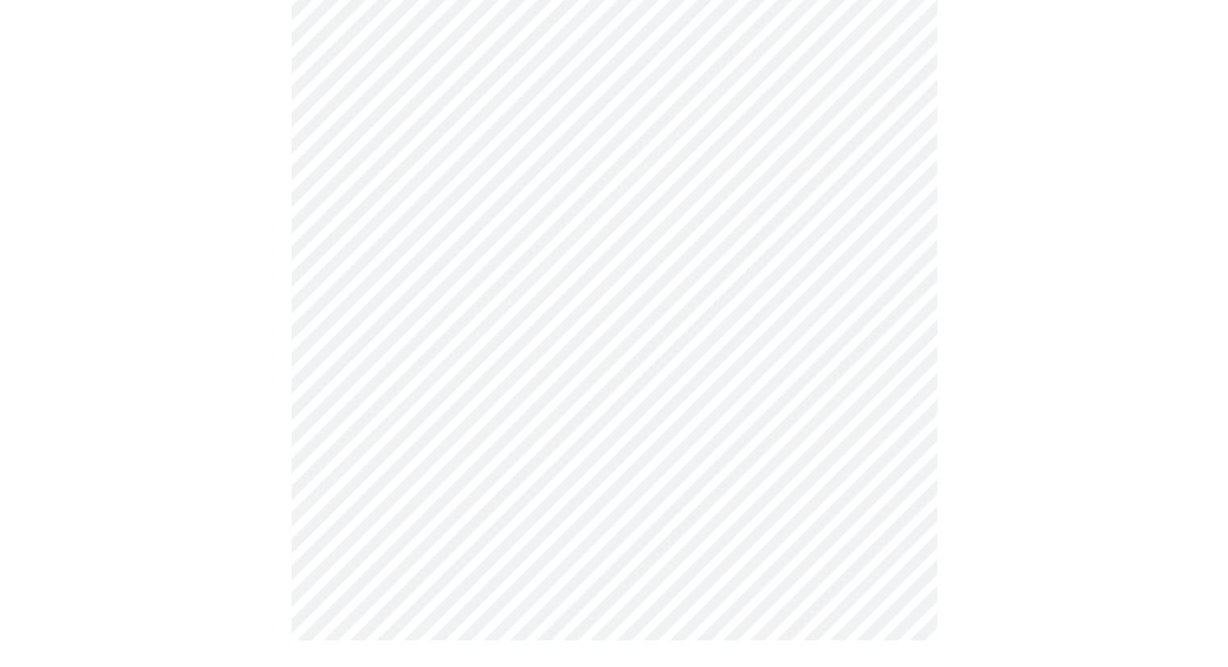
scroll to position [168, 0]
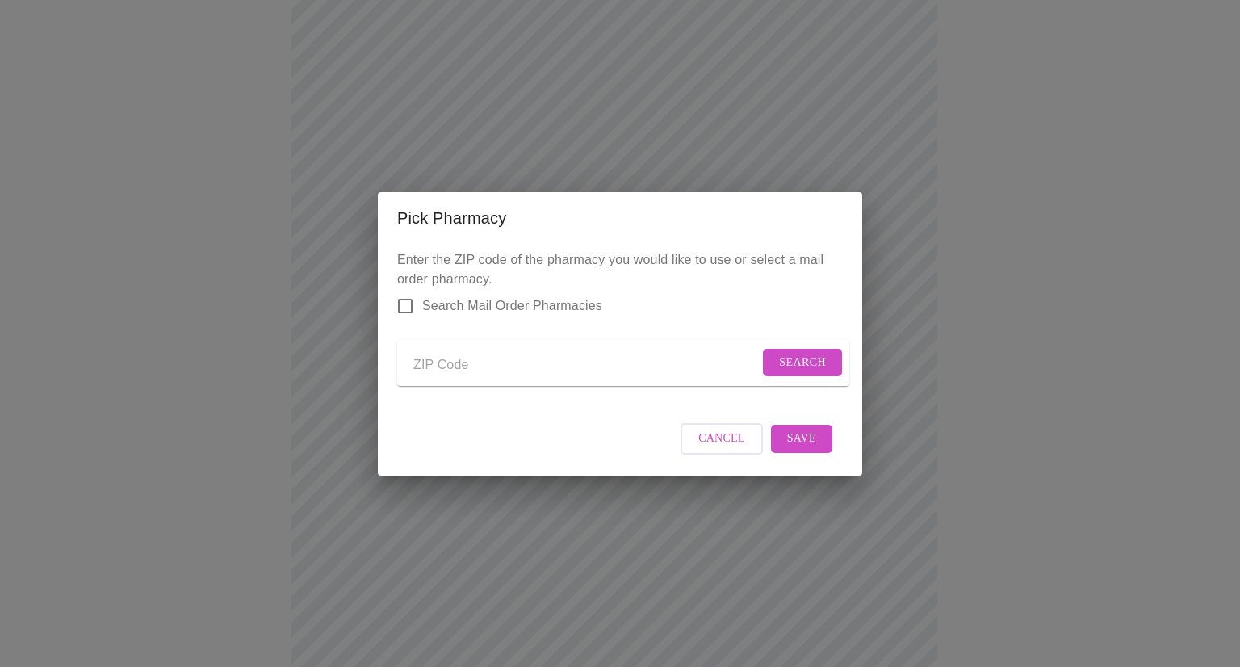
click at [259, 145] on div "Pick Pharmacy Enter the ZIP code of the pharmacy you would like to use or selec…" at bounding box center [620, 333] width 1240 height 667
click at [478, 363] on input "Send a message to your care team" at bounding box center [586, 366] width 346 height 26
type input "36111"
click at [791, 362] on span "Search" at bounding box center [802, 363] width 47 height 20
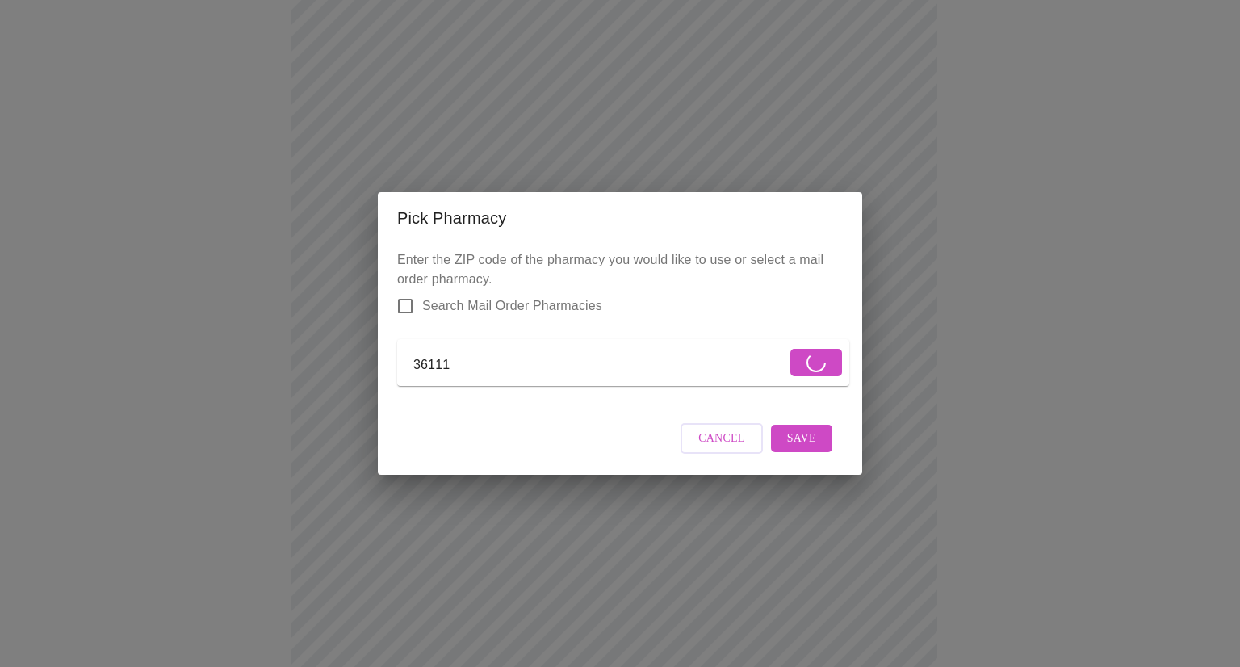
click at [407, 289] on p "Enter the ZIP code of the pharmacy you would like to use or select a mail order…" at bounding box center [620, 324] width 446 height 149
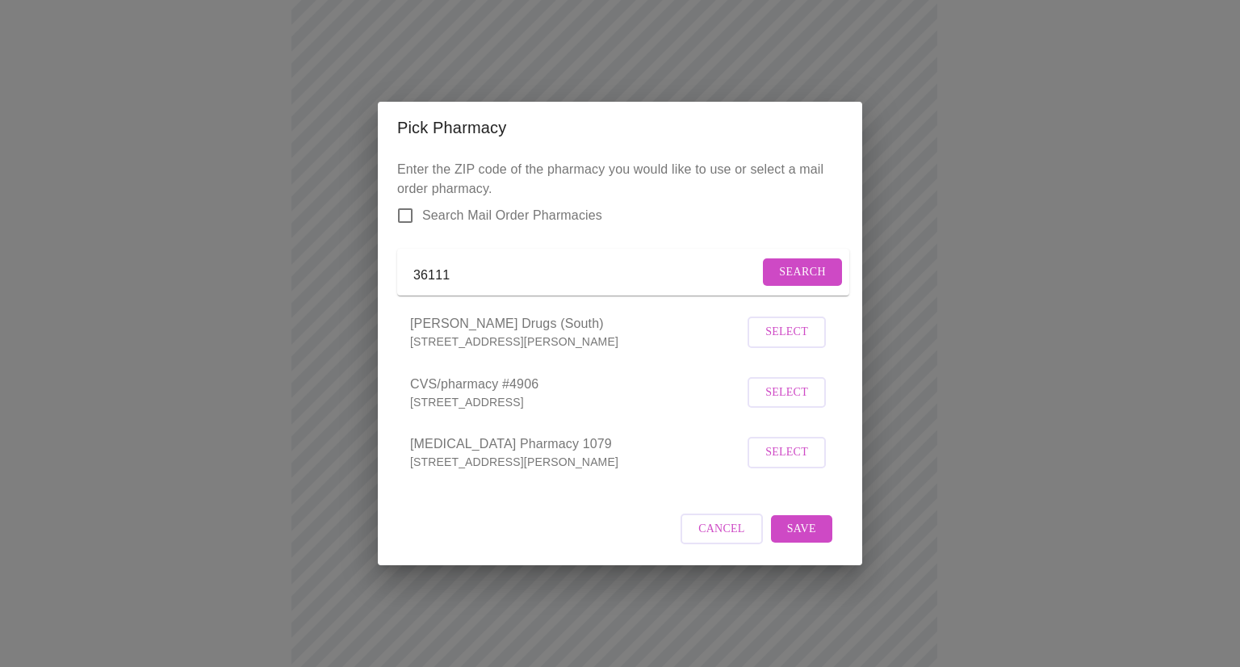
click at [405, 204] on input "Search Mail Order Pharmacies" at bounding box center [405, 216] width 34 height 34
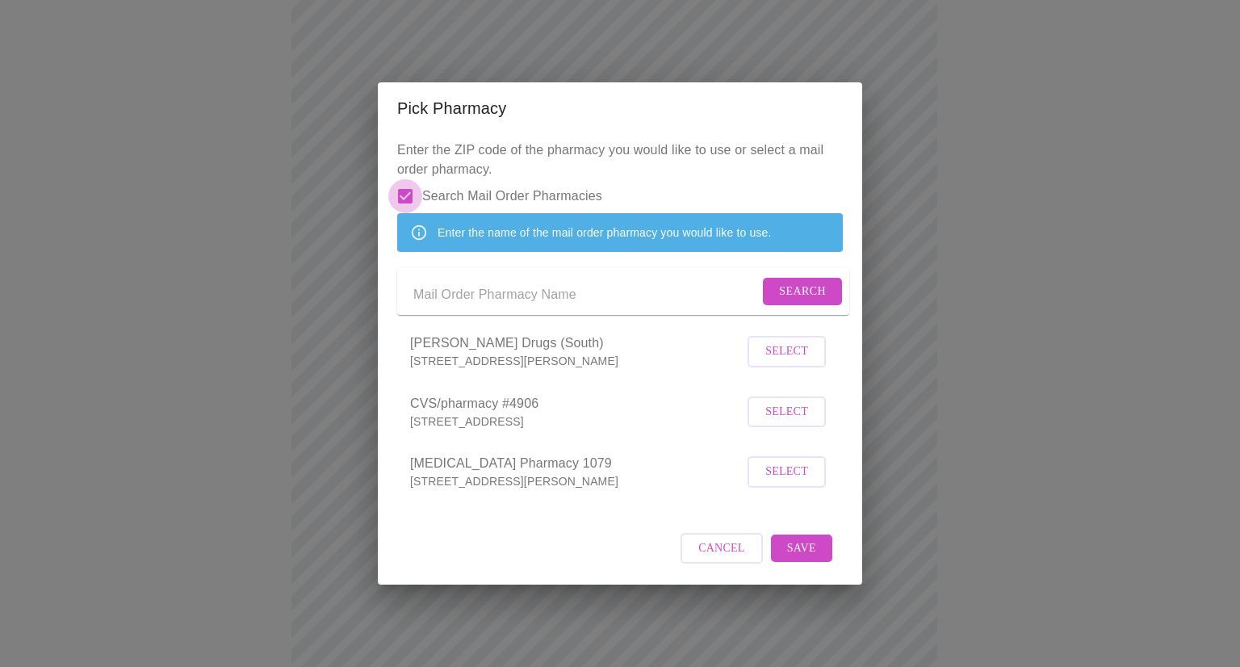
click at [403, 179] on input "Search Mail Order Pharmacies" at bounding box center [405, 196] width 34 height 34
checkbox input "false"
click at [403, 177] on p "Enter the ZIP code of the pharmacy you would like to use or select a mail order…" at bounding box center [620, 324] width 446 height 368
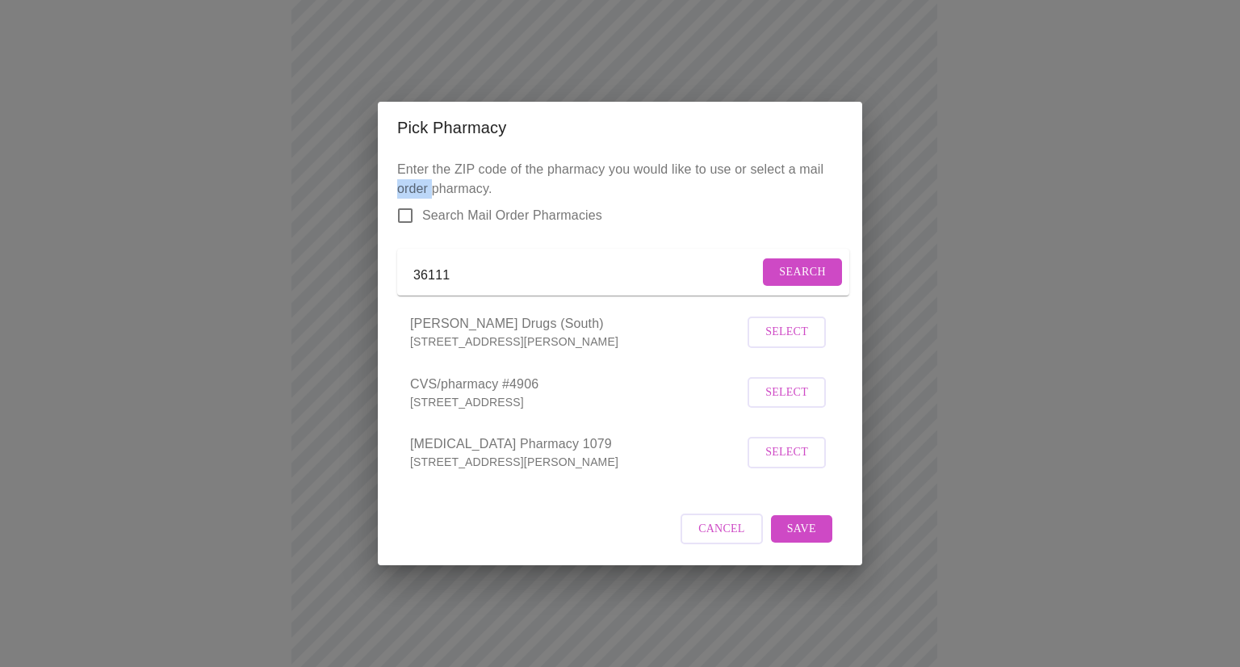
click at [766, 261] on button "Search" at bounding box center [802, 272] width 79 height 28
click at [589, 333] on span "[PERSON_NAME] Drugs (South)" at bounding box center [576, 323] width 333 height 19
click at [440, 346] on p "[STREET_ADDRESS][PERSON_NAME]" at bounding box center [576, 341] width 333 height 16
click at [543, 327] on span "[PERSON_NAME] Drugs (South)" at bounding box center [576, 323] width 333 height 19
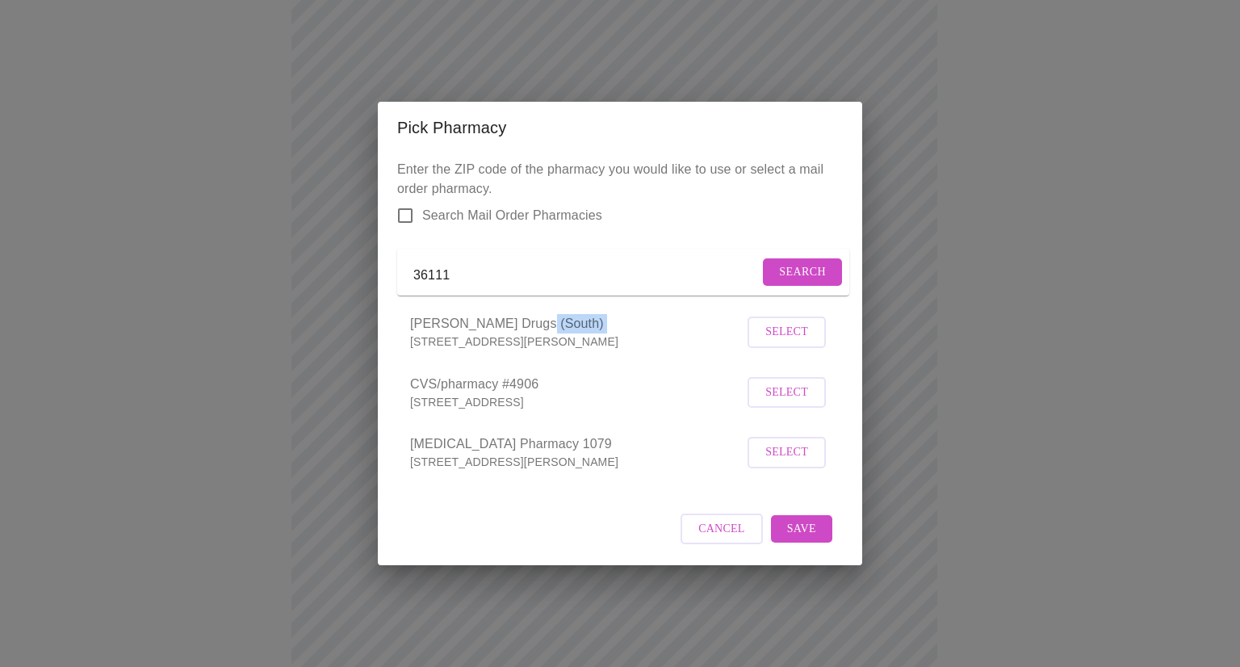
click at [543, 327] on span "[PERSON_NAME] Drugs (South)" at bounding box center [576, 323] width 333 height 19
click at [797, 342] on span "Select" at bounding box center [786, 332] width 43 height 20
click at [819, 540] on button "Save" at bounding box center [801, 528] width 61 height 28
click at [723, 534] on span "Cancel" at bounding box center [721, 528] width 47 height 20
click at [752, 342] on span "Deselect" at bounding box center [780, 332] width 59 height 20
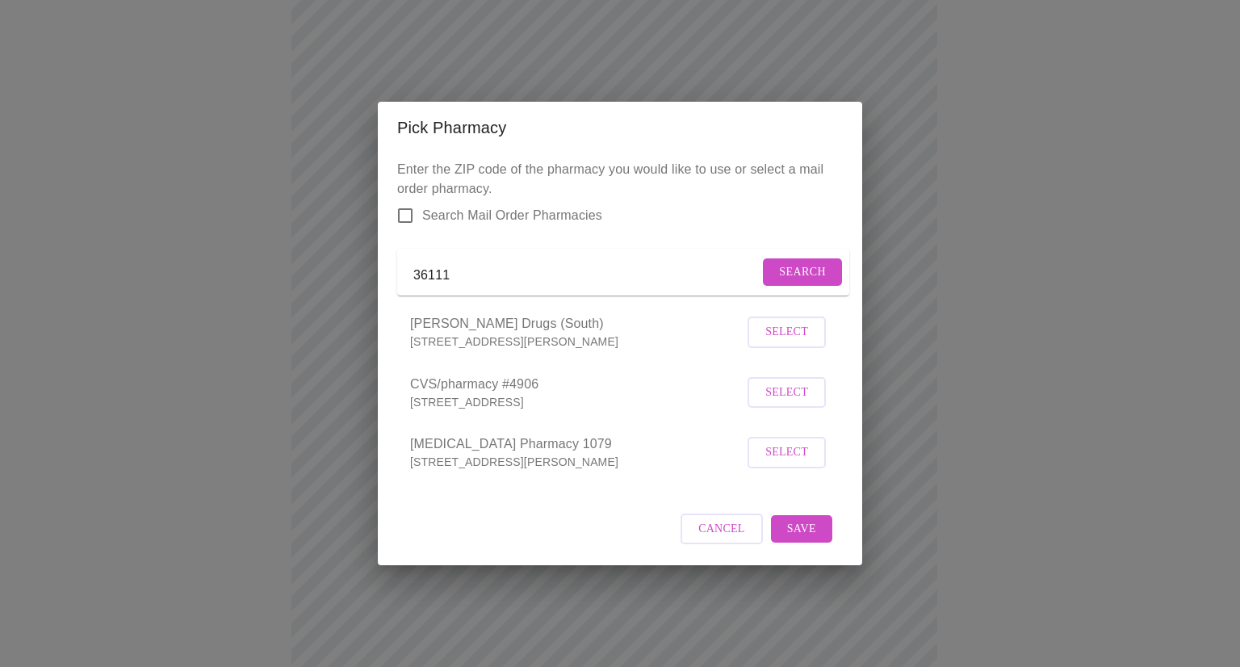
drag, startPoint x: 575, startPoint y: 253, endPoint x: 552, endPoint y: 259, distance: 23.5
click at [573, 254] on form "36111 Search" at bounding box center [623, 273] width 452 height 48
drag, startPoint x: 491, startPoint y: 266, endPoint x: 342, endPoint y: 266, distance: 148.6
click at [342, 266] on div "Pick Pharmacy Enter the ZIP code of the pharmacy you would like to use or selec…" at bounding box center [620, 333] width 1240 height 667
click at [783, 536] on button "Save" at bounding box center [801, 529] width 61 height 28
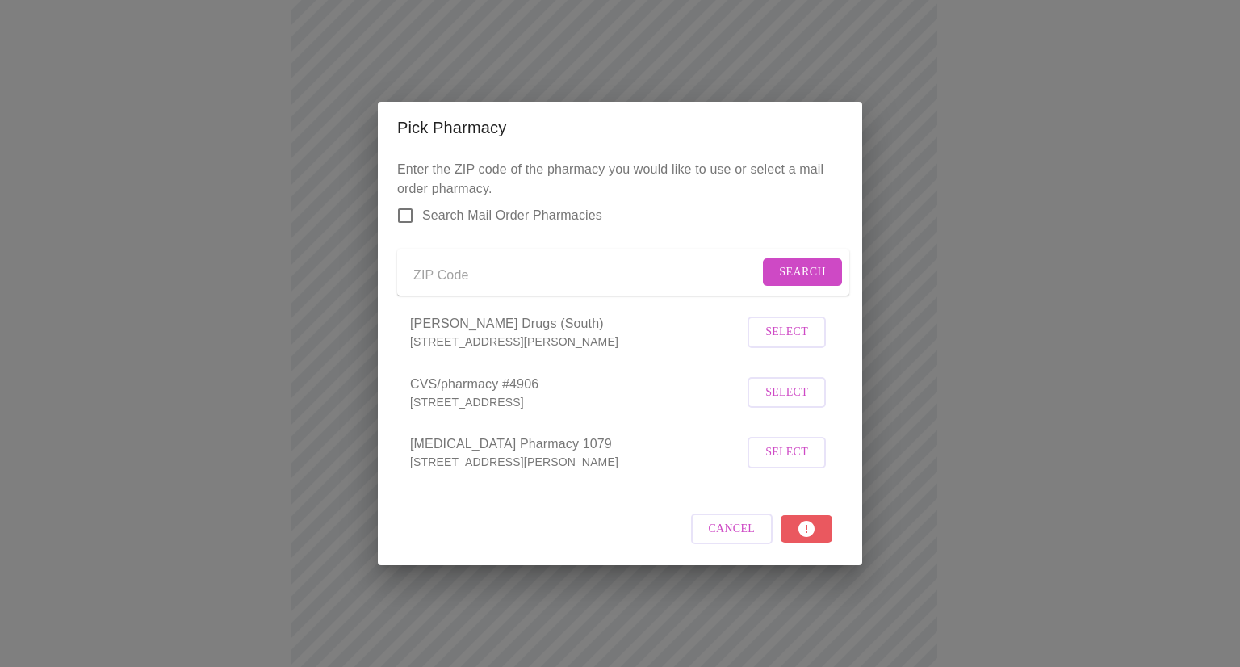
click at [720, 538] on span "Cancel" at bounding box center [732, 529] width 47 height 20
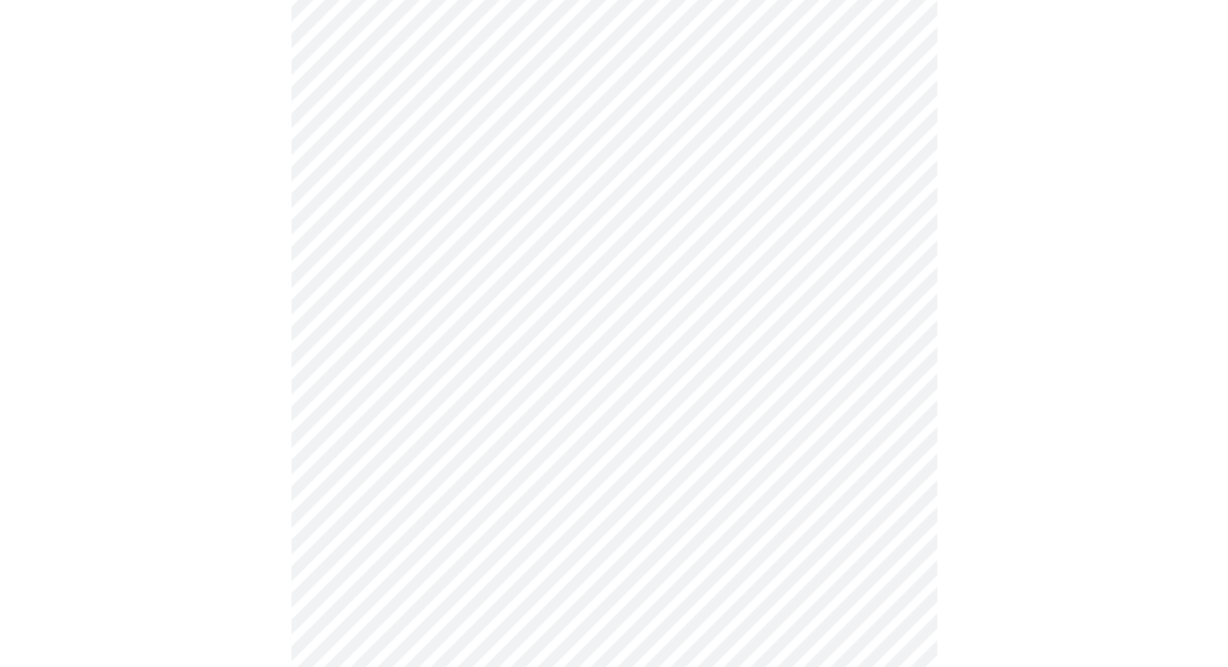
scroll to position [546, 0]
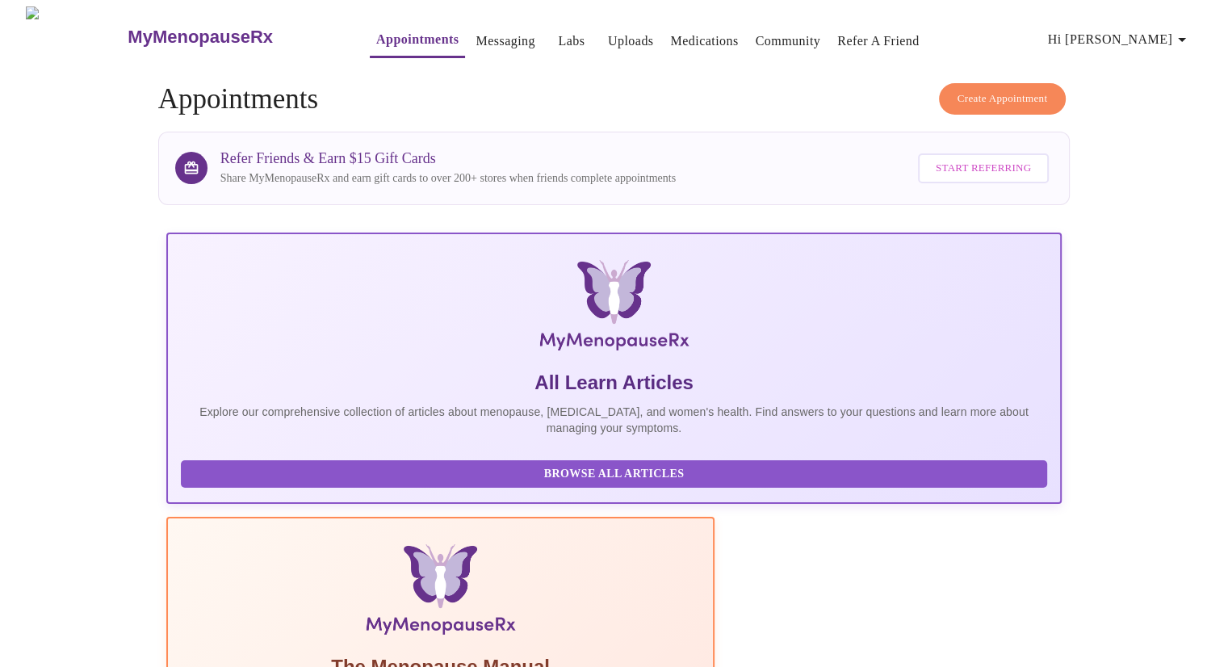
scroll to position [81, 0]
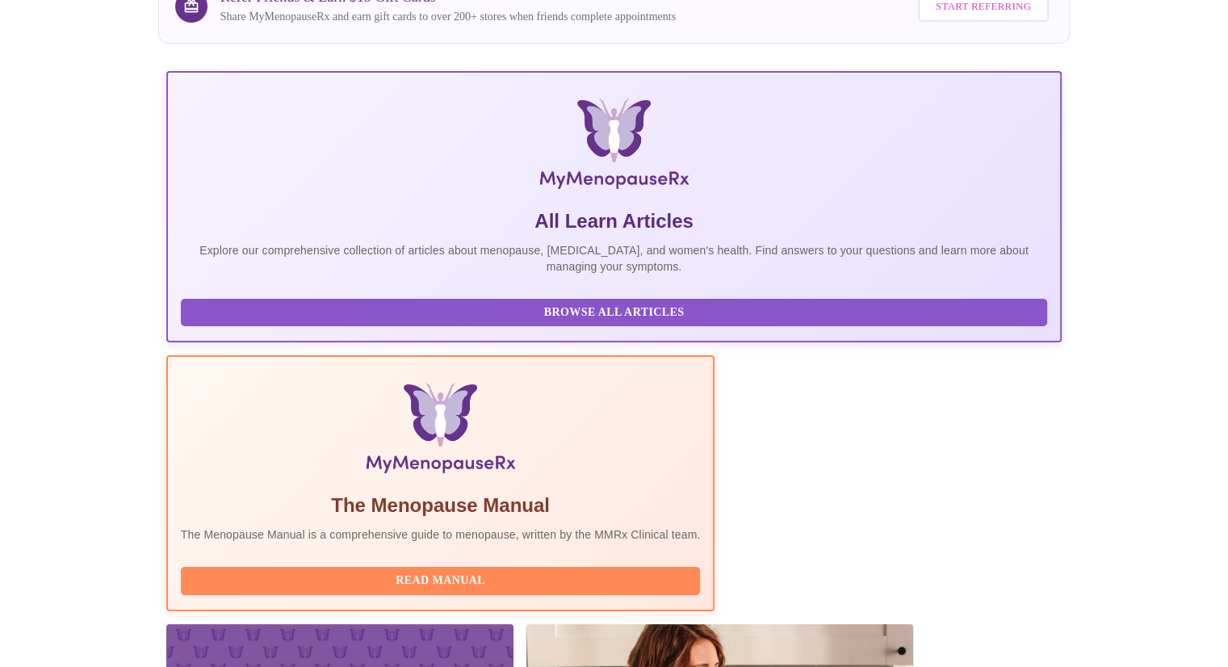
scroll to position [215, 0]
